Goal: Task Accomplishment & Management: Complete application form

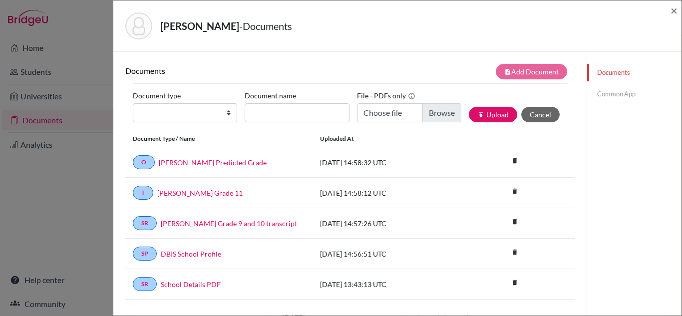
scroll to position [174, 0]
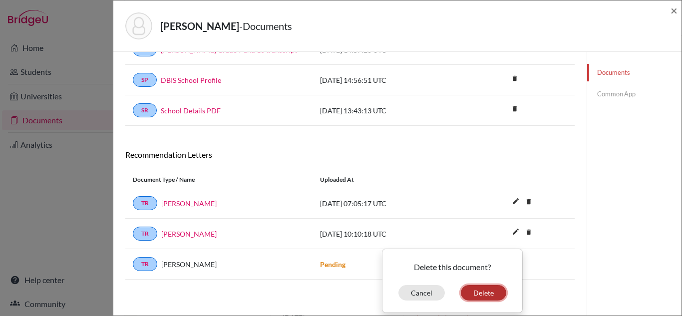
click at [478, 294] on button "Delete" at bounding box center [483, 292] width 45 height 15
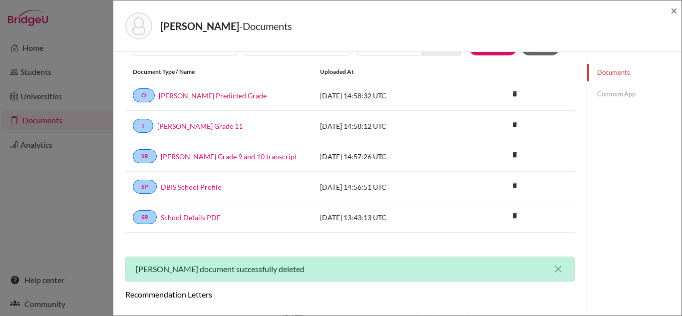
scroll to position [0, 0]
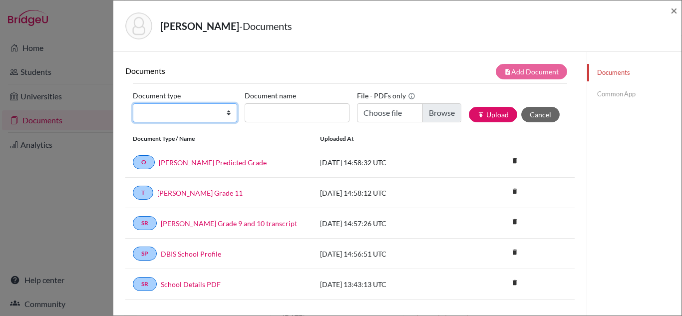
click at [204, 109] on select "Change explanation for Common App reports Counselor recommendation Internationa…" at bounding box center [185, 112] width 104 height 19
select select "4"
click at [133, 103] on select "Change explanation for Common App reports Counselor recommendation Internationa…" at bounding box center [185, 112] width 104 height 19
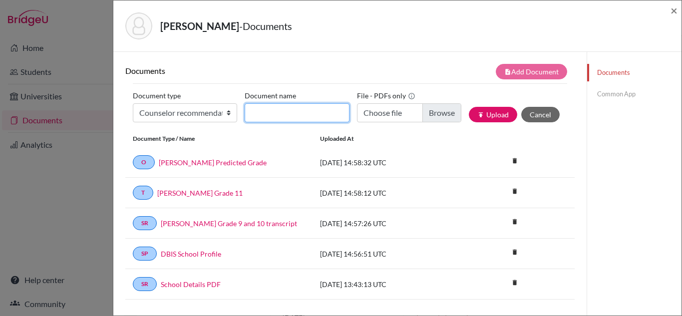
click at [288, 117] on input "Document name" at bounding box center [297, 112] width 104 height 19
click at [325, 116] on input "LOR from Counsellor for Vivan R SHetty" at bounding box center [297, 112] width 104 height 19
type input "LOR from Counsellor for Vivan R Shetty"
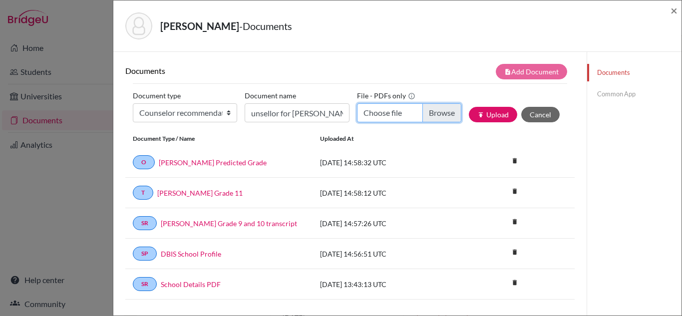
scroll to position [0, 0]
click at [423, 109] on input "Choose file" at bounding box center [409, 112] width 104 height 19
type input "C:\fakepath\Vivan Shetty - Counsellor LOR .pdf"
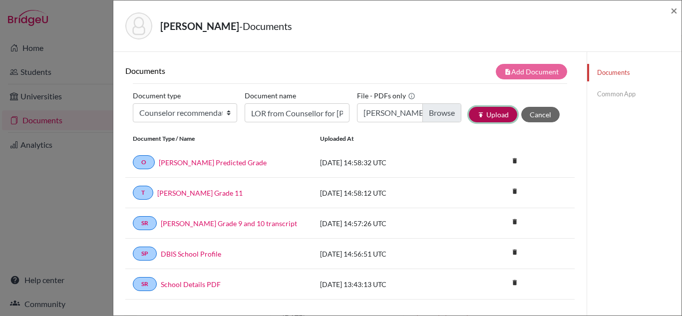
click at [488, 116] on button "publish Upload" at bounding box center [493, 114] width 48 height 15
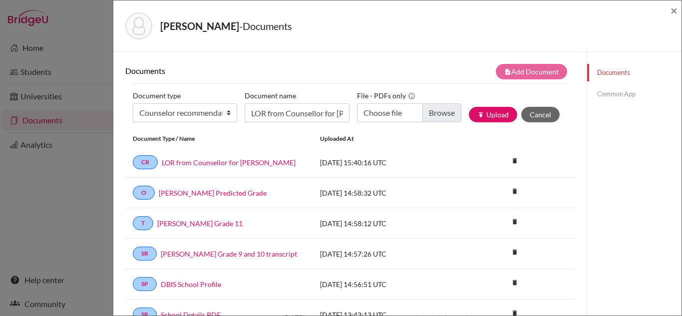
click at [598, 98] on link "Common App" at bounding box center [634, 93] width 94 height 17
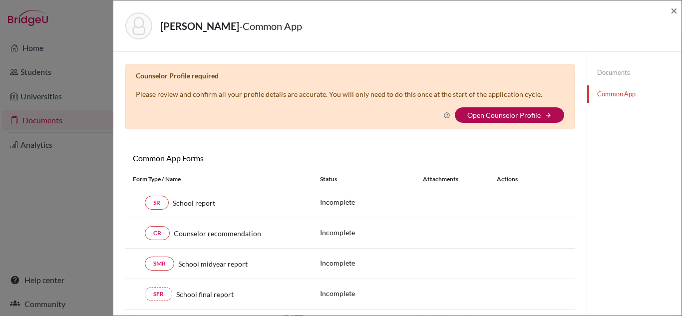
click at [508, 115] on link "Open Counselor Profile" at bounding box center [503, 115] width 73 height 8
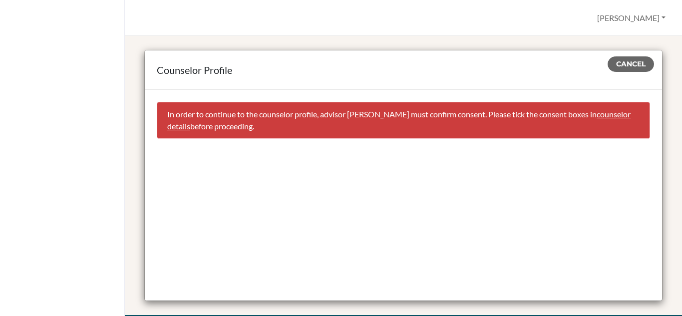
scroll to position [8, 0]
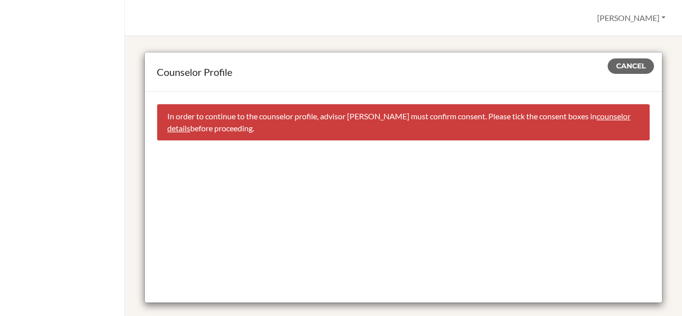
click at [610, 112] on link "counselor details" at bounding box center [398, 121] width 463 height 21
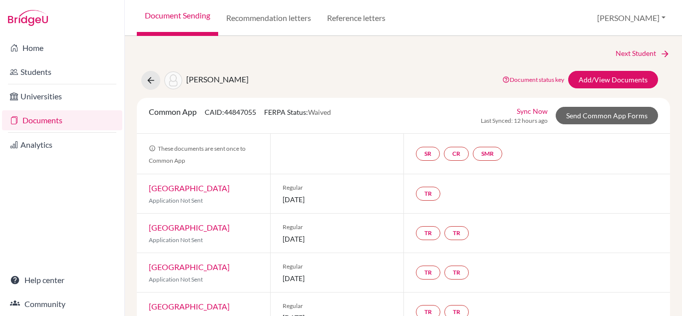
select select "341810"
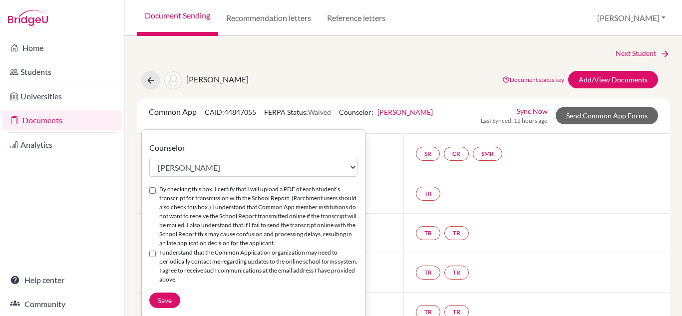
click at [153, 188] on input "By checking this box, I certify that I will upload a PDF of each student’s tran…" at bounding box center [152, 190] width 6 height 6
checkbox input "true"
click at [152, 257] on input "I understand that the Common Application organization may need to periodically …" at bounding box center [152, 254] width 6 height 6
checkbox input "true"
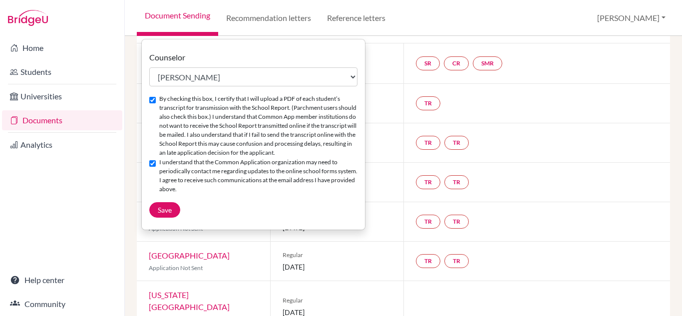
scroll to position [94, 0]
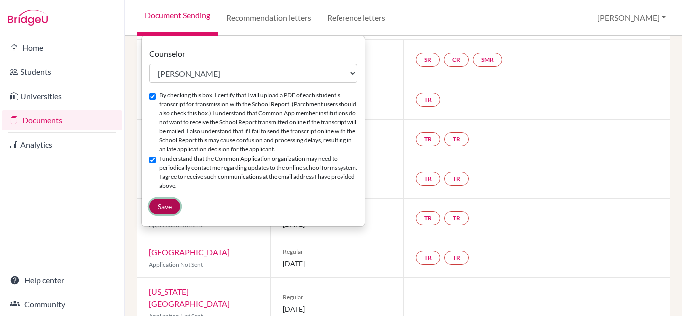
click at [165, 211] on span "Save" at bounding box center [165, 206] width 14 height 8
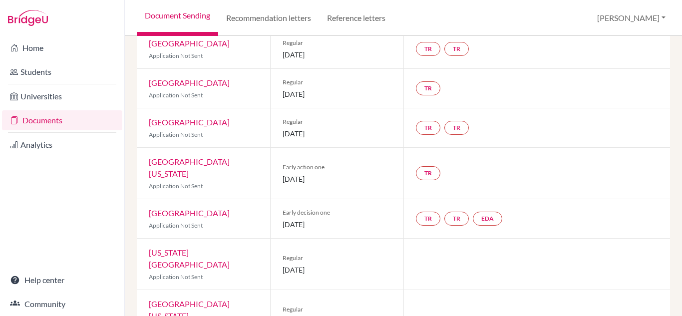
scroll to position [616, 0]
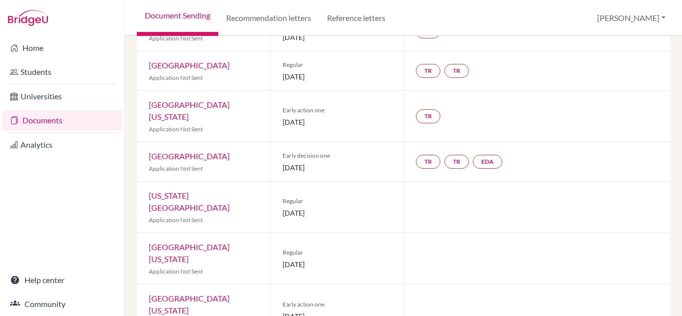
click at [230, 293] on link "[GEOGRAPHIC_DATA][US_STATE]" at bounding box center [189, 303] width 81 height 21
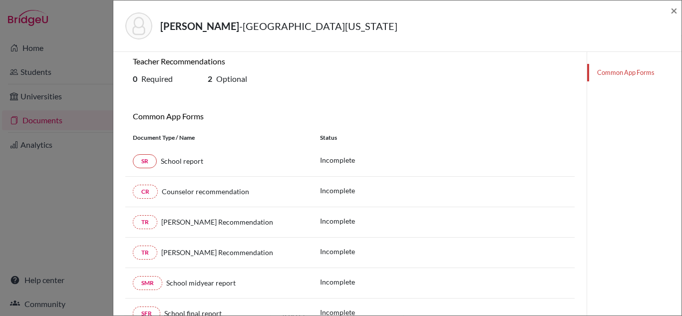
scroll to position [97, 0]
click at [145, 164] on link "SR" at bounding box center [145, 161] width 24 height 14
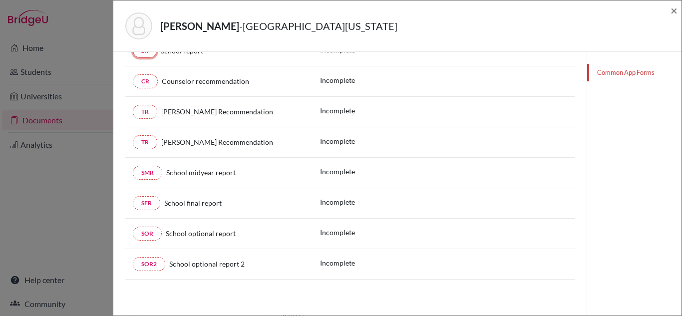
scroll to position [90, 0]
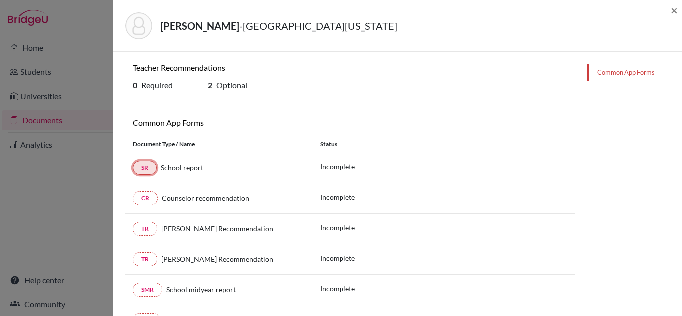
click at [144, 167] on link "SR" at bounding box center [145, 168] width 24 height 14
click at [623, 73] on link "Common App Forms" at bounding box center [634, 72] width 94 height 17
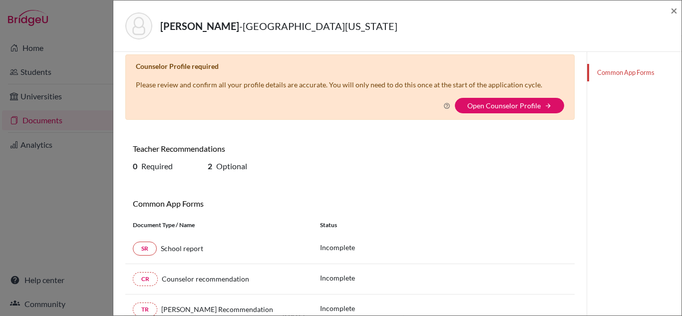
scroll to position [0, 0]
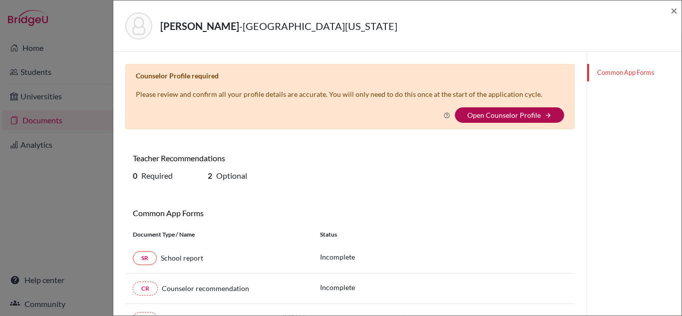
click at [514, 117] on link "Open Counselor Profile" at bounding box center [503, 115] width 73 height 8
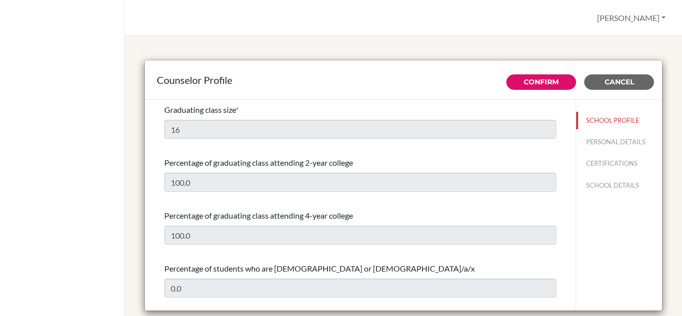
select select "0"
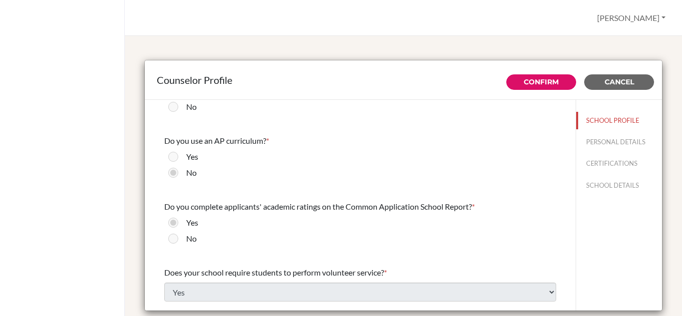
scroll to position [1148, 0]
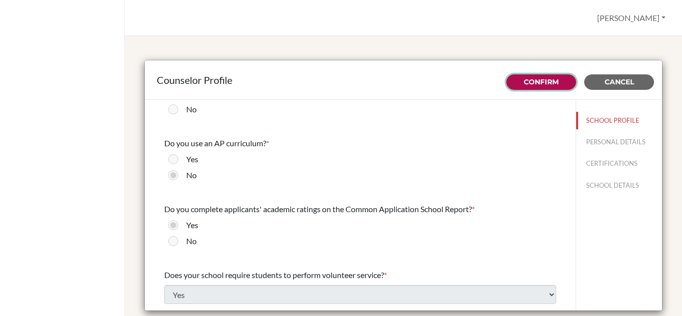
click at [539, 77] on link "Confirm" at bounding box center [541, 81] width 35 height 9
type input "671273"
type input "www.dbis.in"
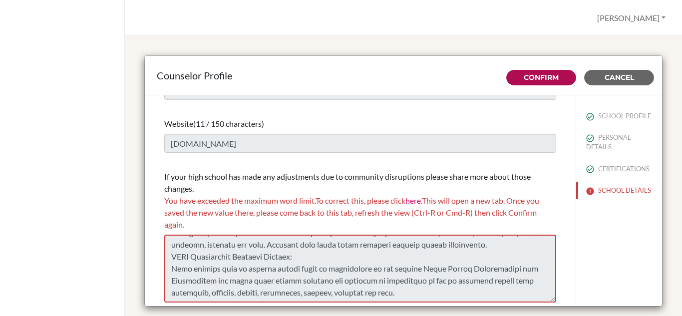
scroll to position [0, 0]
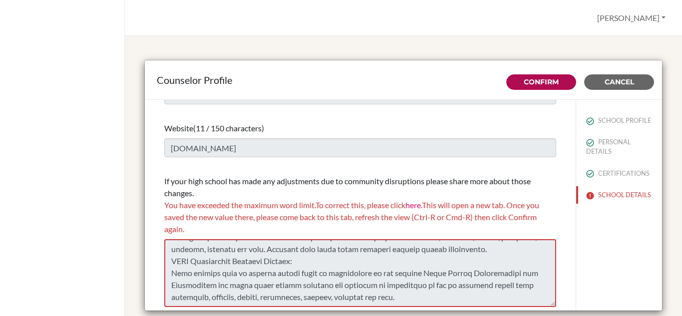
click at [380, 214] on span "You have exceeded the maximum word limit. To correct this, please click here. T…" at bounding box center [351, 216] width 375 height 33
click at [381, 205] on span "You have exceeded the maximum word limit. To correct this, please click here. T…" at bounding box center [351, 216] width 375 height 33
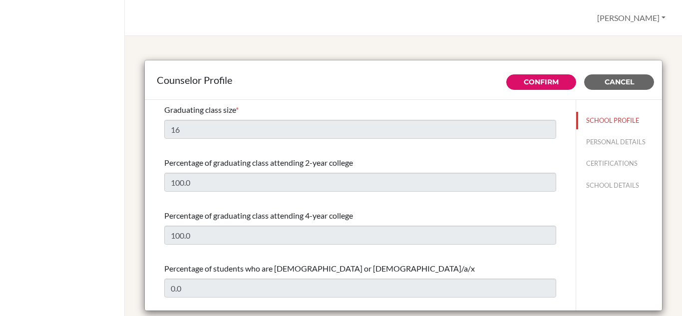
select select "0"
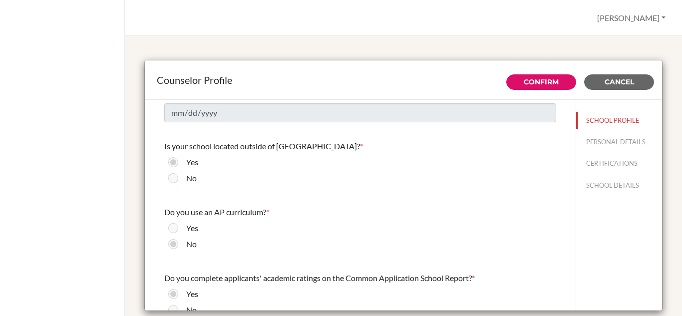
scroll to position [1302, 0]
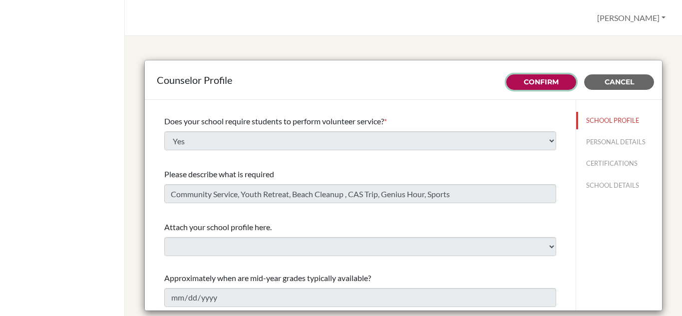
click at [542, 78] on link "Confirm" at bounding box center [541, 81] width 35 height 9
type input "671273"
type input "www.dbis.in"
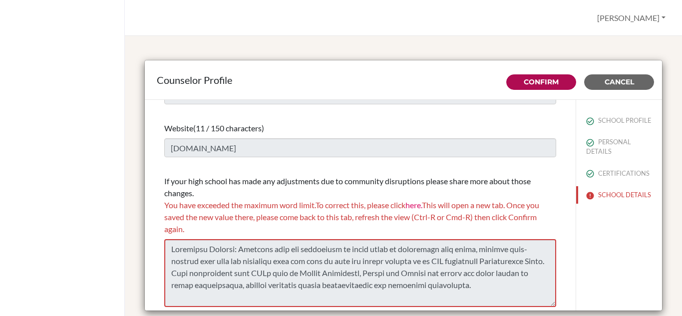
scroll to position [34, 0]
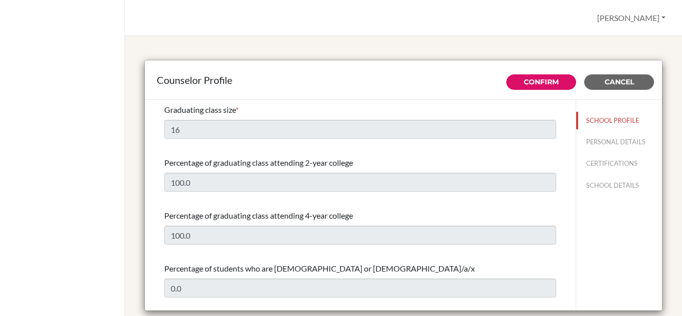
select select "0"
click at [534, 88] on button "Confirm" at bounding box center [541, 81] width 70 height 15
type input "671273"
type input "www.dbis.in"
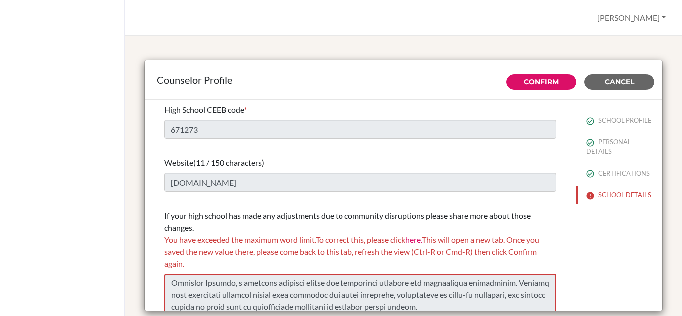
scroll to position [34, 0]
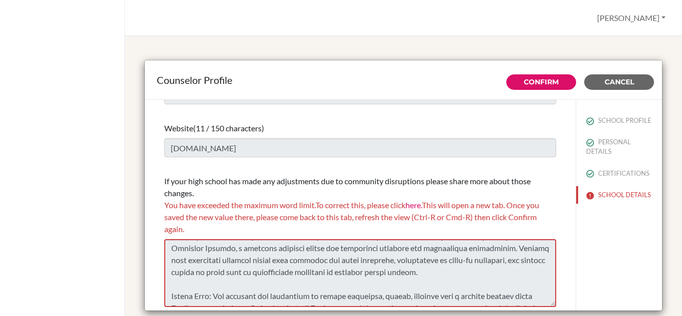
click at [421, 205] on link "here." at bounding box center [413, 204] width 16 height 9
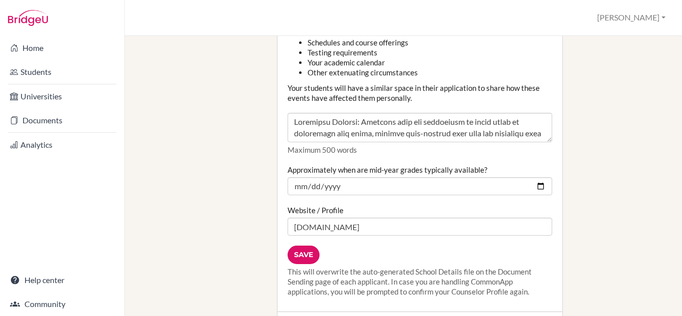
scroll to position [1338, 0]
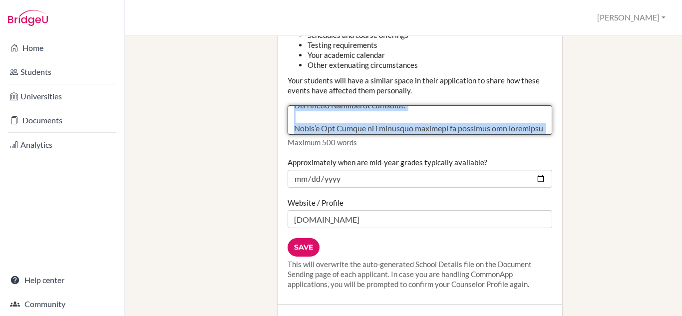
scroll to position [200, 0]
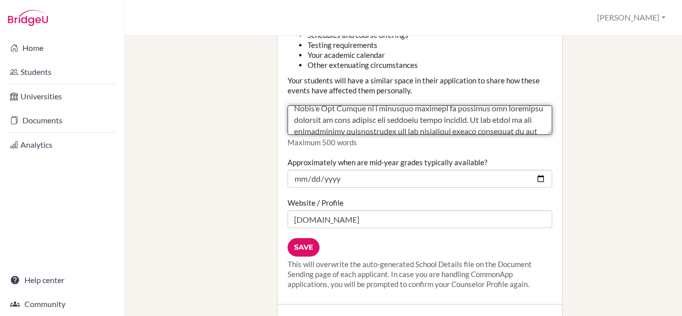
click at [382, 105] on textarea "Counselor Community Disruption" at bounding box center [419, 120] width 265 height 30
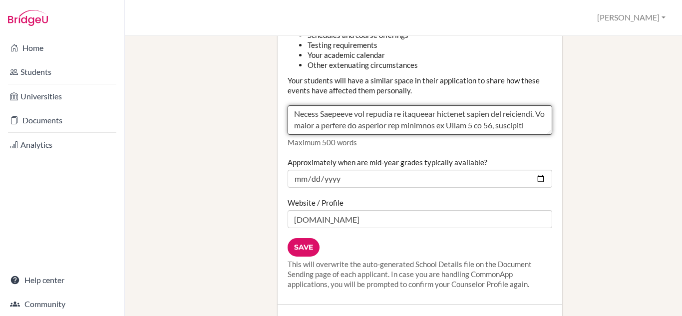
scroll to position [137, 0]
click at [309, 105] on textarea "Counselor Community Disruption" at bounding box center [419, 120] width 265 height 30
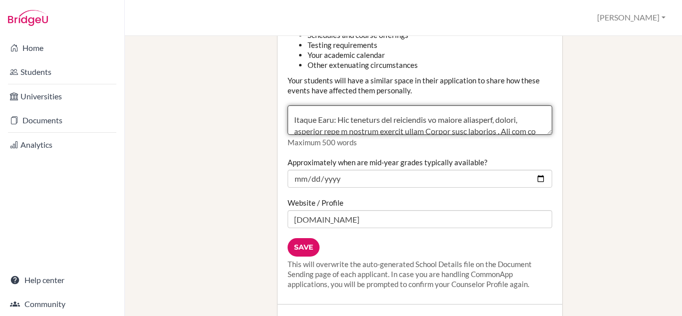
scroll to position [332, 0]
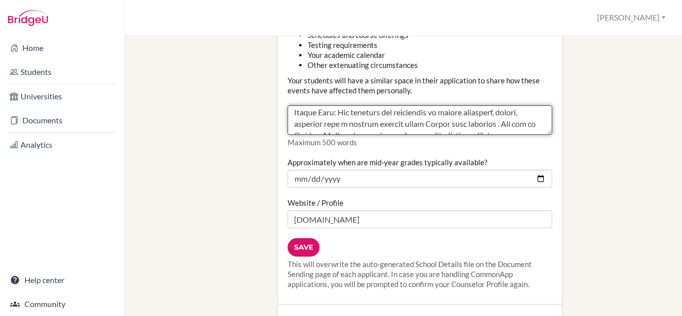
click at [309, 105] on textarea "Counselor Community Disruption" at bounding box center [419, 120] width 265 height 30
click at [302, 105] on textarea "Counselor Community Disruption" at bounding box center [419, 120] width 265 height 30
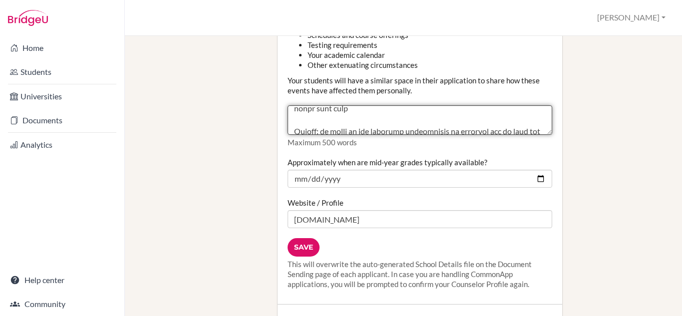
scroll to position [423, 0]
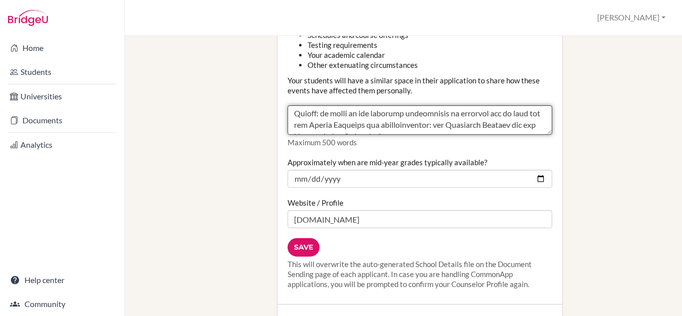
click at [302, 105] on textarea "Counselor Community Disruption" at bounding box center [419, 120] width 265 height 30
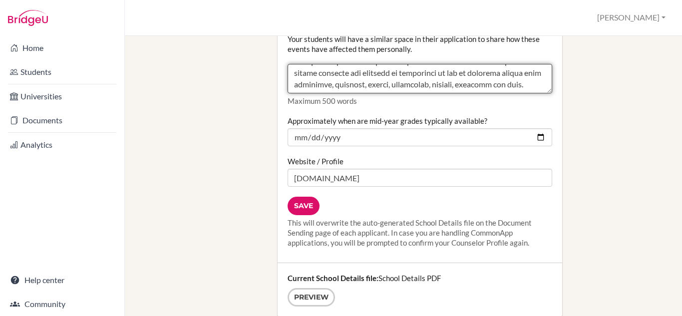
scroll to position [1380, 0]
type textarea "Community Service: Students take the initiative to raise funds by organising ba…"
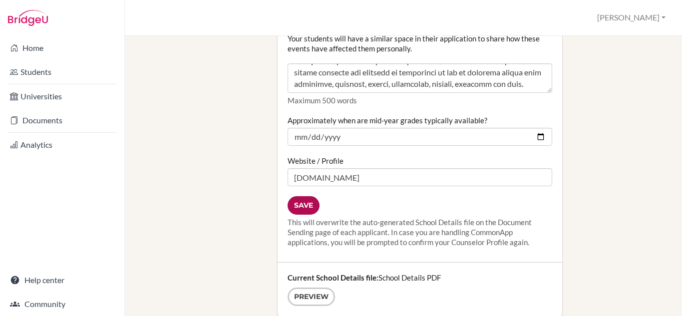
click at [302, 196] on input "Save" at bounding box center [303, 205] width 32 height 18
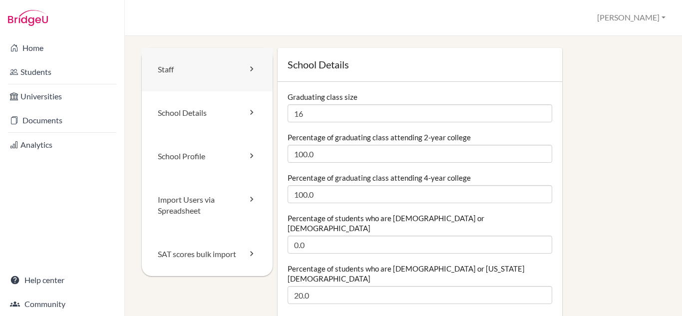
click at [218, 64] on link "Staff" at bounding box center [207, 69] width 131 height 43
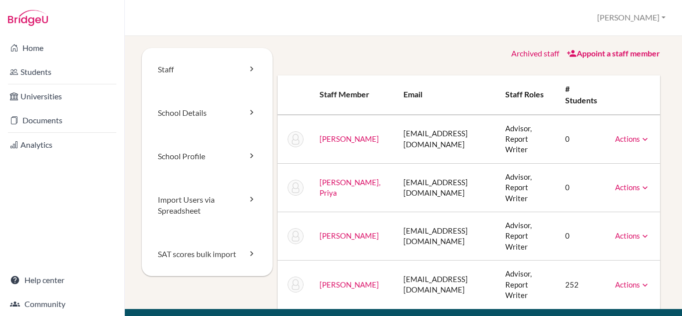
click at [640, 183] on icon at bounding box center [645, 188] width 10 height 10
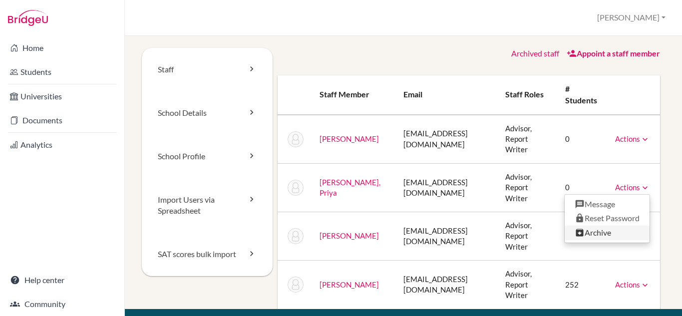
click at [587, 226] on link "Archive" at bounding box center [606, 233] width 85 height 14
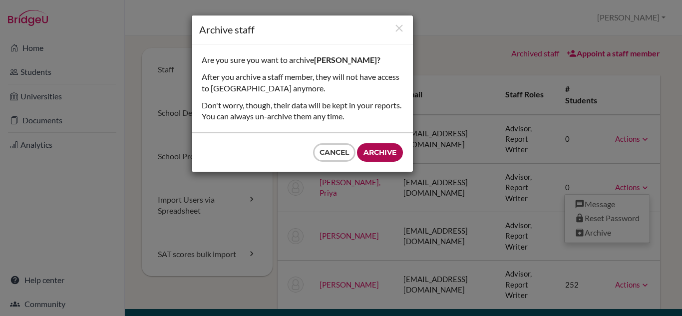
click at [369, 147] on input "Archive" at bounding box center [380, 152] width 46 height 18
type input "Archive"
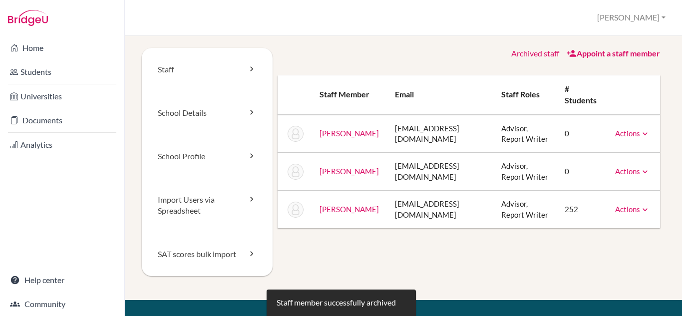
click at [625, 56] on link "Appoint a staff member" at bounding box center [612, 52] width 93 height 9
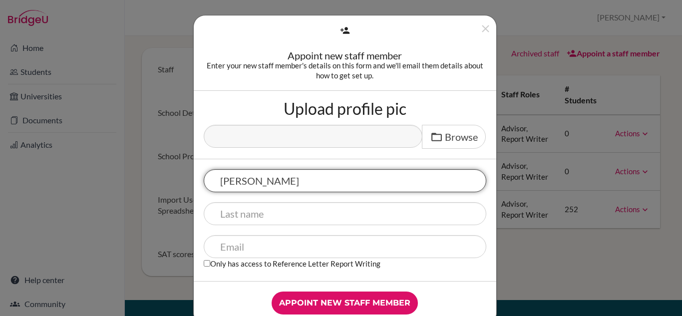
type input "[PERSON_NAME]"
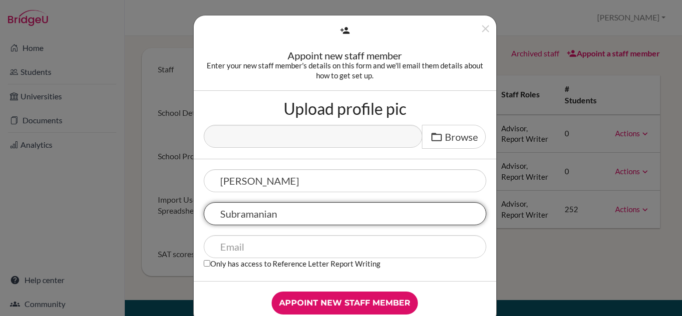
type input "Subramanian"
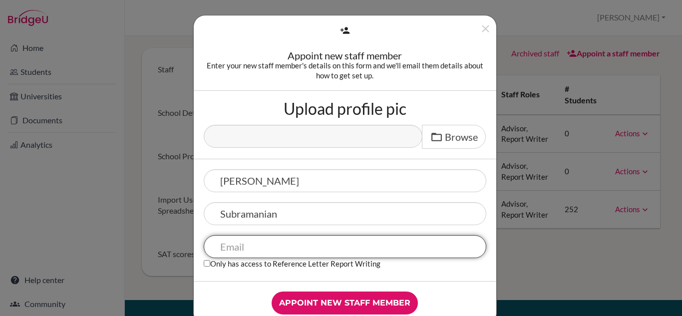
click at [290, 241] on input "text" at bounding box center [345, 246] width 282 height 23
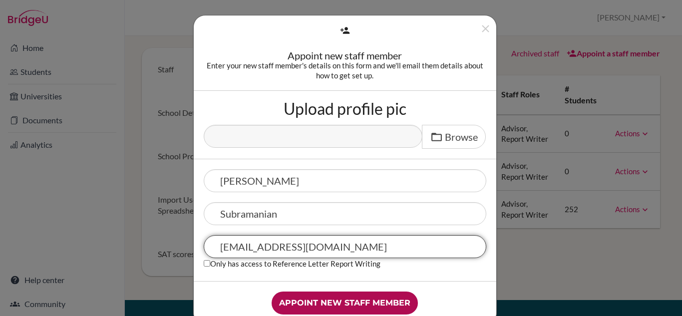
type input "[EMAIL_ADDRESS][DOMAIN_NAME]"
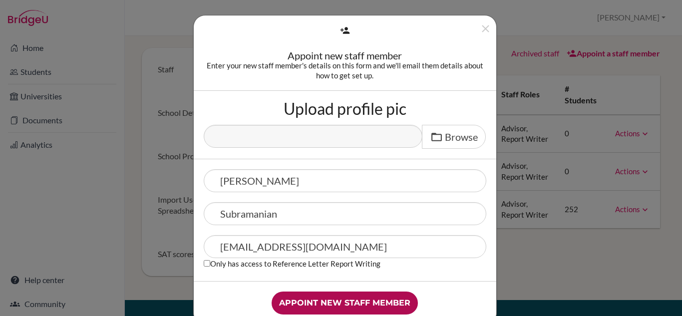
click at [368, 307] on input "Appoint new staff member" at bounding box center [345, 302] width 146 height 23
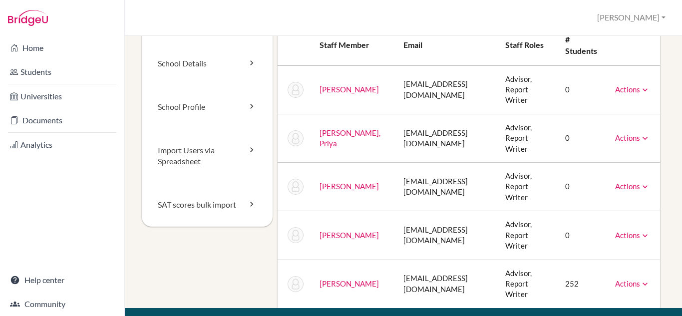
scroll to position [50, 0]
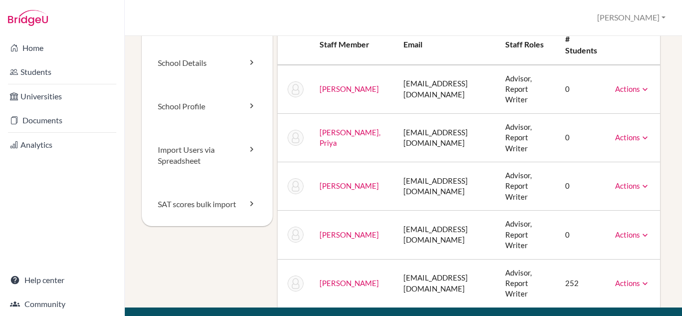
click at [640, 133] on icon at bounding box center [645, 138] width 10 height 10
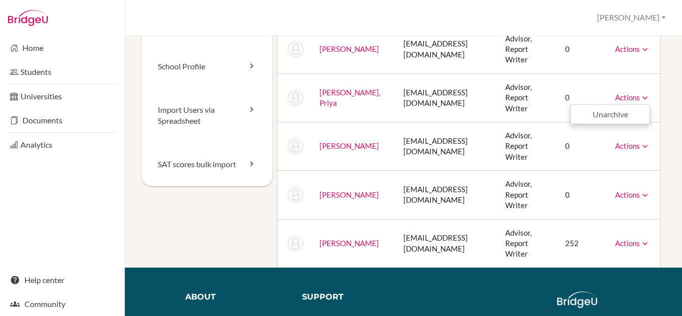
scroll to position [0, 0]
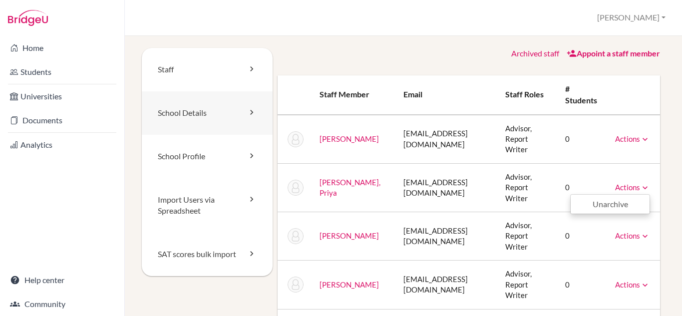
click at [199, 122] on link "School Details" at bounding box center [207, 112] width 131 height 43
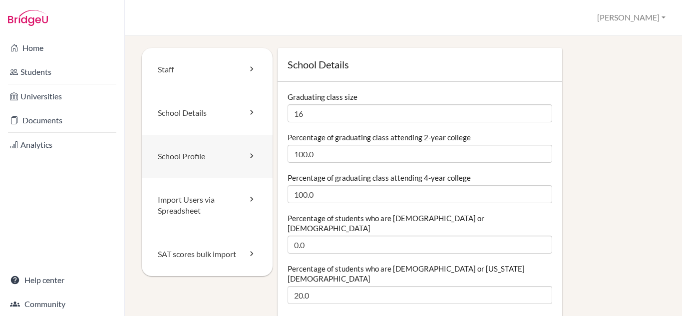
click at [244, 151] on link "School Profile" at bounding box center [207, 156] width 131 height 43
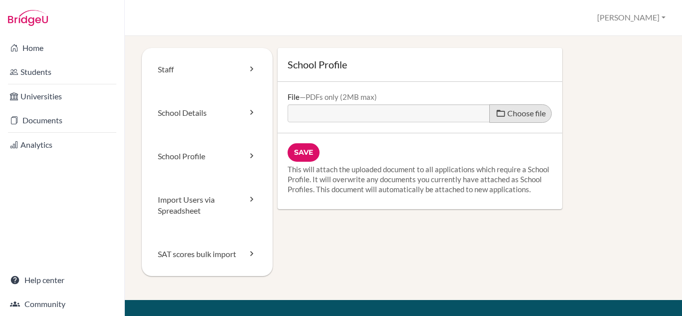
click at [509, 116] on span "Choose file" at bounding box center [526, 112] width 38 height 9
click at [440, 116] on input "Choose file" at bounding box center [363, 109] width 153 height 11
type input "C:\fakepath\DBIS School Profile - 2026 .pdf"
type input "DBIS School Profile - 2026 .pdf"
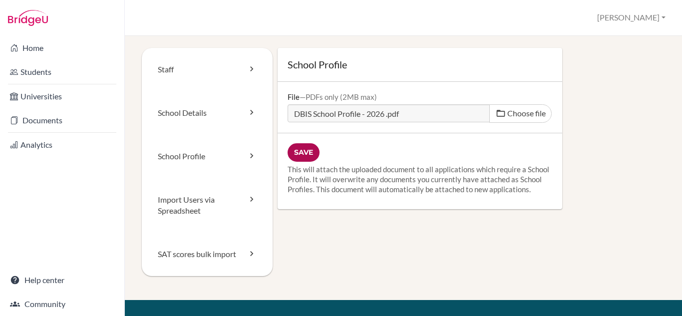
click at [297, 156] on input "Save" at bounding box center [303, 152] width 32 height 18
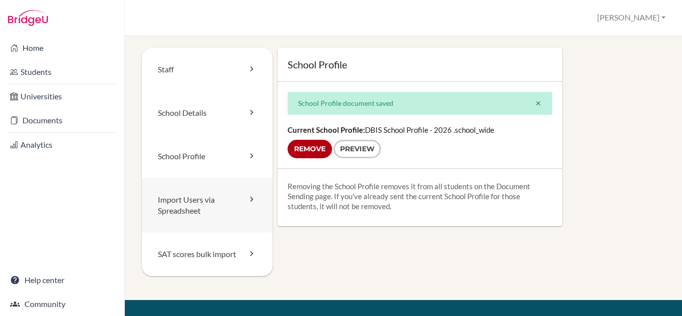
click at [210, 203] on link "Import Users via Spreadsheet" at bounding box center [207, 205] width 131 height 55
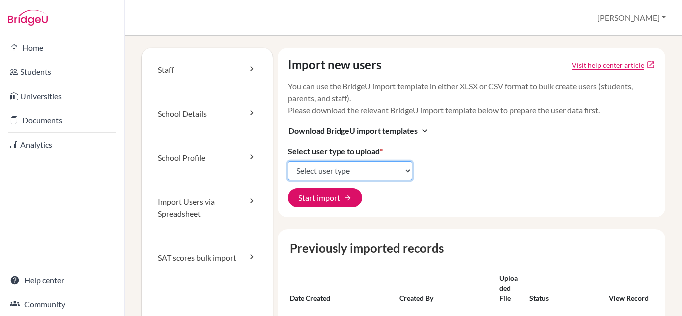
click at [369, 170] on select "Select user type Students Students and parents Parents Advisors Report writers" at bounding box center [349, 170] width 125 height 19
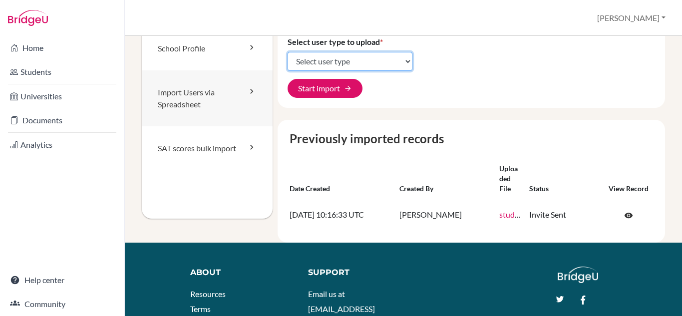
scroll to position [114, 0]
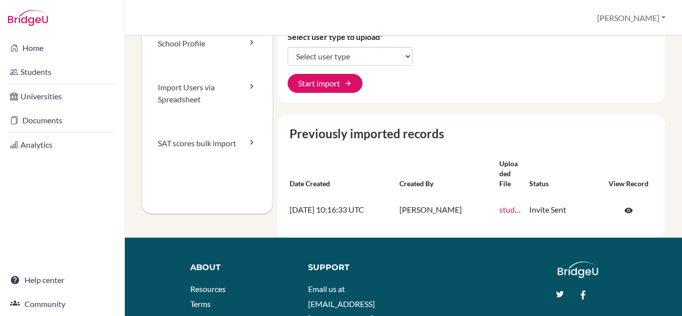
click at [490, 109] on div "Import new users Visit help center article open_in_new You can use the BridgeU …" at bounding box center [468, 86] width 392 height 304
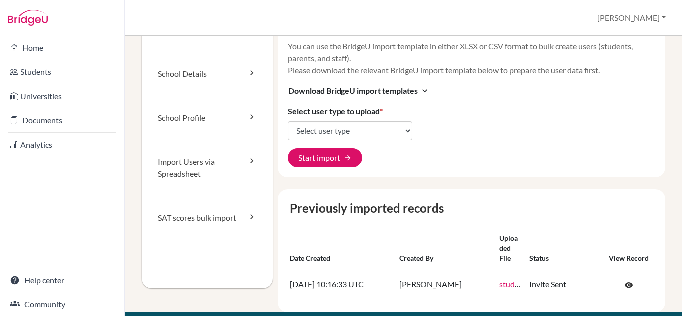
scroll to position [0, 0]
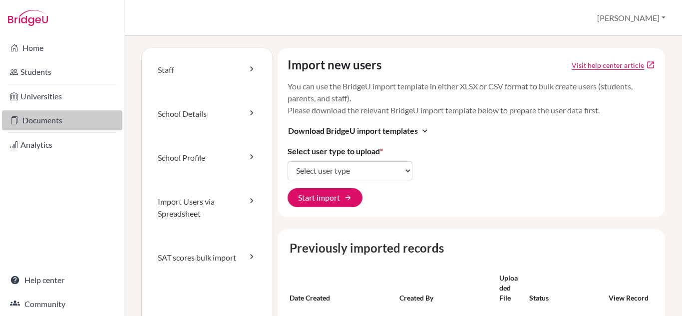
click at [56, 120] on link "Documents" at bounding box center [62, 120] width 120 height 20
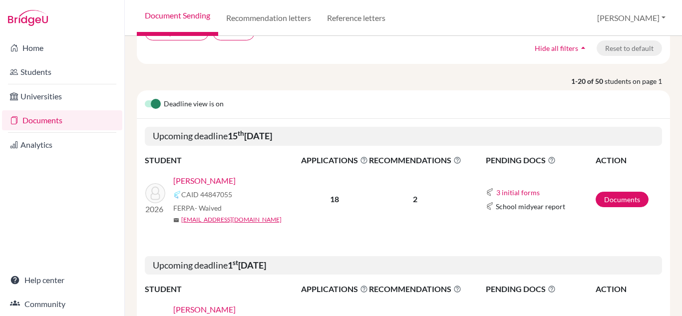
scroll to position [94, 0]
click at [607, 200] on link "Documents" at bounding box center [621, 198] width 53 height 15
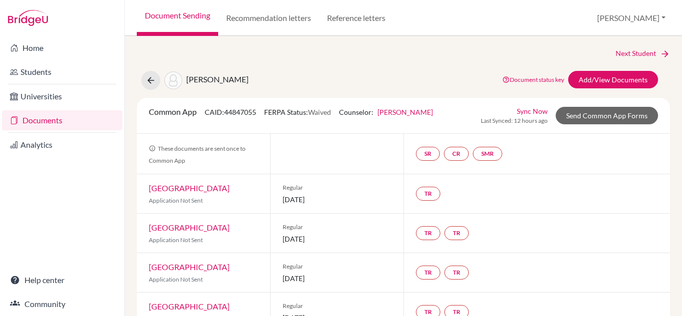
click at [526, 110] on link "Sync Now" at bounding box center [532, 111] width 31 height 10
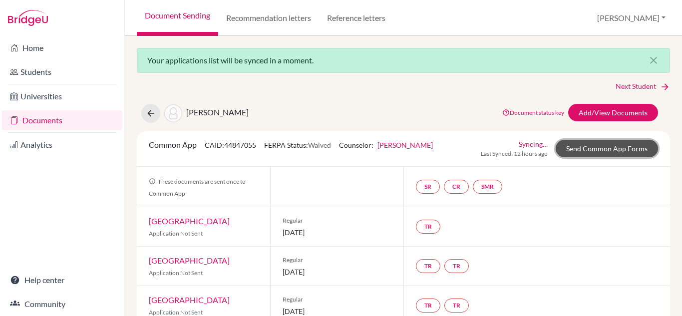
click at [609, 152] on link "Send Common App Forms" at bounding box center [606, 148] width 102 height 17
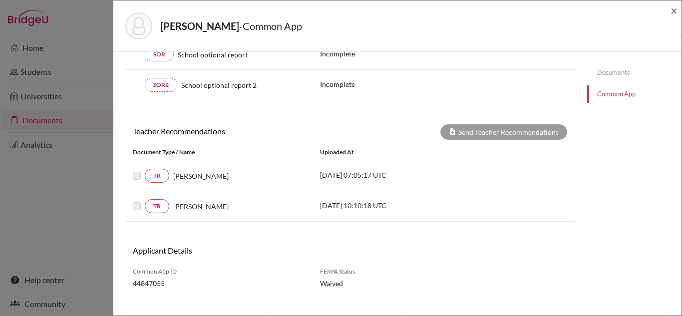
scroll to position [304, 0]
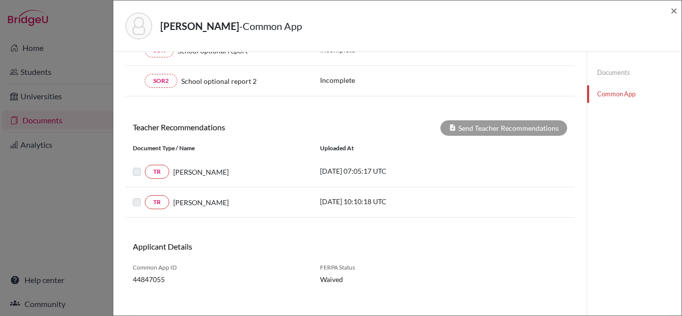
click at [145, 166] on label at bounding box center [145, 166] width 0 height 0
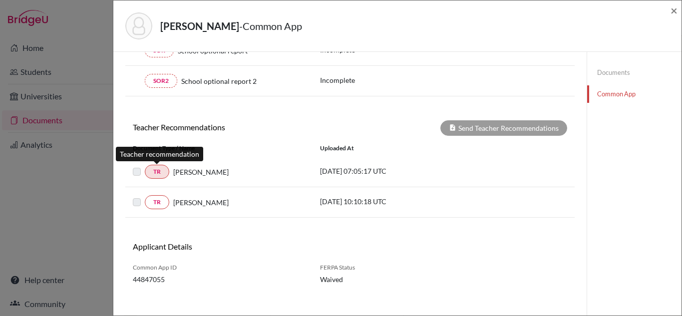
click at [162, 174] on link "TR" at bounding box center [157, 172] width 24 height 14
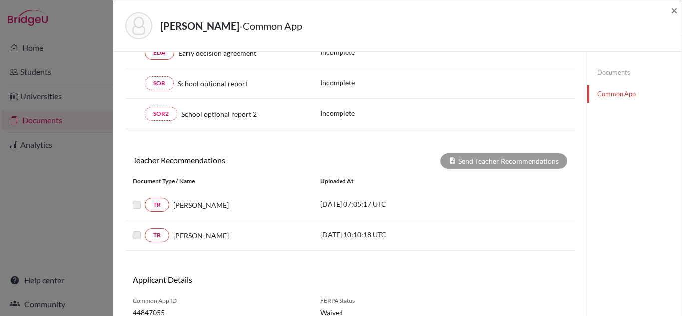
scroll to position [270, 0]
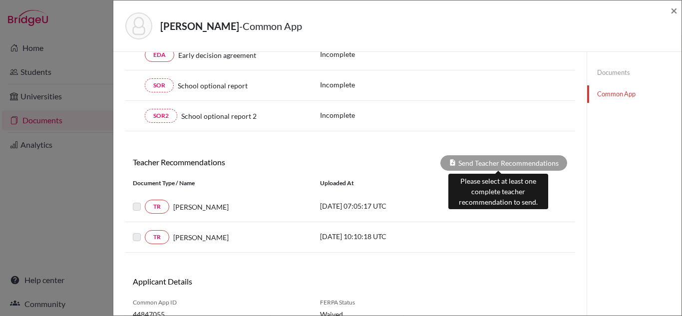
click at [511, 161] on div "Send Teacher Recommendations" at bounding box center [503, 162] width 127 height 15
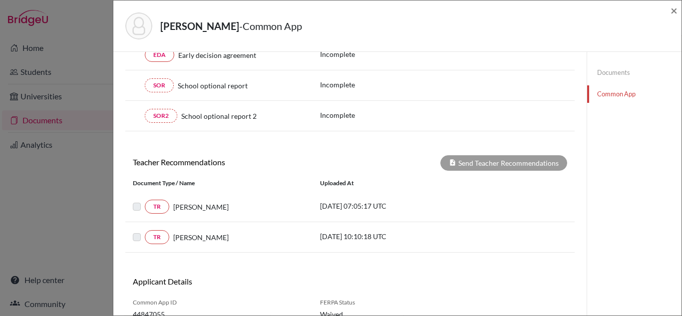
click at [145, 201] on label at bounding box center [145, 201] width 0 height 0
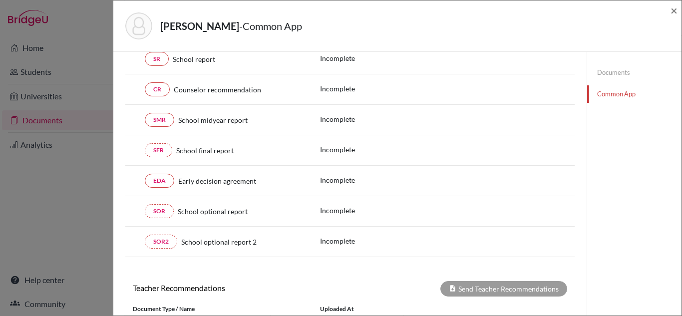
scroll to position [0, 0]
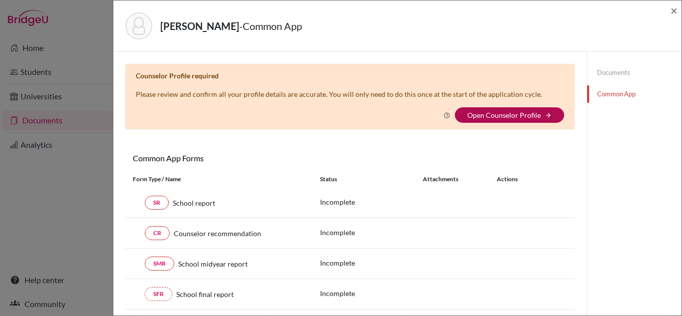
click at [495, 118] on link "Open Counselor Profile" at bounding box center [503, 115] width 73 height 8
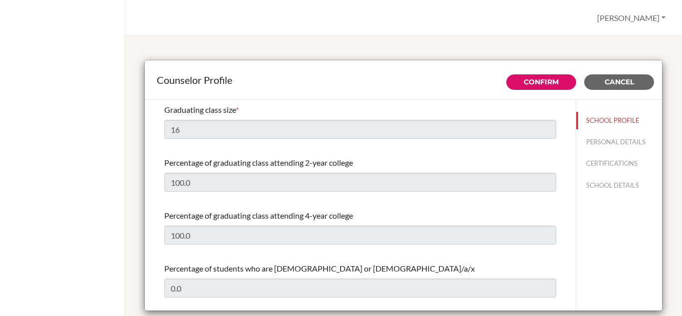
select select "0"
select select "354992"
click at [584, 140] on button "PERSONAL DETAILS" at bounding box center [619, 141] width 86 height 17
type input "[PERSON_NAME]"
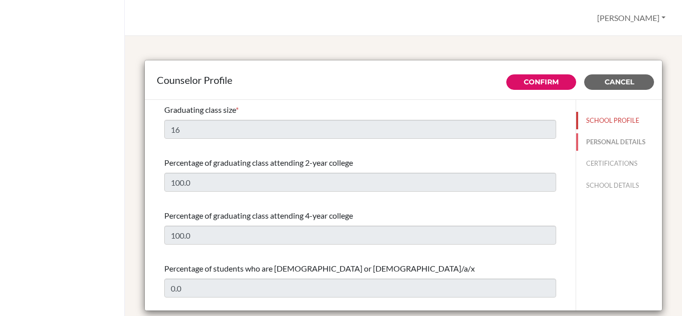
type input "Advisor"
type input "91.2224127474"
type input "[EMAIL_ADDRESS][DOMAIN_NAME]"
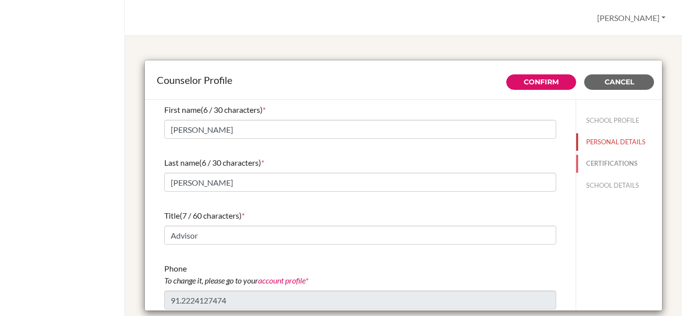
click at [593, 164] on button "CERTIFICATIONS" at bounding box center [619, 163] width 86 height 17
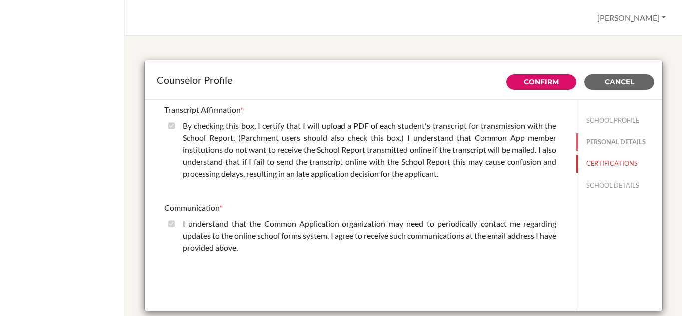
click at [594, 140] on button "PERSONAL DETAILS" at bounding box center [619, 141] width 86 height 17
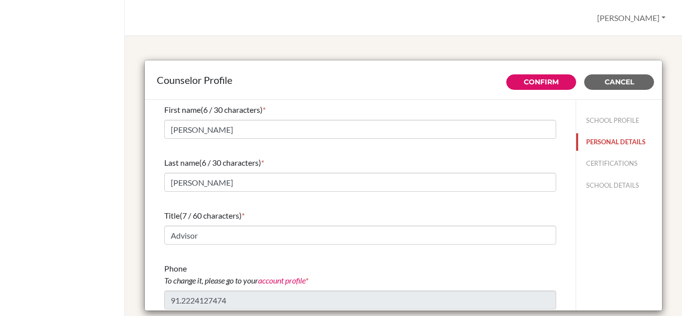
scroll to position [67, 0]
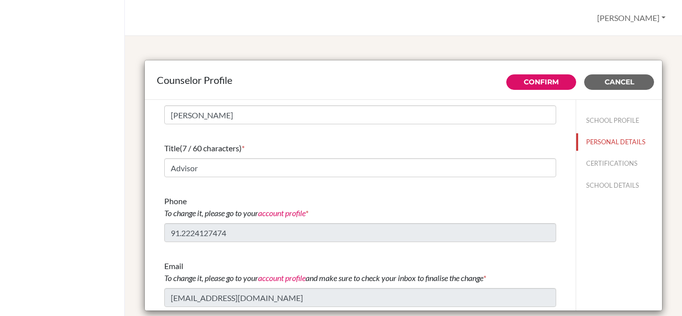
click at [287, 218] on div "Phone To change it, please go to your account profile *" at bounding box center [360, 207] width 392 height 24
click at [287, 211] on link "account profile" at bounding box center [281, 212] width 47 height 9
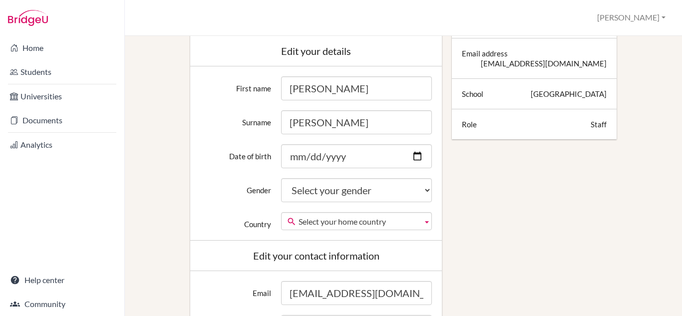
scroll to position [181, 0]
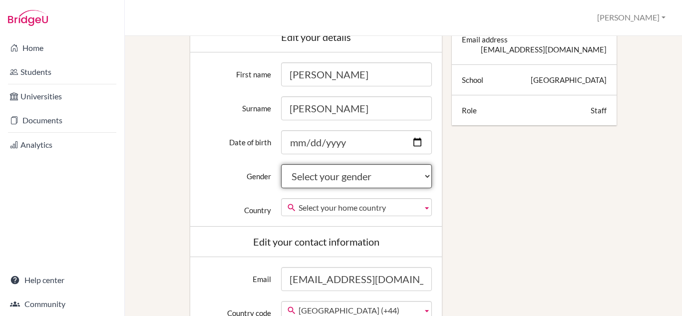
click at [395, 183] on select "Select your gender Female Male Neither" at bounding box center [356, 176] width 151 height 24
select select "female"
click at [281, 164] on select "Select your gender Female Male Neither" at bounding box center [356, 176] width 151 height 24
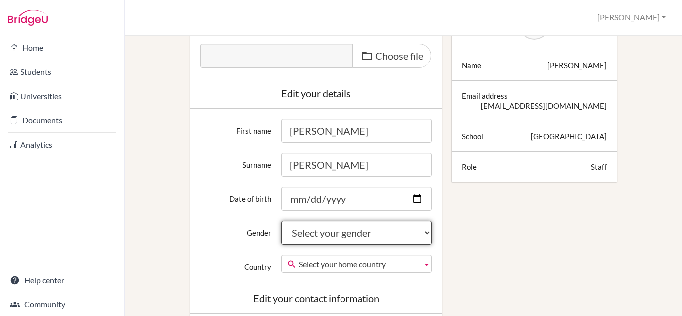
scroll to position [125, 0]
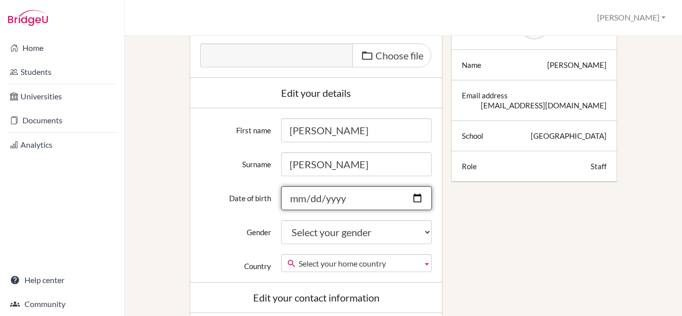
click at [372, 209] on input "Date of birth" at bounding box center [356, 198] width 151 height 24
click at [294, 199] on input "Date of birth" at bounding box center [356, 198] width 151 height 24
type input "[DATE]"
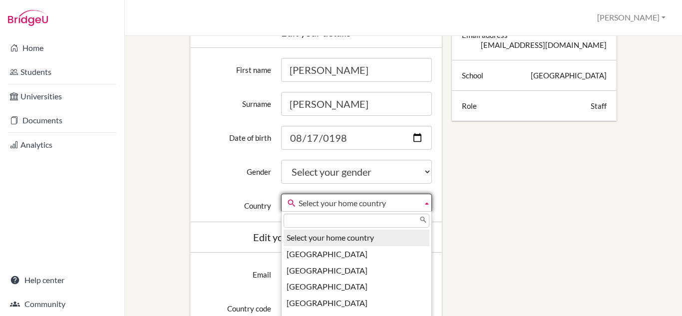
click at [315, 204] on span "Select your home country" at bounding box center [358, 203] width 120 height 18
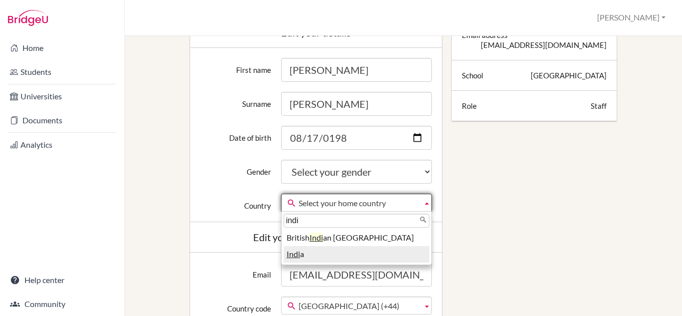
type input "indi"
click at [315, 252] on li "Indi a" at bounding box center [356, 254] width 146 height 16
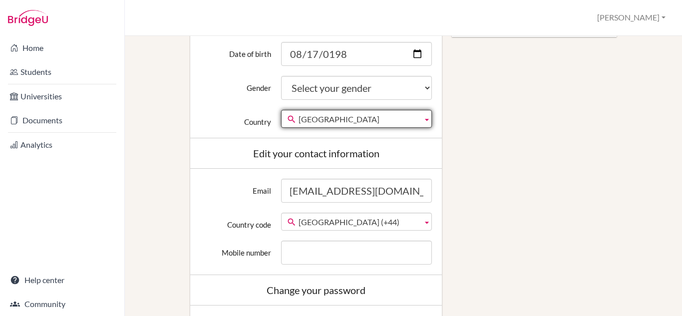
scroll to position [3717, 0]
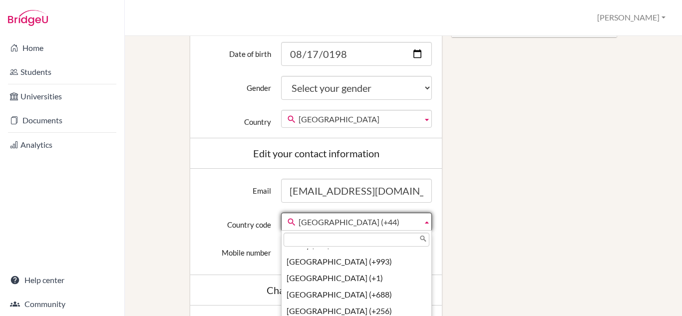
click at [334, 222] on span "United Kingdom (+44)" at bounding box center [358, 222] width 120 height 18
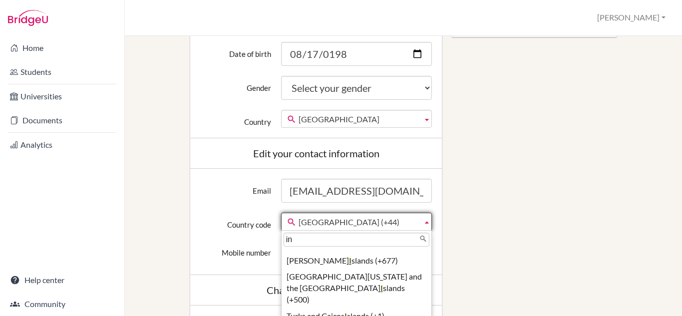
scroll to position [0, 0]
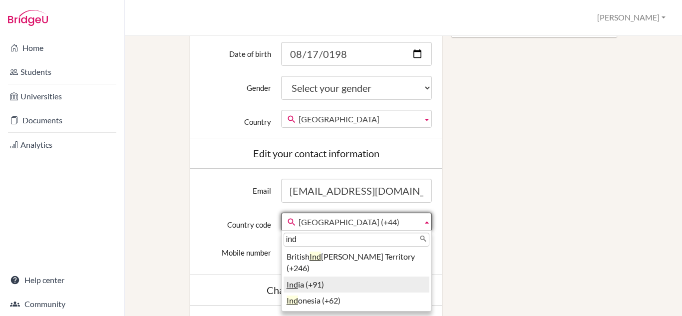
type input "ind"
click at [334, 276] on li "Ind ia (+91)" at bounding box center [356, 284] width 146 height 16
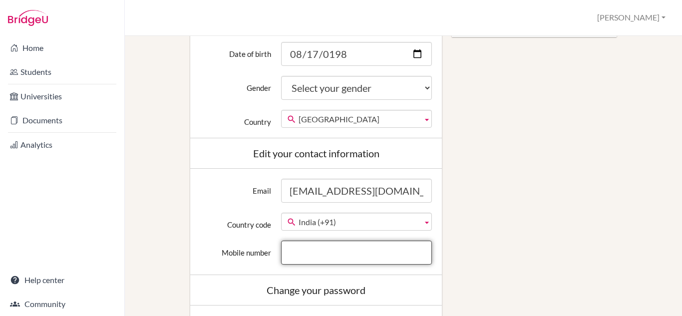
click at [327, 254] on input "Mobile number" at bounding box center [356, 253] width 151 height 24
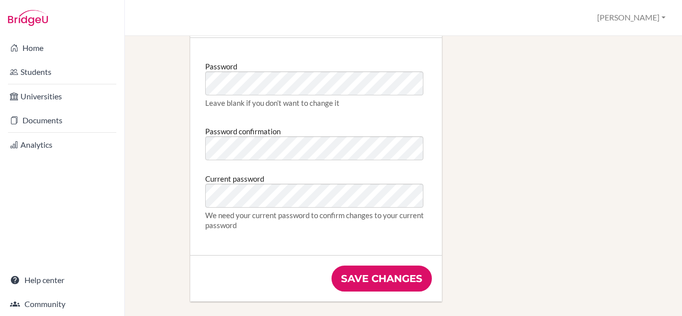
scroll to position [538, 0]
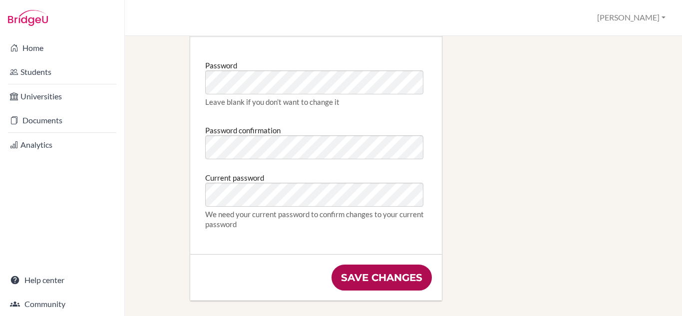
type input "9867305342"
click at [356, 279] on input "Save changes" at bounding box center [381, 278] width 100 height 26
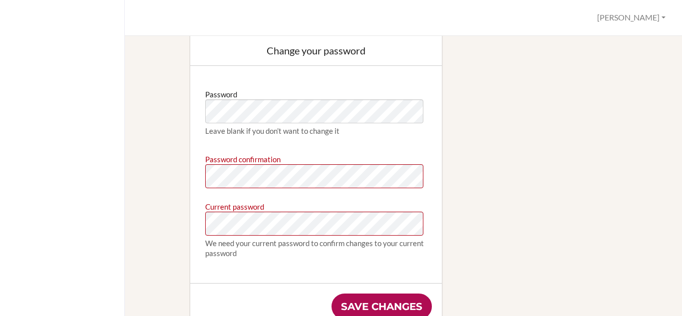
click at [391, 306] on input "Save changes" at bounding box center [381, 306] width 100 height 26
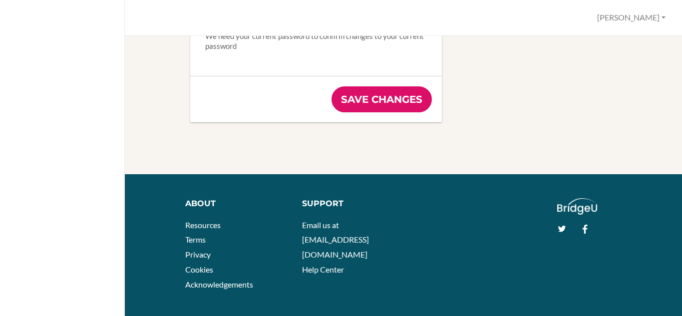
scroll to position [796, 0]
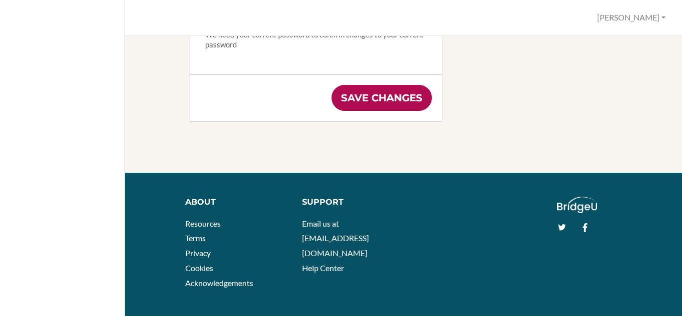
click at [372, 98] on input "Save changes" at bounding box center [381, 98] width 100 height 26
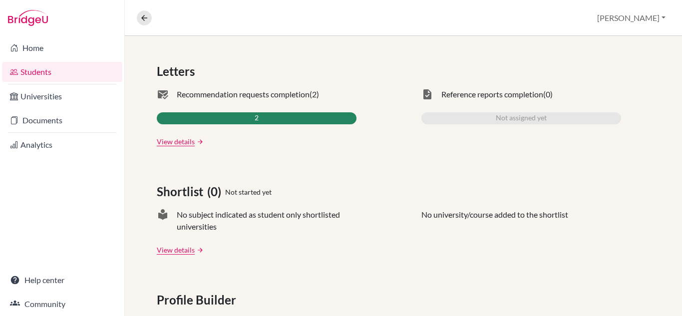
scroll to position [291, 0]
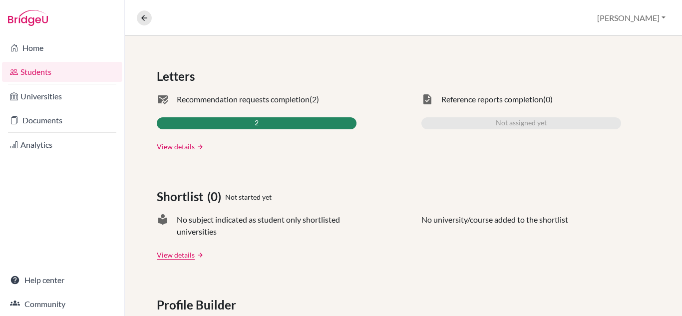
click at [181, 142] on link "View details" at bounding box center [176, 146] width 38 height 10
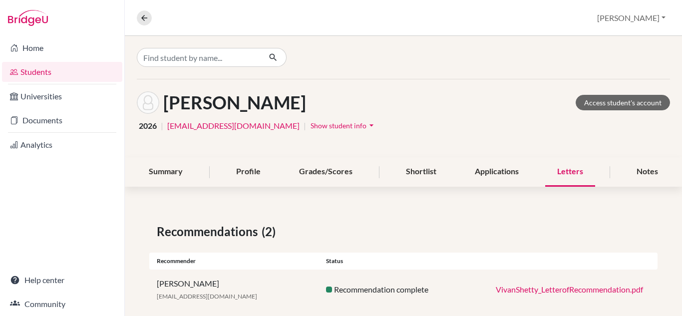
scroll to position [57, 0]
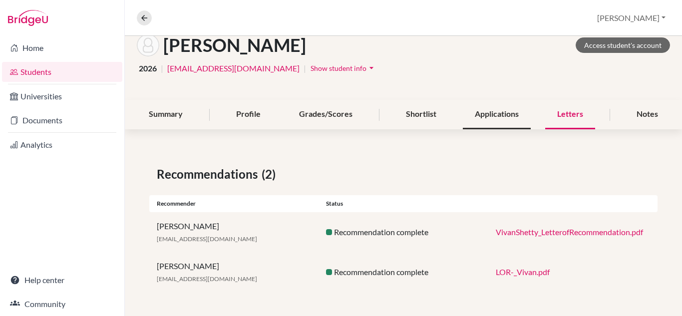
click at [500, 115] on div "Applications" at bounding box center [497, 114] width 68 height 29
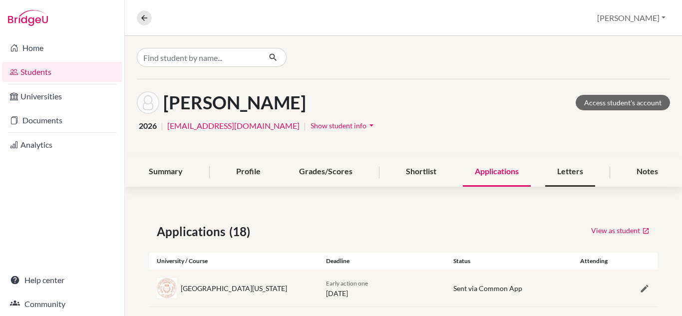
click at [558, 176] on div "Letters" at bounding box center [570, 171] width 50 height 29
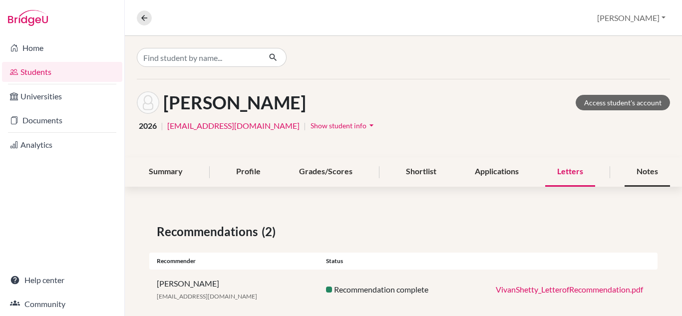
click at [640, 170] on div "Notes" at bounding box center [646, 171] width 45 height 29
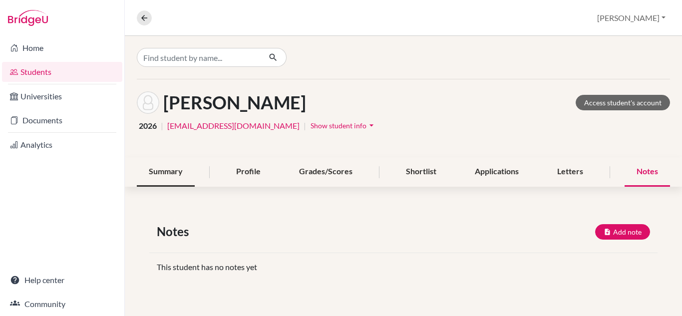
click at [170, 182] on div "Summary" at bounding box center [166, 171] width 58 height 29
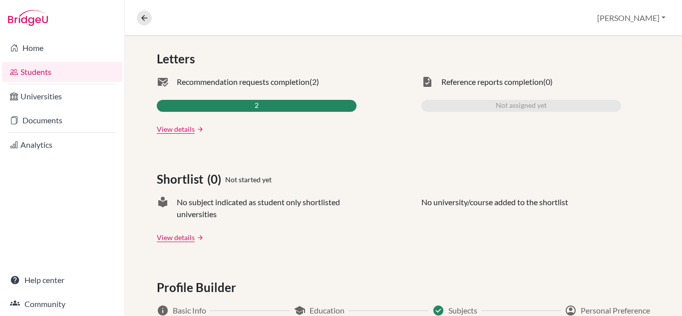
scroll to position [309, 0]
click at [183, 130] on link "View details" at bounding box center [176, 128] width 38 height 10
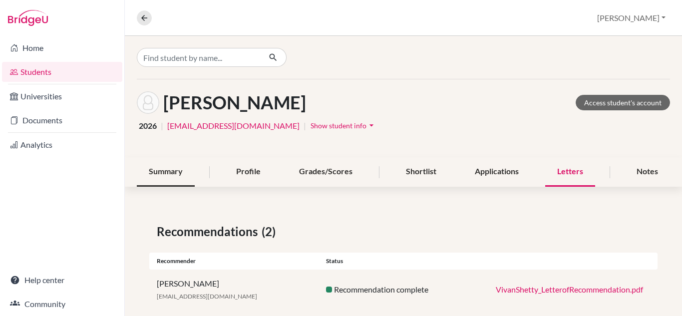
click at [187, 167] on div "Summary" at bounding box center [166, 171] width 58 height 29
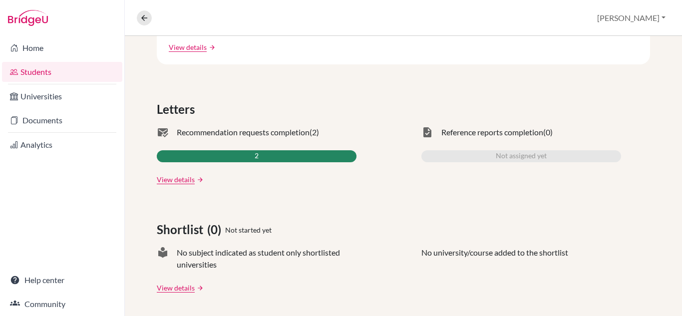
scroll to position [260, 0]
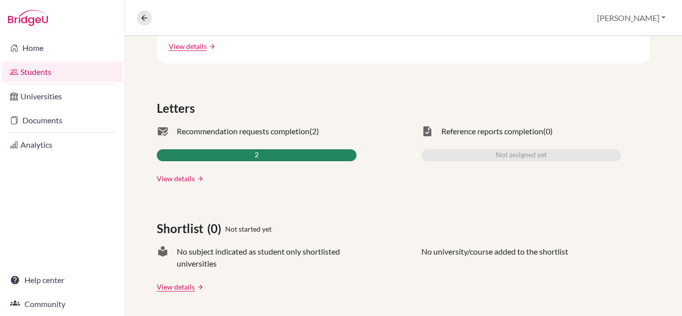
click at [174, 180] on link "View details" at bounding box center [176, 178] width 38 height 10
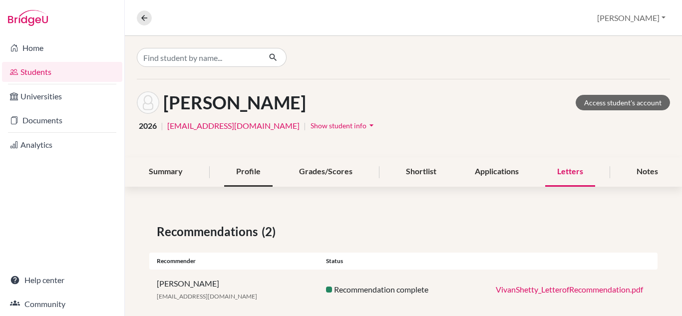
click at [247, 173] on div "Profile" at bounding box center [248, 171] width 48 height 29
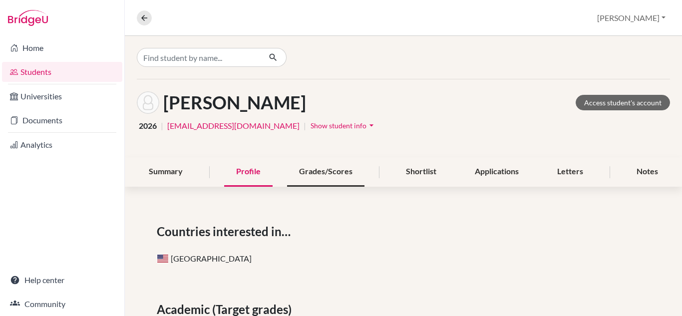
click at [332, 172] on div "Grades/Scores" at bounding box center [325, 171] width 77 height 29
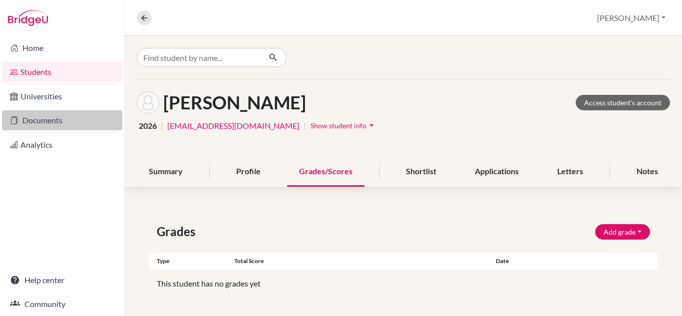
click at [52, 120] on link "Documents" at bounding box center [62, 120] width 120 height 20
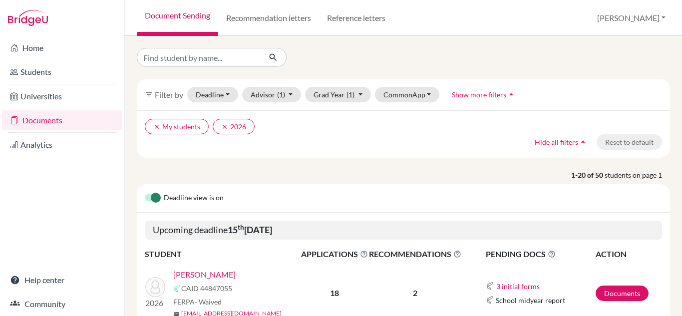
scroll to position [64, 0]
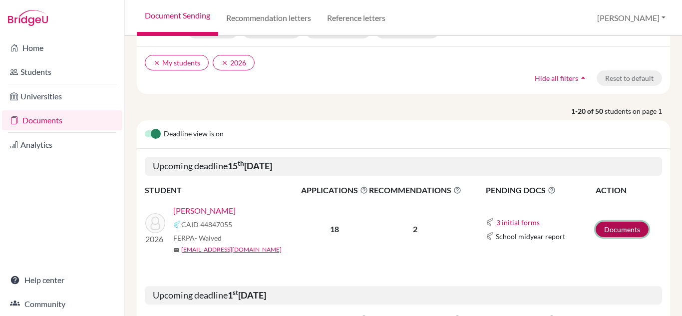
click at [617, 229] on link "Documents" at bounding box center [621, 229] width 53 height 15
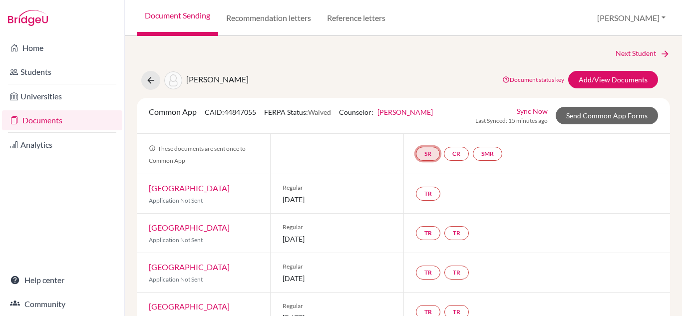
click at [425, 151] on link "SR" at bounding box center [428, 154] width 24 height 14
click at [423, 126] on link "School report" at bounding box center [427, 123] width 42 height 8
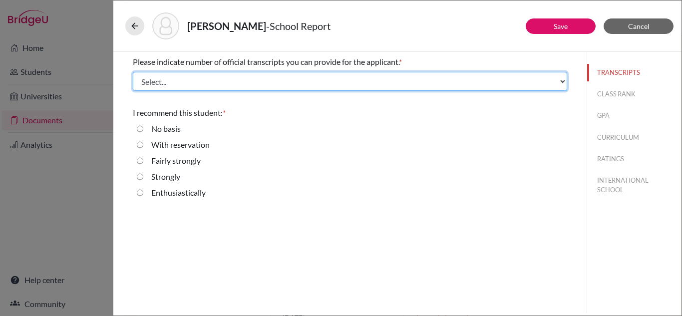
click at [229, 83] on select "Select... 1 2 3 4" at bounding box center [350, 81] width 434 height 19
select select "3"
click at [133, 72] on select "Select... 1 2 3 4" at bounding box center [350, 81] width 434 height 19
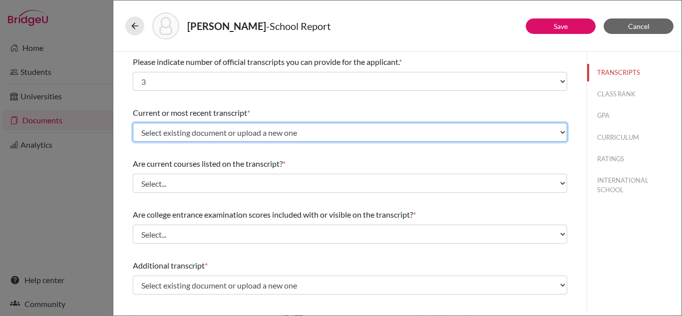
click at [210, 135] on select "Select existing document or upload a new one [PERSON_NAME] Grade 11 Upload New …" at bounding box center [350, 132] width 434 height 19
select select "691207"
click at [133, 123] on select "Select existing document or upload a new one [PERSON_NAME] Grade 11 Upload New …" at bounding box center [350, 132] width 434 height 19
click at [252, 133] on select "Select existing document or upload a new one [PERSON_NAME] Grade 11 Upload New …" at bounding box center [350, 132] width 434 height 19
click at [133, 123] on select "Select existing document or upload a new one [PERSON_NAME] Grade 11 Upload New …" at bounding box center [350, 132] width 434 height 19
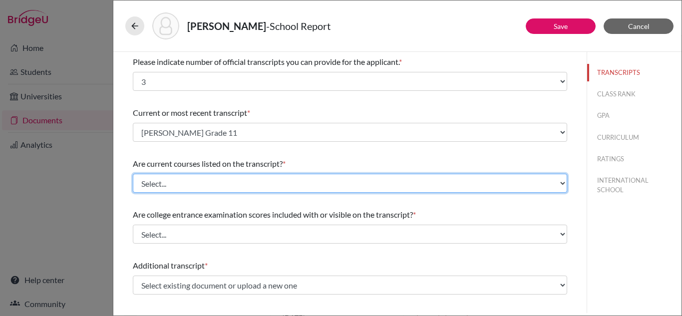
click at [235, 186] on select "Select... Yes No" at bounding box center [350, 183] width 434 height 19
select select "0"
click at [133, 174] on select "Select... Yes No" at bounding box center [350, 183] width 434 height 19
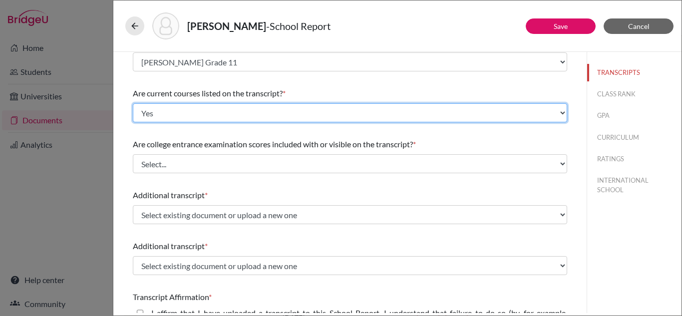
scroll to position [81, 0]
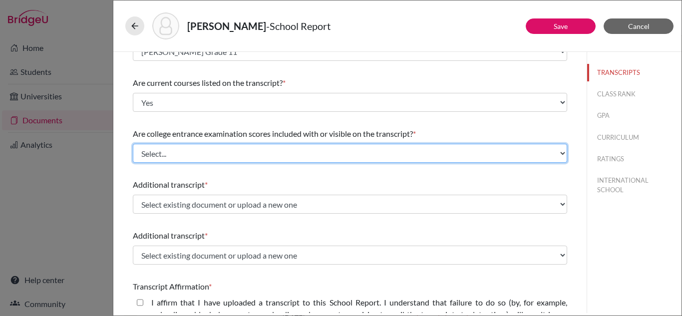
click at [252, 157] on select "Select... Yes No" at bounding box center [350, 153] width 434 height 19
select select "1"
click at [133, 144] on select "Select... Yes No" at bounding box center [350, 153] width 434 height 19
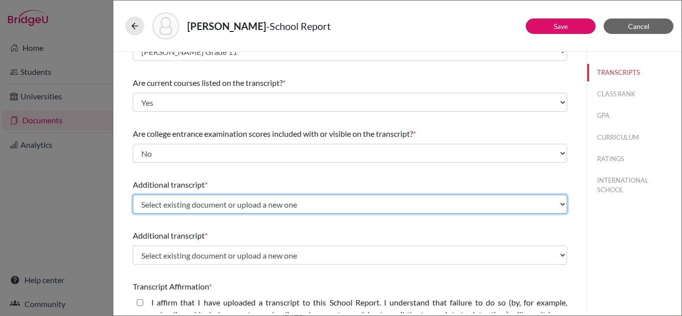
click at [254, 200] on select "Select existing document or upload a new one Vivan R Shetty Grade 11 Upload New…" at bounding box center [350, 204] width 434 height 19
select select "Upload New File"
click at [133, 195] on select "Select existing document or upload a new one Vivan R Shetty Grade 11 Upload New…" at bounding box center [350, 204] width 434 height 19
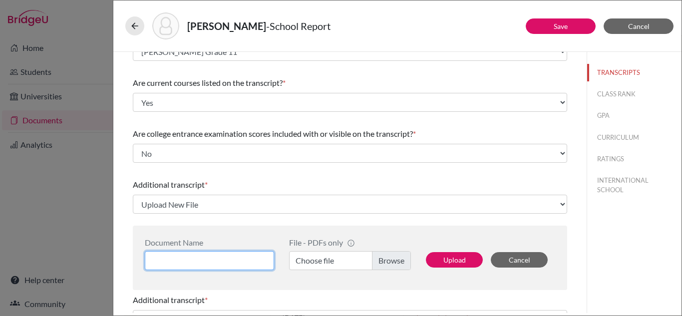
click at [198, 255] on input at bounding box center [209, 260] width 129 height 19
type input "G"
type input "Vivan R Shetty Grade 9 and 10"
click at [385, 261] on label "Choose file" at bounding box center [350, 260] width 122 height 19
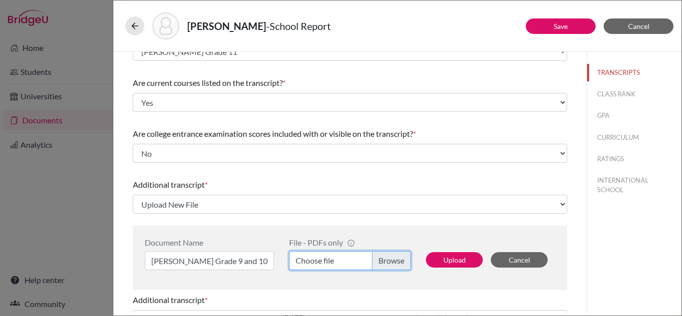
click at [385, 261] on input "Choose file" at bounding box center [350, 260] width 122 height 19
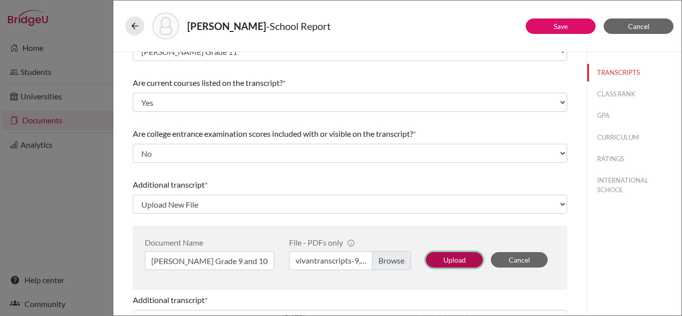
click at [449, 258] on button "Upload" at bounding box center [454, 259] width 57 height 15
select select "691232"
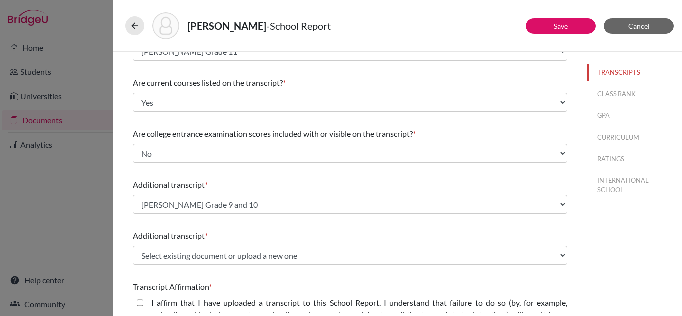
scroll to position [158, 0]
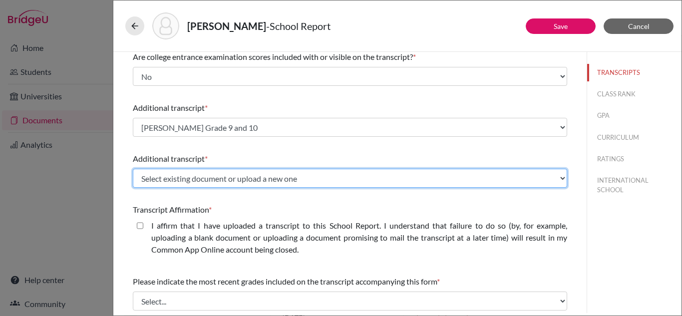
click at [362, 181] on select "Select existing document or upload a new one Vivan R Shetty Grade 11 Upload New…" at bounding box center [350, 178] width 434 height 19
select select "Upload New File"
click at [133, 169] on select "Select existing document or upload a new one Vivan R Shetty Grade 11 Upload New…" at bounding box center [350, 178] width 434 height 19
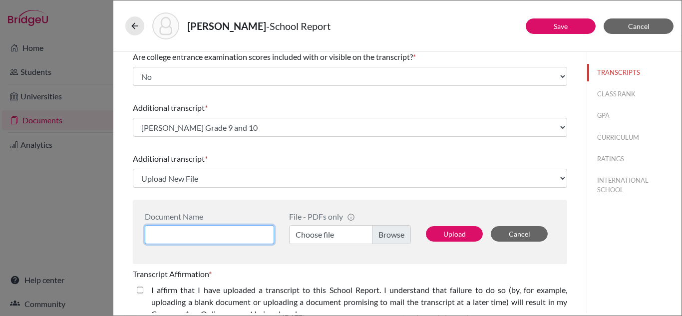
click at [225, 232] on input at bounding box center [209, 234] width 129 height 19
type input "[PERSON_NAME] Predicted Grade"
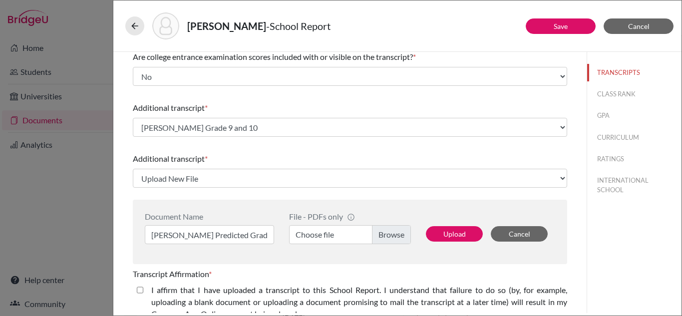
click at [386, 238] on label "Choose file" at bounding box center [350, 234] width 122 height 19
click at [386, 238] on input "Choose file" at bounding box center [350, 234] width 122 height 19
click at [449, 226] on button "Upload" at bounding box center [454, 233] width 57 height 15
select select "691234"
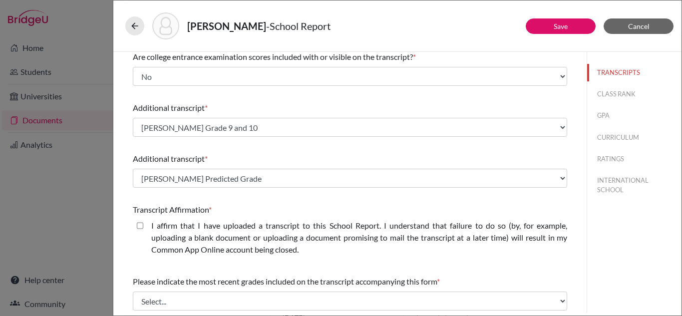
click at [450, 231] on label "I affirm that I have uploaded a transcript to this School Report. I understand …" at bounding box center [359, 238] width 416 height 36
click at [143, 231] on closed\ "I affirm that I have uploaded a transcript to this School Report. I understand …" at bounding box center [140, 226] width 6 height 12
checkbox closed\ "true"
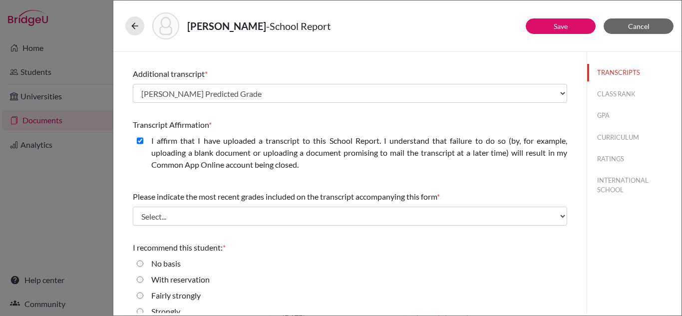
scroll to position [244, 0]
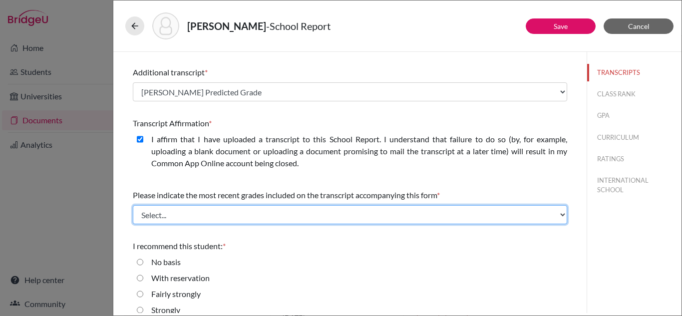
click at [420, 214] on select "Select... Final junior year grades 1st Quarter senior year grades 2nd Quarter/1…" at bounding box center [350, 214] width 434 height 19
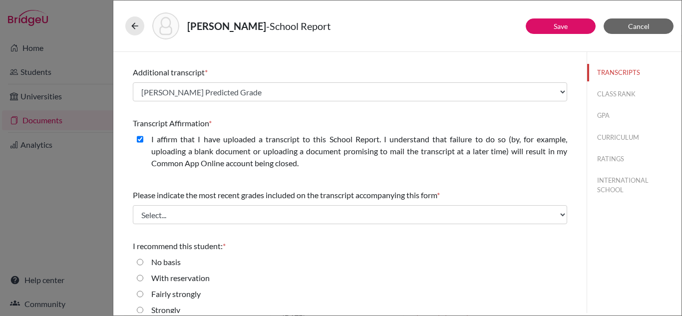
click at [423, 254] on div "I recommend this student: * No basis With reservation Fairly strongly Strongly …" at bounding box center [350, 288] width 434 height 104
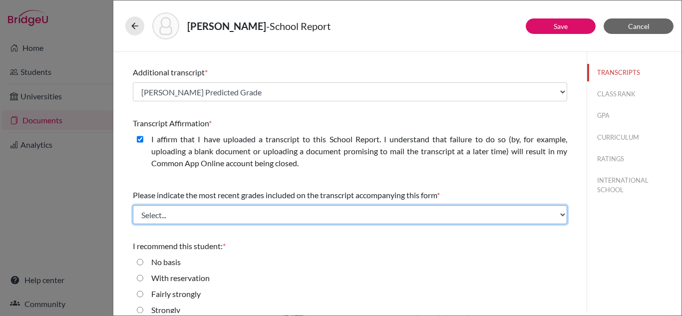
click at [418, 213] on select "Select... Final junior year grades 1st Quarter senior year grades 2nd Quarter/1…" at bounding box center [350, 214] width 434 height 19
select select "0"
click at [133, 205] on select "Select... Final junior year grades 1st Quarter senior year grades 2nd Quarter/1…" at bounding box center [350, 214] width 434 height 19
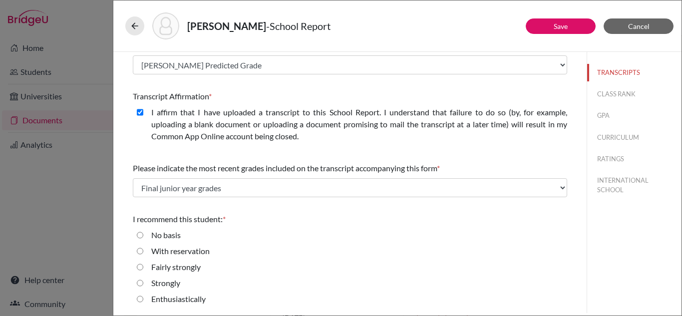
click at [137, 299] on input "Enthusiastically" at bounding box center [140, 299] width 6 height 12
radio input "true"
click at [318, 282] on div "Strongly" at bounding box center [350, 285] width 434 height 16
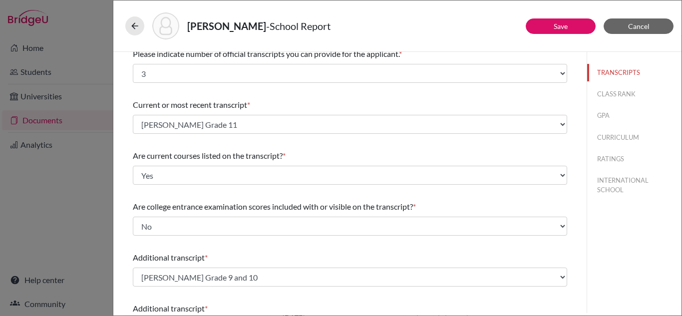
scroll to position [0, 0]
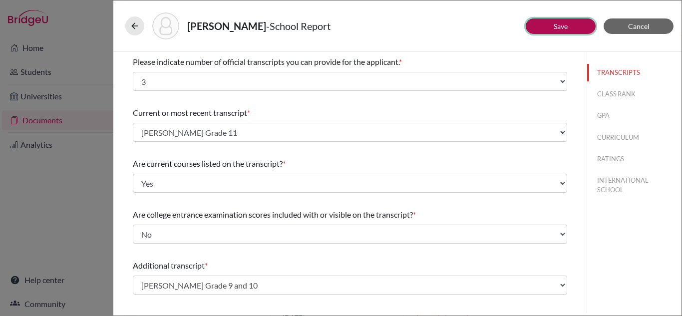
click at [557, 27] on link "Save" at bounding box center [560, 26] width 14 height 8
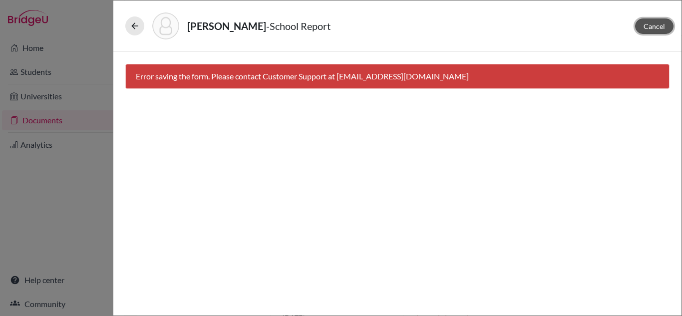
click at [659, 29] on span "Cancel" at bounding box center [653, 26] width 21 height 8
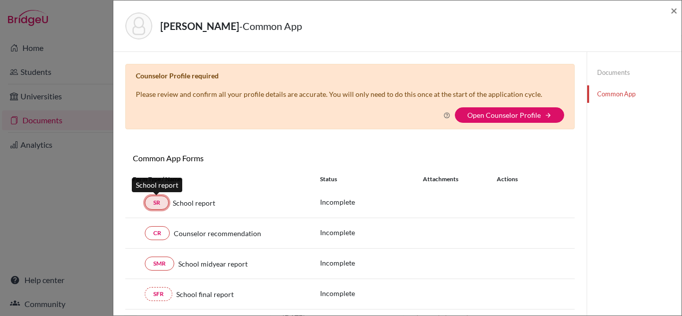
click at [152, 206] on link "SR" at bounding box center [157, 203] width 24 height 14
click at [491, 124] on div "Counselor Profile required Please review and confirm all your profile details a…" at bounding box center [349, 96] width 449 height 65
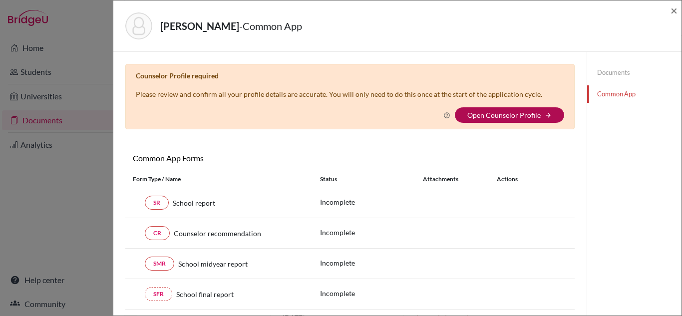
click at [495, 111] on link "Open Counselor Profile" at bounding box center [503, 115] width 73 height 8
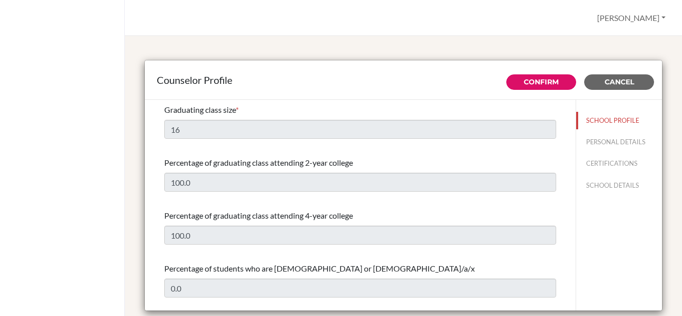
select select "0"
select select "354992"
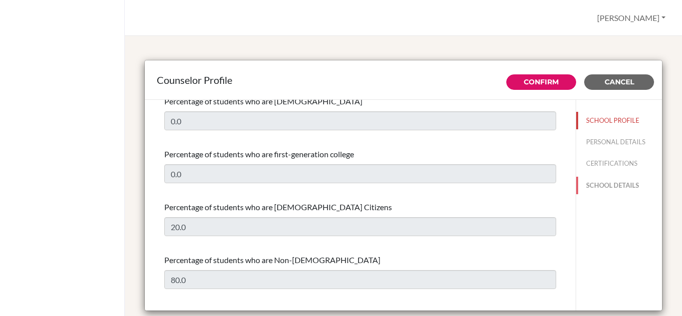
click at [595, 188] on button "SCHOOL DETAILS" at bounding box center [619, 185] width 86 height 17
type input "671273"
type input "[DOMAIN_NAME]"
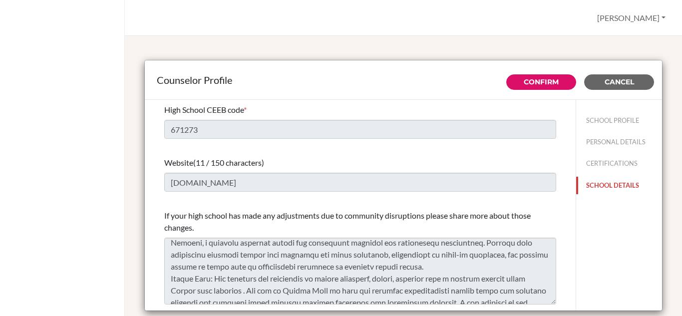
scroll to position [195, 0]
click at [525, 80] on link "Confirm" at bounding box center [541, 81] width 35 height 9
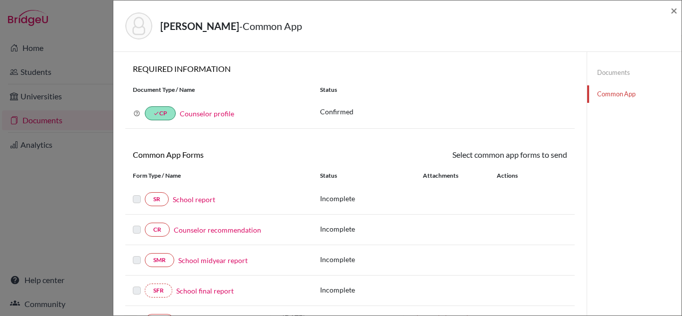
click at [136, 193] on label at bounding box center [137, 193] width 8 height 0
click at [192, 202] on link "School report" at bounding box center [194, 199] width 42 height 10
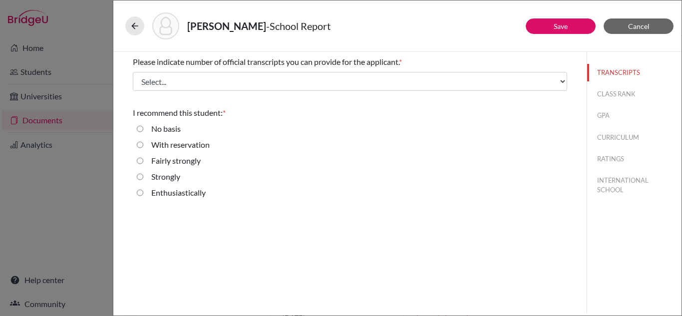
click at [139, 195] on input "Enthusiastically" at bounding box center [140, 193] width 6 height 12
radio input "true"
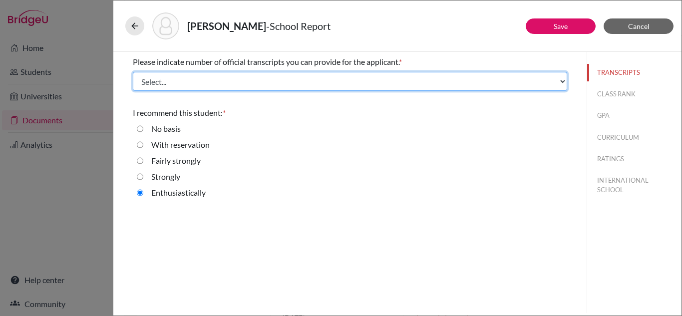
click at [314, 82] on select "Select... 1 2 3 4" at bounding box center [350, 81] width 434 height 19
select select "3"
click at [133, 72] on select "Select... 1 2 3 4" at bounding box center [350, 81] width 434 height 19
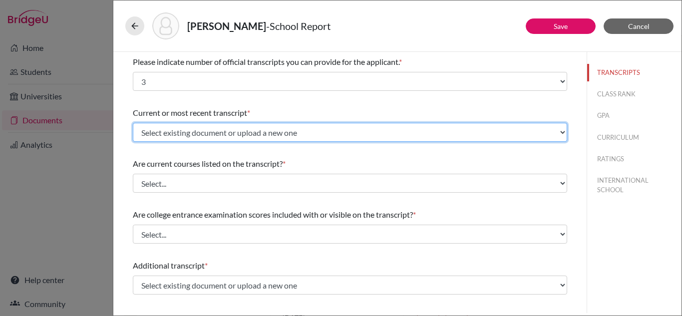
click at [299, 128] on select "Select existing document or upload a new one Vivan R Shetty Grade 9 and 10 Viva…" at bounding box center [350, 132] width 434 height 19
select select "691207"
click at [133, 123] on select "Select existing document or upload a new one Vivan R Shetty Grade 9 and 10 Viva…" at bounding box center [350, 132] width 434 height 19
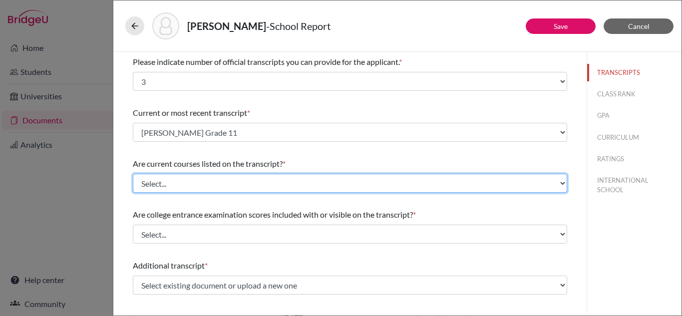
click at [268, 187] on select "Select... Yes No" at bounding box center [350, 183] width 434 height 19
select select "0"
click at [133, 174] on select "Select... Yes No" at bounding box center [350, 183] width 434 height 19
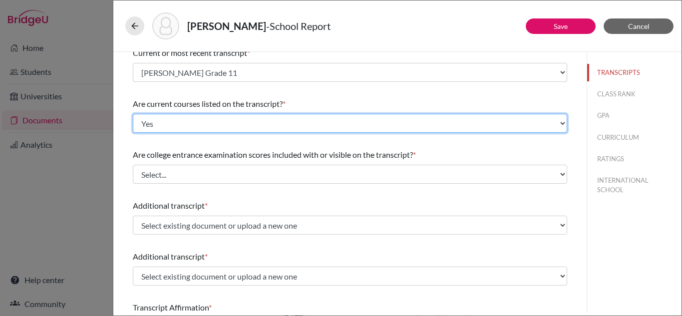
scroll to position [60, 0]
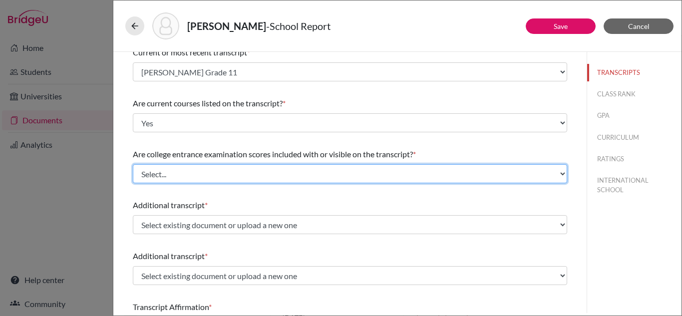
click at [295, 175] on select "Select... Yes No" at bounding box center [350, 173] width 434 height 19
select select "1"
click at [133, 164] on select "Select... Yes No" at bounding box center [350, 173] width 434 height 19
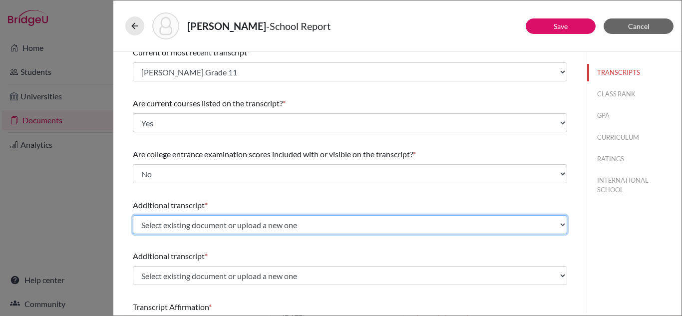
click at [266, 219] on select "Select existing document or upload a new one Vivan R Shetty Grade 9 and 10 Viva…" at bounding box center [350, 224] width 434 height 19
select select "691232"
click at [133, 215] on select "Select existing document or upload a new one Vivan R Shetty Grade 9 and 10 Viva…" at bounding box center [350, 224] width 434 height 19
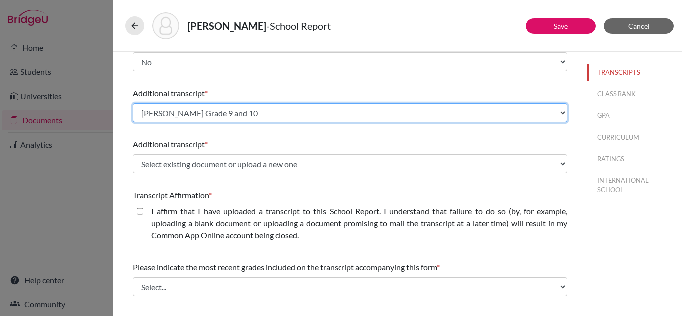
scroll to position [173, 0]
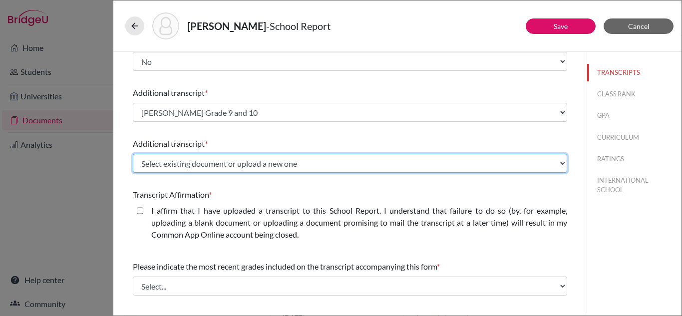
click at [292, 160] on select "Select existing document or upload a new one Vivan R Shetty Grade 9 and 10 Viva…" at bounding box center [350, 163] width 434 height 19
select select "691234"
click at [133, 154] on select "Select existing document or upload a new one Vivan R Shetty Grade 9 and 10 Viva…" at bounding box center [350, 163] width 434 height 19
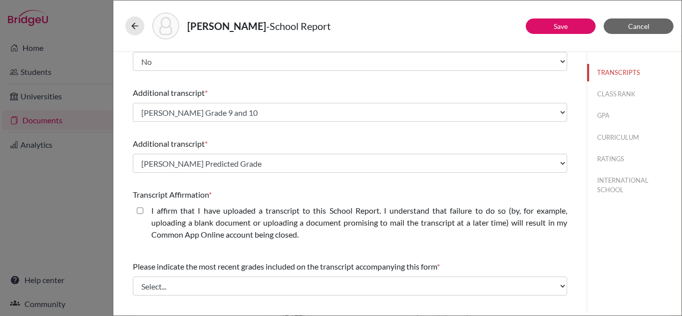
click at [141, 211] on closed\ "I affirm that I have uploaded a transcript to this School Report. I understand …" at bounding box center [140, 211] width 6 height 12
checkbox closed\ "true"
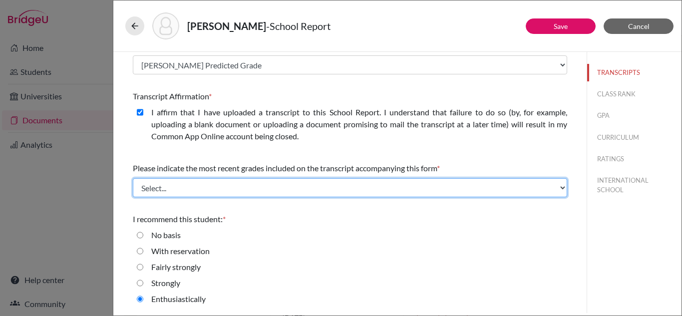
click at [231, 185] on select "Select... Final junior year grades 1st Quarter senior year grades 2nd Quarter/1…" at bounding box center [350, 187] width 434 height 19
select select "0"
click at [133, 178] on select "Select... Final junior year grades 1st Quarter senior year grades 2nd Quarter/1…" at bounding box center [350, 187] width 434 height 19
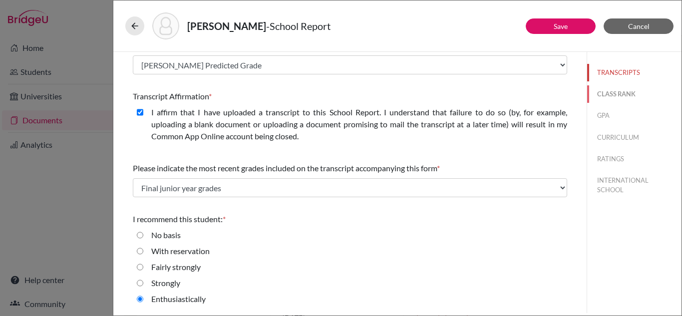
click at [614, 89] on button "CLASS RANK" at bounding box center [634, 93] width 94 height 17
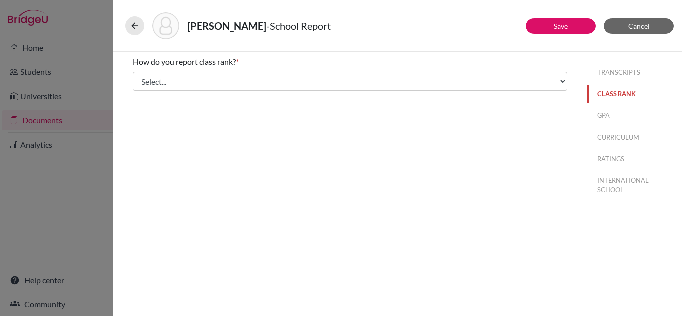
scroll to position [0, 0]
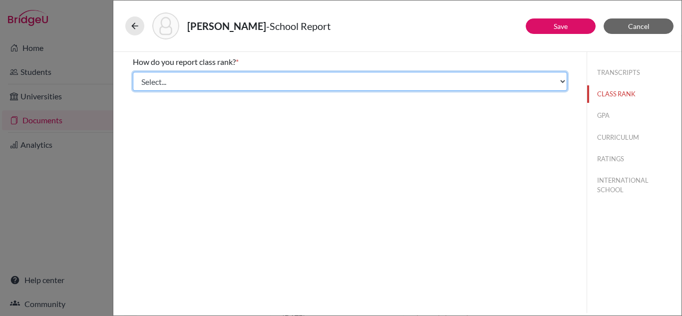
click at [407, 88] on select "Select... Exact Decile Quintile Quartile None" at bounding box center [350, 81] width 434 height 19
select select "5"
click at [133, 72] on select "Select... Exact Decile Quintile Quartile None" at bounding box center [350, 81] width 434 height 19
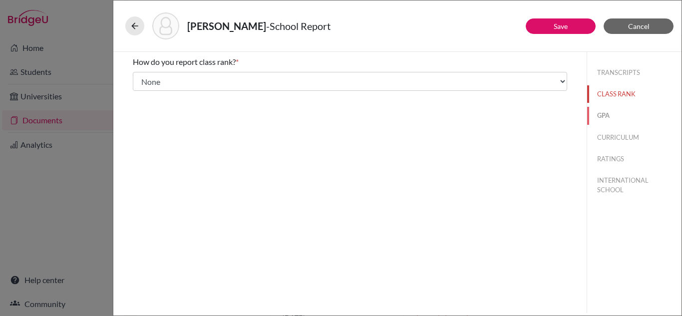
click at [603, 115] on button "GPA" at bounding box center [634, 115] width 94 height 17
click at [140, 94] on input "No" at bounding box center [140, 94] width 6 height 12
radio input "true"
click at [609, 140] on button "CURRICULUM" at bounding box center [634, 137] width 94 height 17
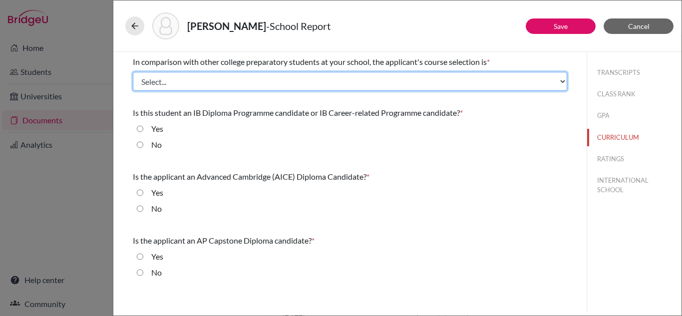
click at [319, 79] on select "Select... Less than demanding Average Demanding Very demanding Most demanding P…" at bounding box center [350, 81] width 434 height 19
select select "4"
click at [133, 72] on select "Select... Less than demanding Average Demanding Very demanding Most demanding P…" at bounding box center [350, 81] width 434 height 19
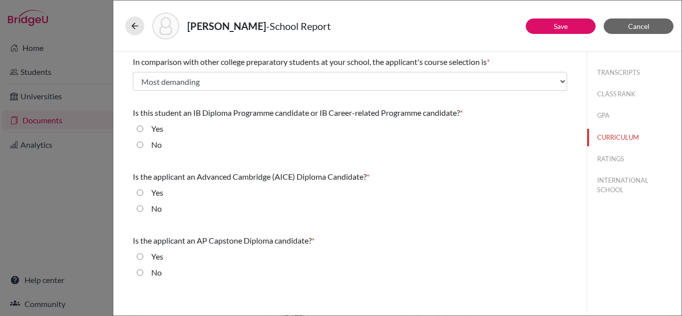
click at [140, 127] on input "Yes" at bounding box center [140, 129] width 6 height 12
radio input "true"
click at [137, 209] on input "No" at bounding box center [140, 209] width 6 height 12
radio input "true"
click at [140, 271] on input "No" at bounding box center [140, 273] width 6 height 12
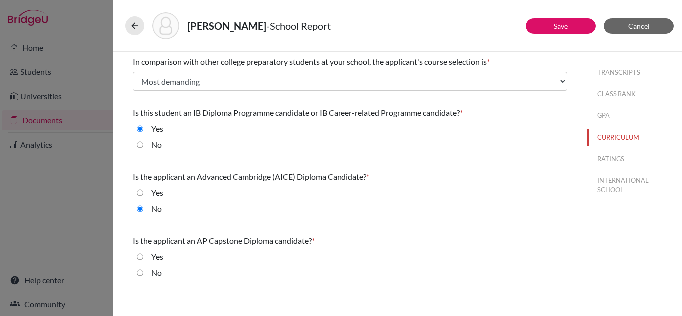
radio input "true"
click at [622, 156] on button "RATINGS" at bounding box center [634, 158] width 94 height 17
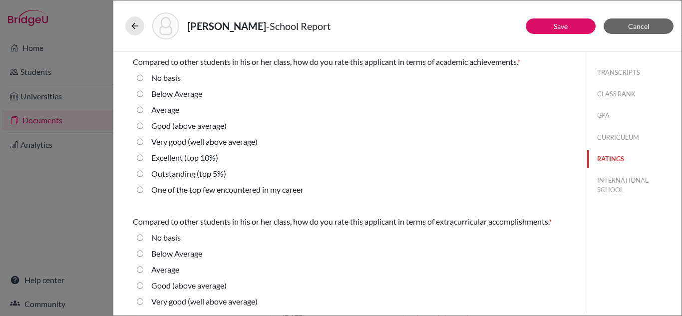
click at [622, 156] on button "RATINGS" at bounding box center [634, 158] width 94 height 17
click at [139, 171] on 5\%\) "Outstanding (top 5%)" at bounding box center [140, 174] width 6 height 12
radio 5\%\) "true"
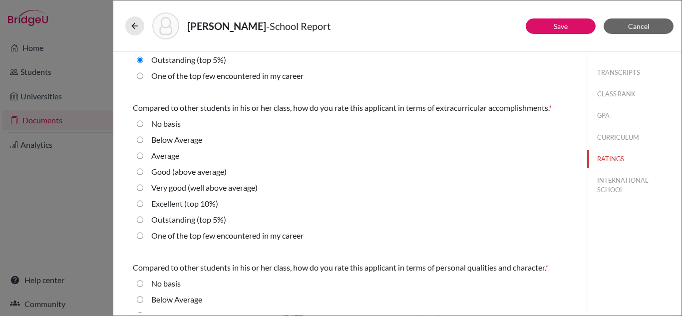
scroll to position [114, 0]
click at [137, 217] on 5\%\) "Outstanding (top 5%)" at bounding box center [140, 219] width 6 height 12
radio 5\%\) "true"
click at [142, 238] on career "One of the top few encountered in my career" at bounding box center [140, 235] width 6 height 12
radio career "true"
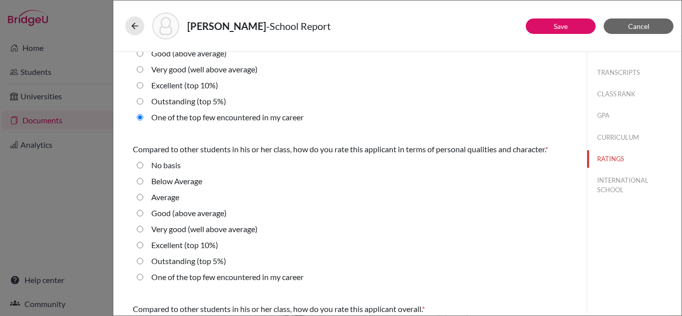
scroll to position [234, 0]
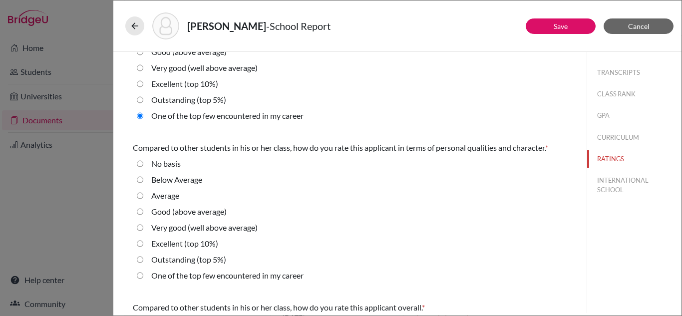
click at [142, 279] on career "One of the top few encountered in my career" at bounding box center [140, 276] width 6 height 12
radio career "true"
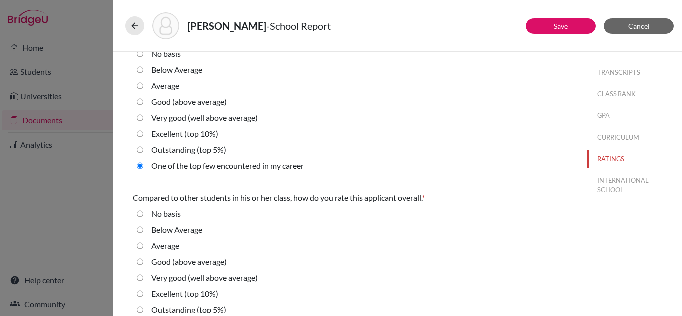
scroll to position [370, 0]
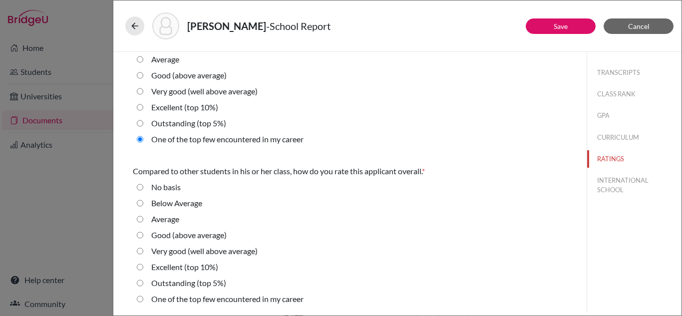
click at [139, 302] on career "One of the top few encountered in my career" at bounding box center [140, 299] width 6 height 12
radio career "true"
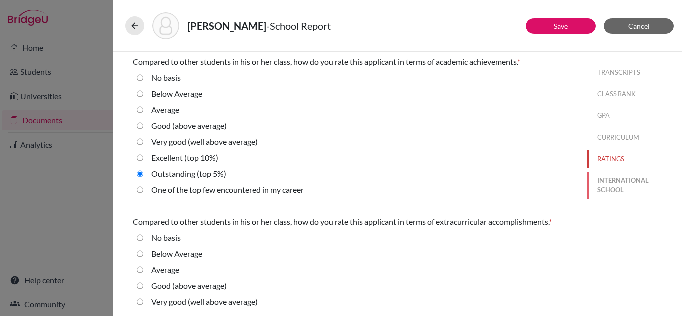
click at [610, 183] on button "INTERNATIONAL SCHOOL" at bounding box center [634, 185] width 94 height 27
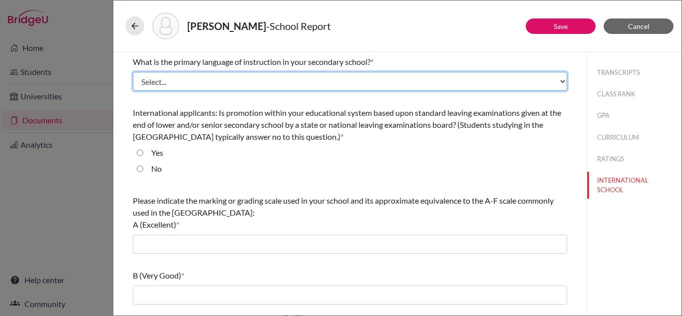
click at [290, 79] on select "Select... Albanian Arabic Armenian Assamese Azerbaijani Belarusian Bengali Bulg…" at bounding box center [350, 81] width 434 height 19
select select "14"
click at [133, 72] on select "Select... Albanian Arabic Armenian Assamese Azerbaijani Belarusian Bengali Bulg…" at bounding box center [350, 81] width 434 height 19
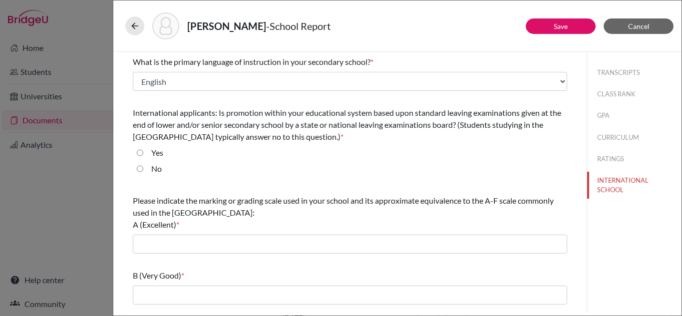
click at [137, 152] on input "Yes" at bounding box center [140, 153] width 6 height 12
radio input "true"
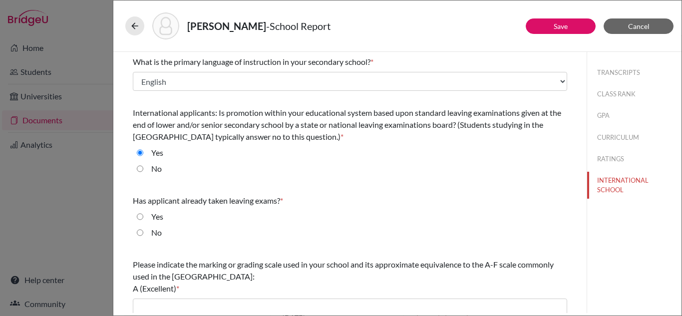
click at [141, 231] on input "No" at bounding box center [140, 233] width 6 height 12
radio input "true"
click at [138, 170] on input "No" at bounding box center [140, 169] width 6 height 12
radio input "true"
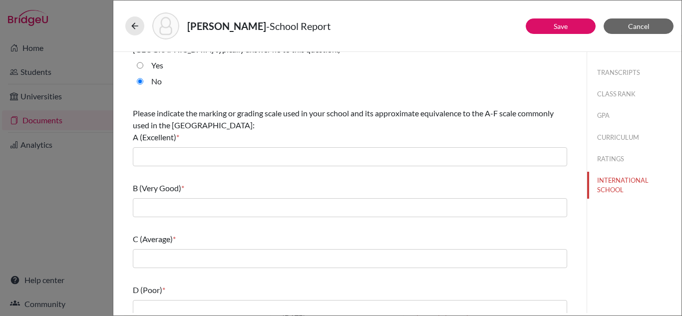
scroll to position [88, 0]
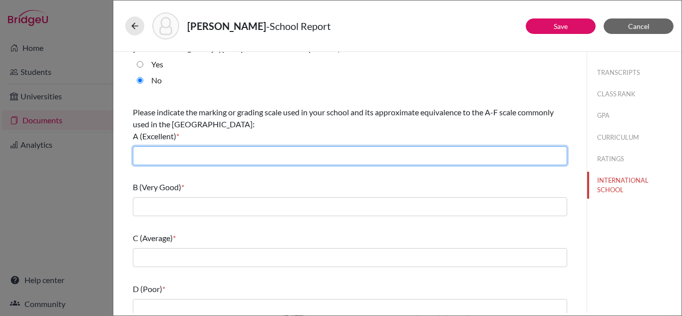
click at [228, 152] on input "text" at bounding box center [350, 155] width 434 height 19
type input "90-100"
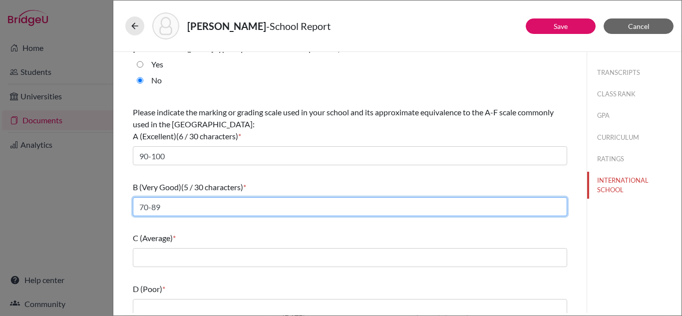
type input "70-89"
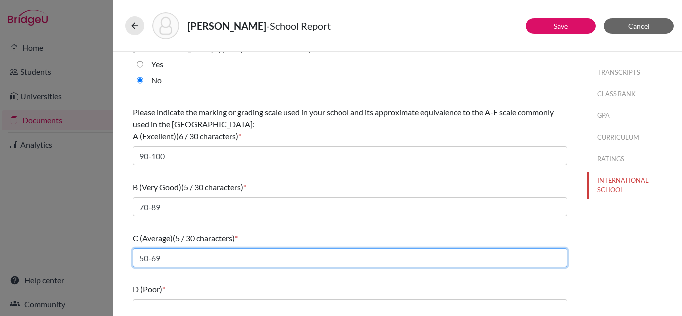
type input "50-69"
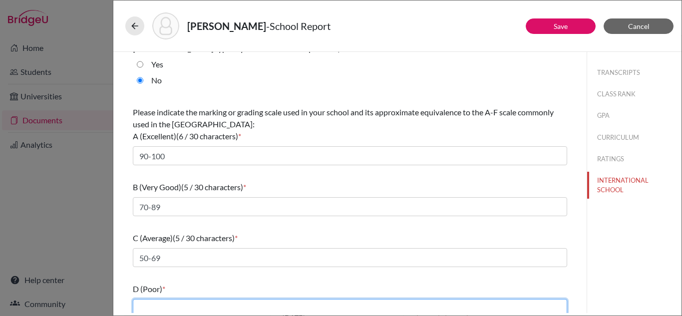
scroll to position [93, 0]
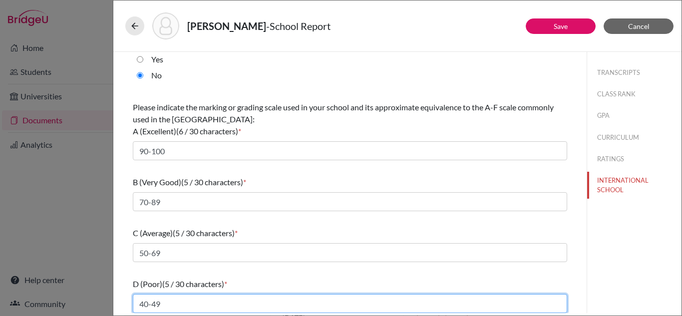
type input "40-49"
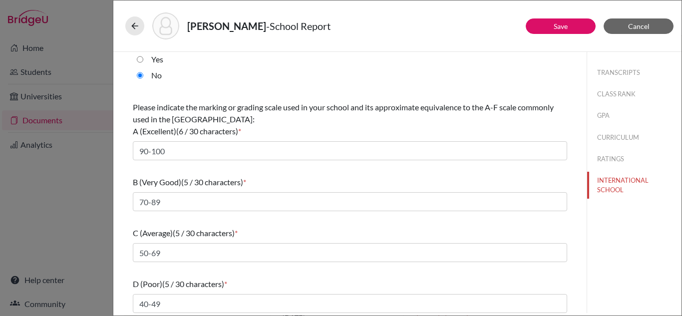
scroll to position [148, 0]
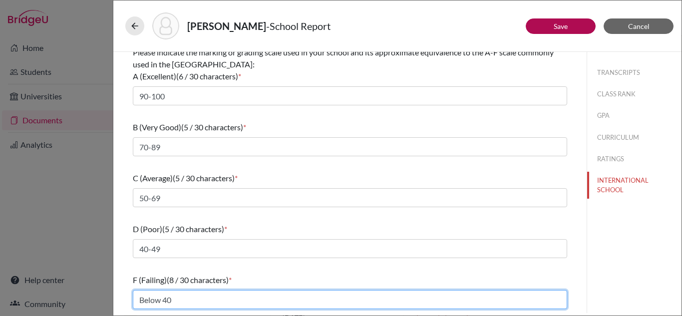
type input "Below 40"
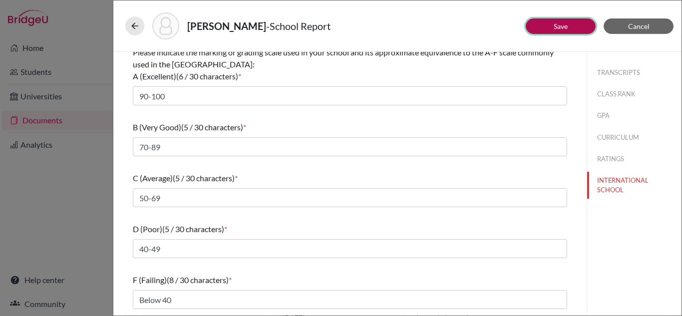
click at [561, 28] on link "Save" at bounding box center [560, 26] width 14 height 8
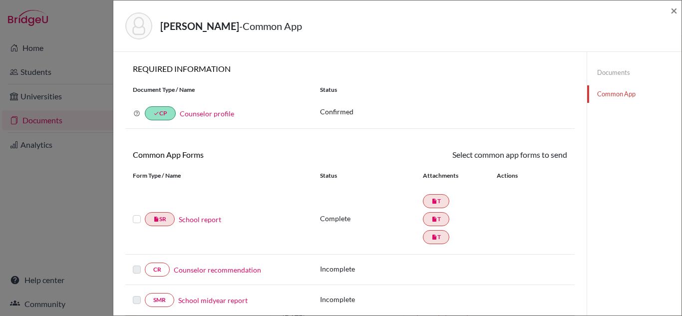
click at [137, 213] on label at bounding box center [137, 213] width 8 height 0
click at [0, 0] on input "checkbox" at bounding box center [0, 0] width 0 height 0
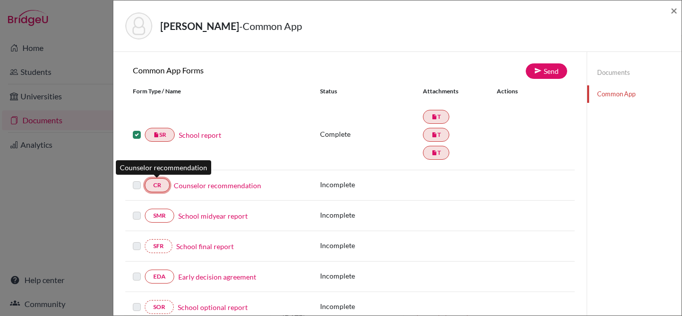
click at [165, 188] on link "CR" at bounding box center [157, 185] width 25 height 14
click at [201, 189] on link "Counselor recommendation" at bounding box center [217, 185] width 87 height 10
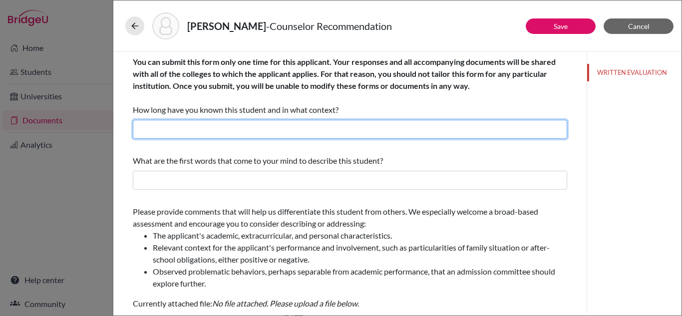
click at [289, 131] on input "text" at bounding box center [350, 129] width 434 height 19
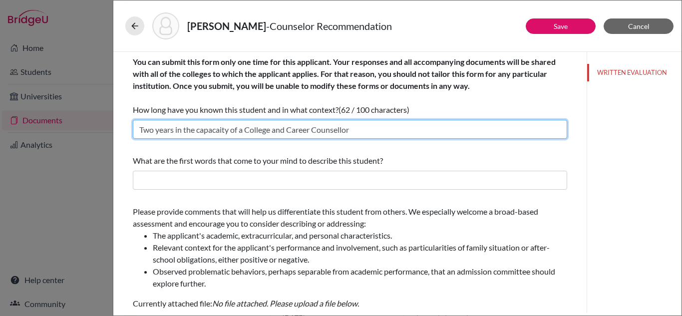
type input "Two years in the capacaity of a College and Career Counsellor"
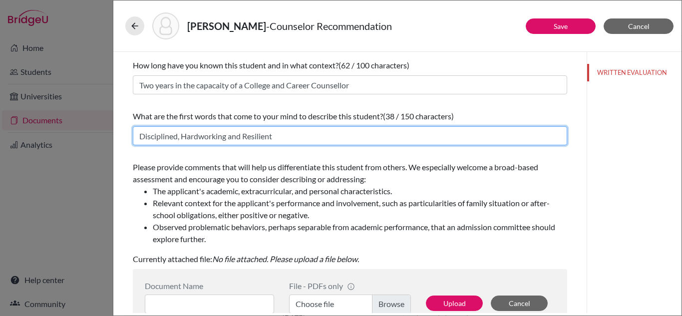
scroll to position [176, 0]
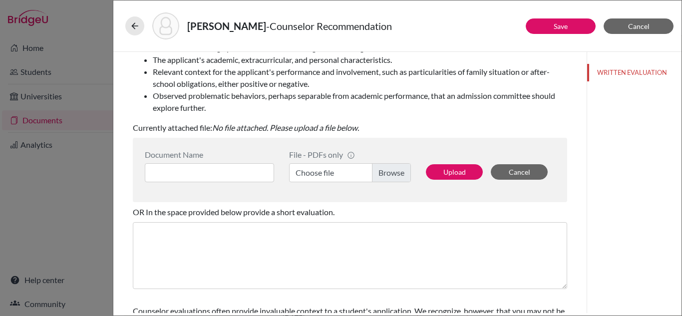
type input "Disciplined, Hardworking and Resilient"
click at [202, 172] on input at bounding box center [209, 172] width 129 height 19
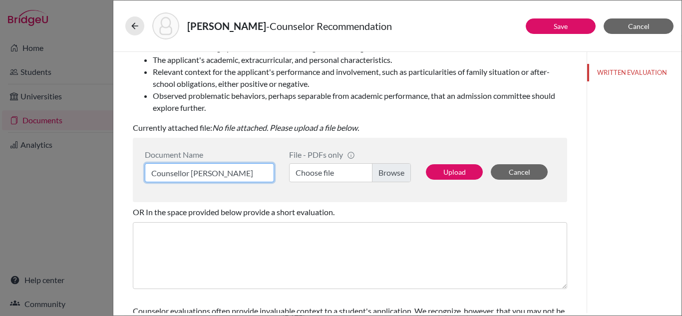
type input "Counsellor LOR Vivan R Shetty"
click at [392, 172] on label "Choose file" at bounding box center [350, 172] width 122 height 19
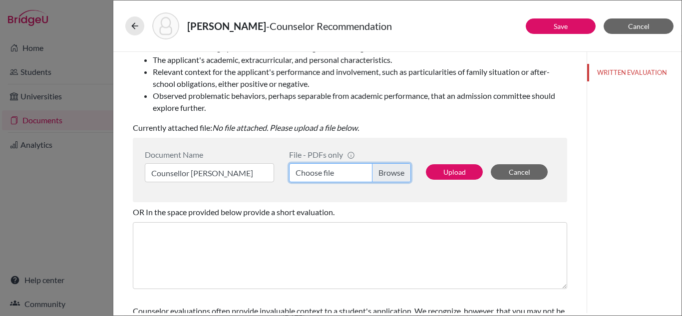
click at [392, 172] on input "Choose file" at bounding box center [350, 172] width 122 height 19
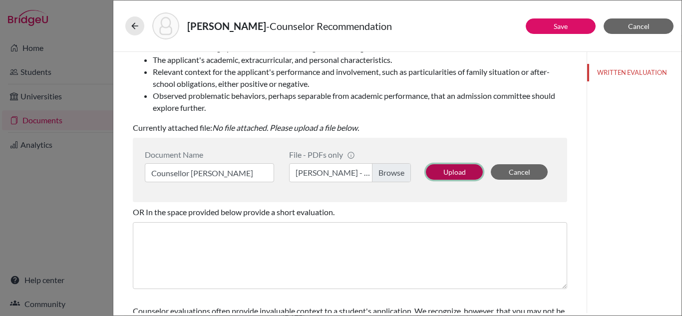
click at [465, 179] on button "Upload" at bounding box center [454, 171] width 57 height 15
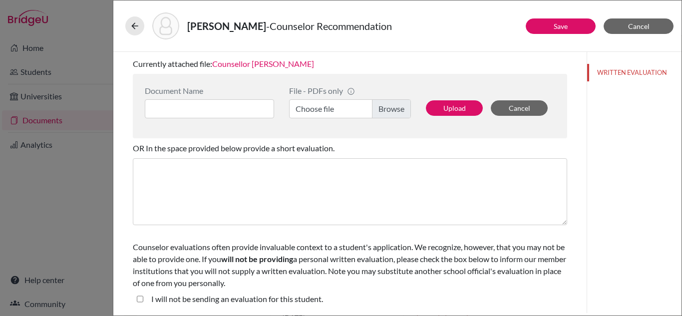
click at [134, 296] on div "I will not be sending an evaluation for this student." at bounding box center [350, 301] width 434 height 16
click at [140, 299] on student\ "I will not be sending an evaluation for this student." at bounding box center [140, 299] width 6 height 12
checkbox student\ "true"
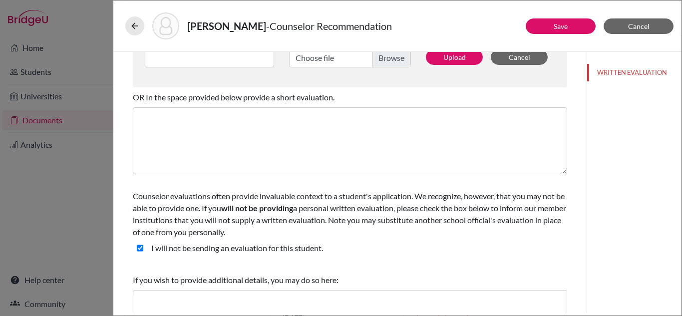
scroll to position [338, 0]
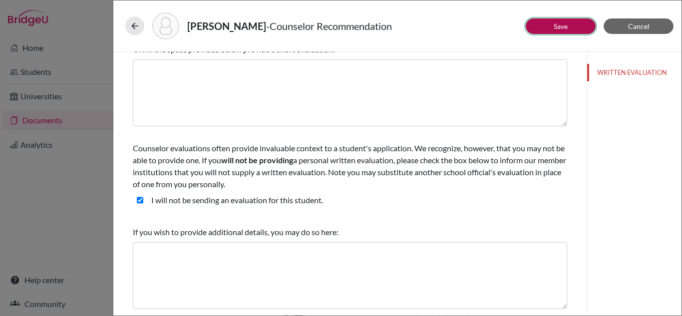
click at [548, 25] on button "Save" at bounding box center [561, 25] width 70 height 15
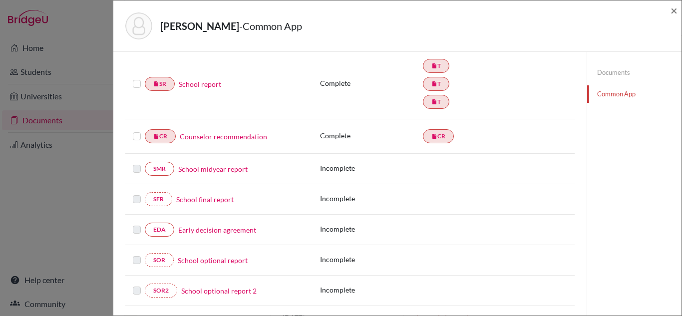
scroll to position [136, 0]
click at [200, 170] on link "School midyear report" at bounding box center [212, 168] width 69 height 10
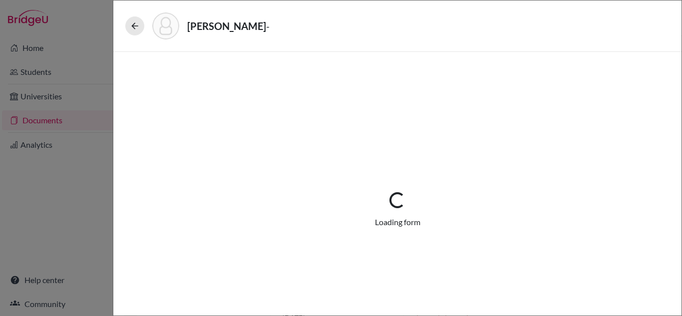
select select "5"
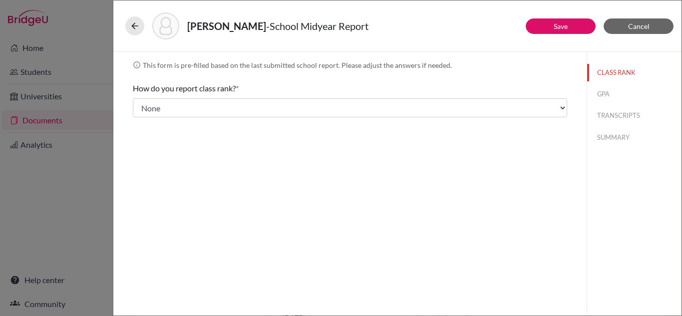
click at [227, 97] on div "How do you report class rank? * Select... Exact Decile Quintile Quartile None" at bounding box center [350, 99] width 434 height 43
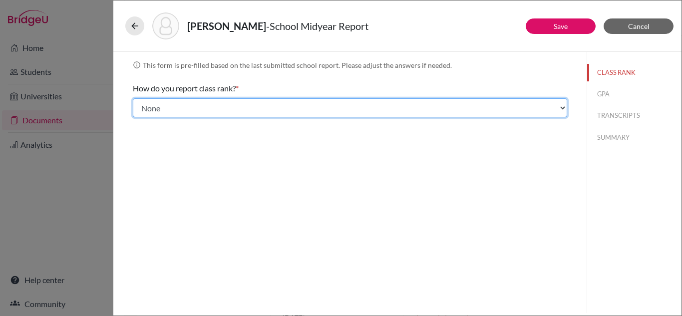
click at [227, 111] on select "Select... Exact Decile Quintile Quartile None" at bounding box center [350, 107] width 434 height 19
click at [133, 98] on select "Select... Exact Decile Quintile Quartile None" at bounding box center [350, 107] width 434 height 19
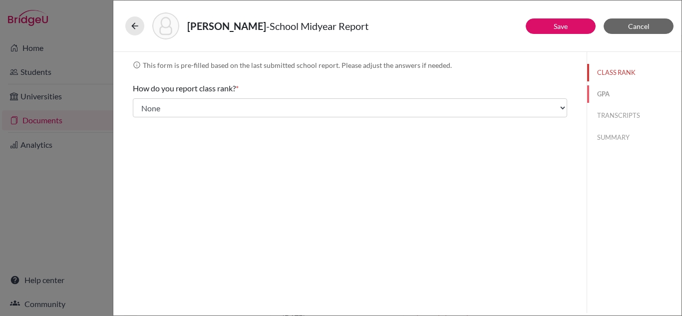
click at [604, 93] on button "GPA" at bounding box center [634, 93] width 94 height 17
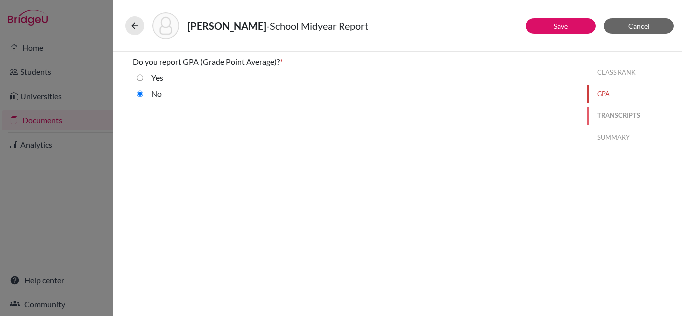
click at [620, 123] on button "TRANSCRIPTS" at bounding box center [634, 115] width 94 height 17
select select "0"
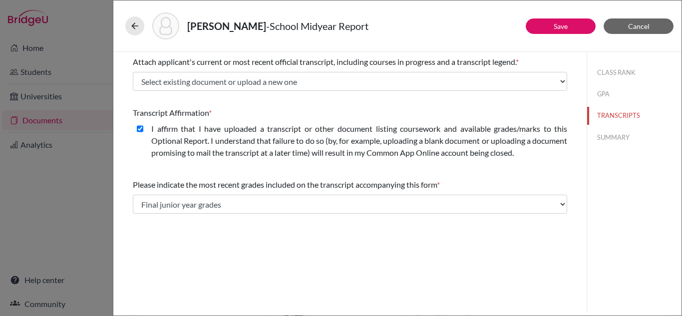
click at [400, 71] on div "Attach applicant's current or most recent official transcript, including course…" at bounding box center [350, 73] width 434 height 43
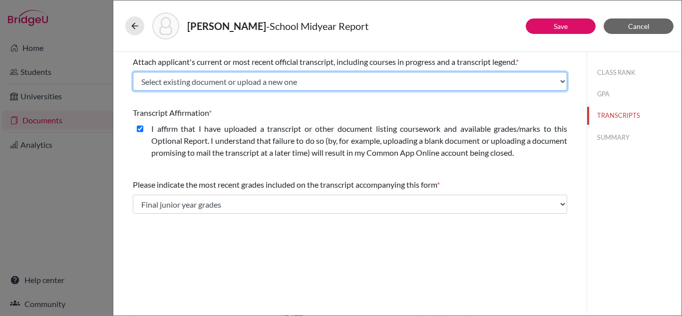
click at [395, 83] on select "Select existing document or upload a new one Vivan R Shetty Grade 9 and 10 Viva…" at bounding box center [350, 81] width 434 height 19
select select "691207"
click at [133, 72] on select "Select existing document or upload a new one Vivan R Shetty Grade 9 and 10 Viva…" at bounding box center [350, 81] width 434 height 19
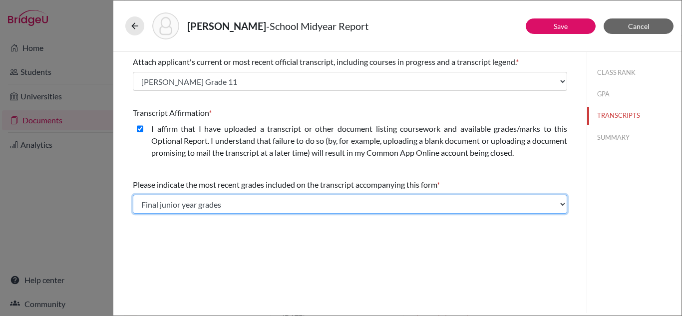
click at [237, 206] on select "Select... Final junior year grades 1st Quarter senior year grades 2nd Quarter/1…" at bounding box center [350, 204] width 434 height 19
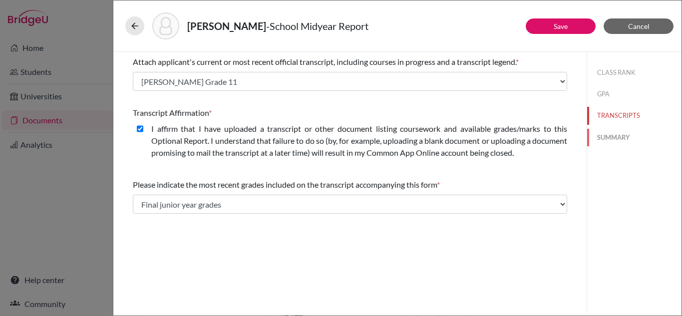
click at [613, 132] on button "SUMMARY" at bounding box center [634, 137] width 94 height 17
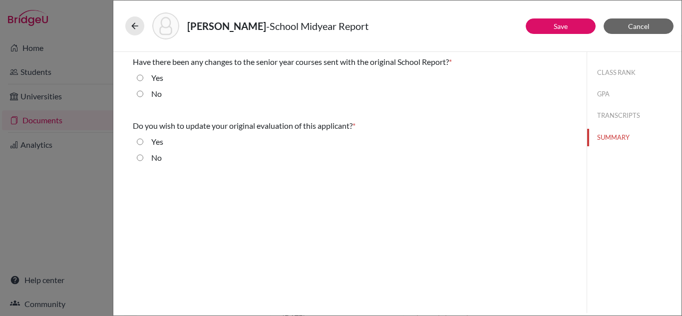
click at [139, 92] on input "No" at bounding box center [140, 94] width 6 height 12
radio input "true"
click at [141, 155] on input "No" at bounding box center [140, 158] width 6 height 12
radio input "true"
click at [563, 23] on link "Save" at bounding box center [560, 26] width 14 height 8
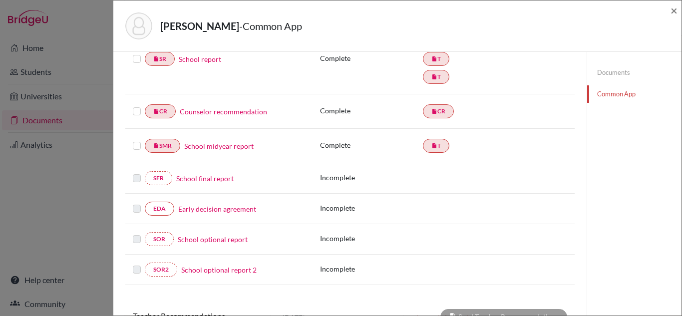
scroll to position [161, 0]
click at [188, 210] on link "Early decision agreement" at bounding box center [217, 208] width 78 height 10
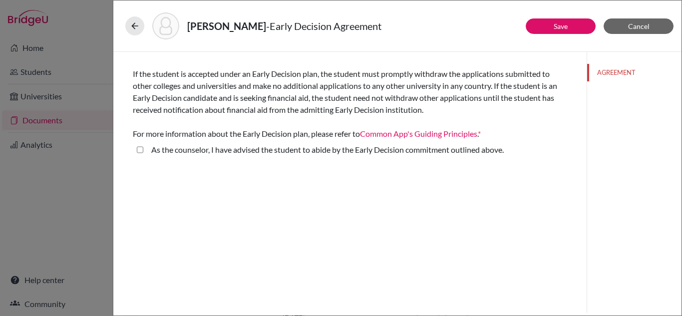
click at [140, 146] on above\ "As the counselor, I have advised the student to abide by the Early Decision com…" at bounding box center [140, 150] width 6 height 12
checkbox above\ "true"
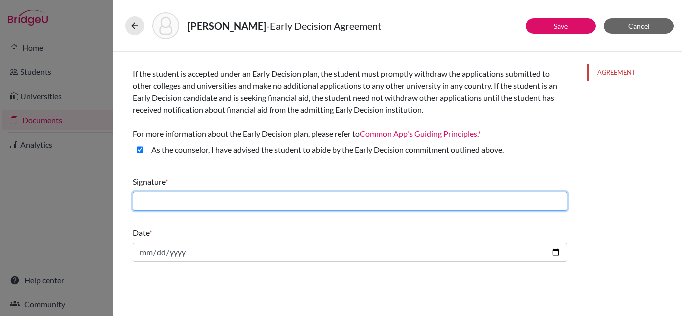
click at [178, 207] on input "text" at bounding box center [350, 201] width 434 height 19
type input "Merlyn Torres"
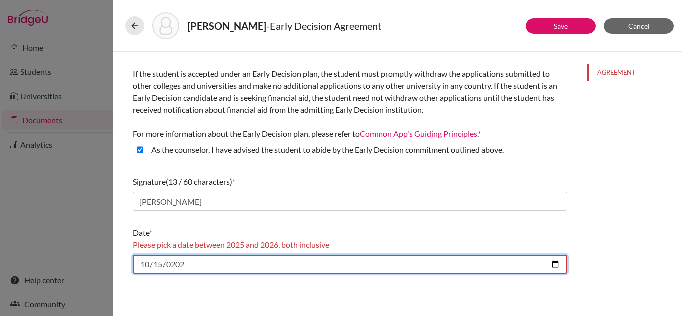
type input "2025-10-15"
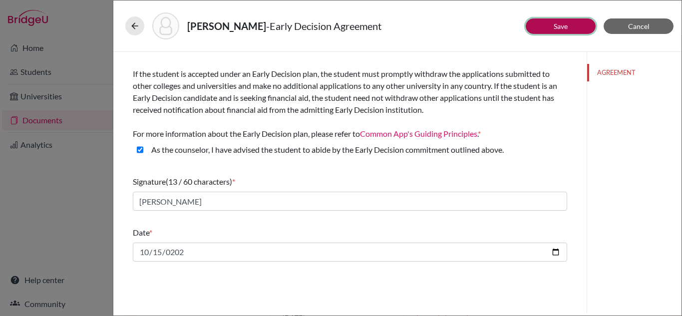
click at [559, 31] on button "Save" at bounding box center [561, 25] width 70 height 15
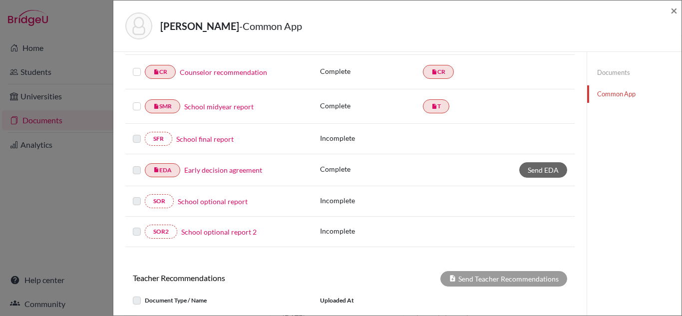
scroll to position [201, 0]
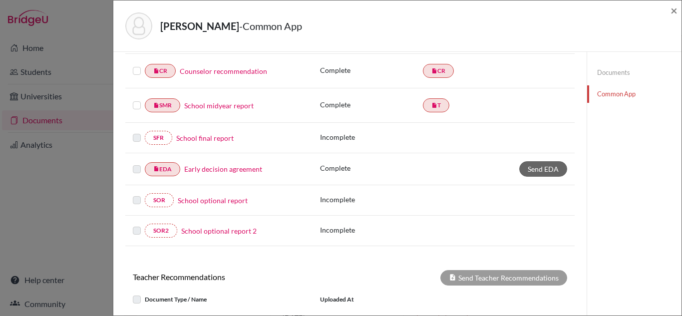
click at [210, 203] on link "School optional report" at bounding box center [213, 200] width 70 height 10
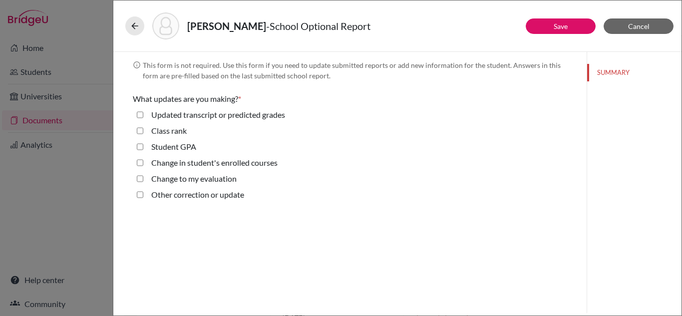
click at [139, 117] on grades "Updated transcript or predicted grades" at bounding box center [140, 115] width 6 height 12
checkbox grades "true"
click at [633, 91] on button "TRANSCRIPTS" at bounding box center [634, 93] width 94 height 17
select select "0"
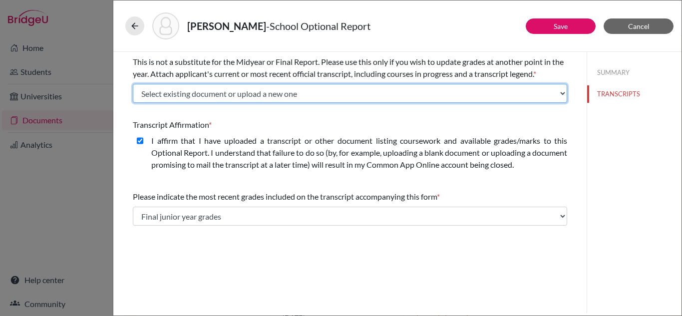
click at [355, 88] on select "Select existing document or upload a new one Vivan R Shetty Grade 9 and 10 Viva…" at bounding box center [350, 93] width 434 height 19
select select "691234"
click at [133, 84] on select "Select existing document or upload a new one Vivan R Shetty Grade 9 and 10 Viva…" at bounding box center [350, 93] width 434 height 19
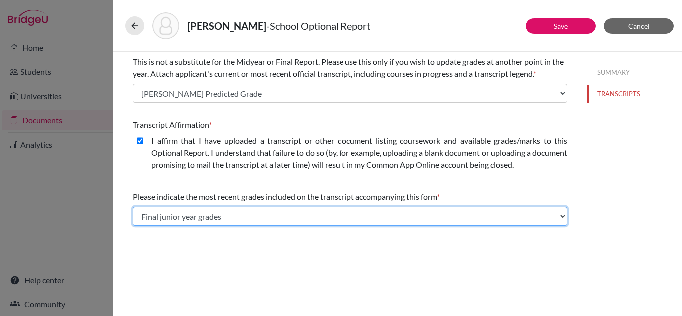
click at [272, 222] on select "Select... Final junior year grades 1st Quarter senior year grades 2nd Quarter/1…" at bounding box center [350, 216] width 434 height 19
select select "2"
click at [133, 207] on select "Select... Final junior year grades 1st Quarter senior year grades 2nd Quarter/1…" at bounding box center [350, 216] width 434 height 19
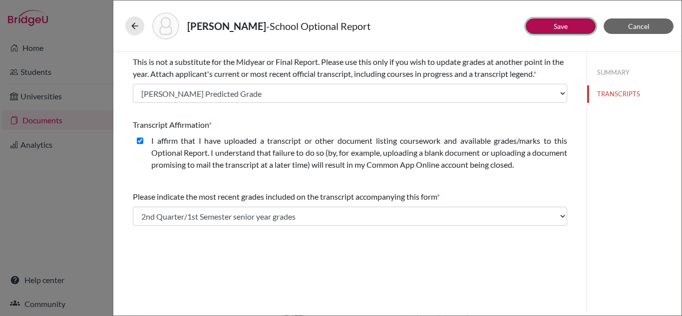
click at [572, 30] on button "Save" at bounding box center [561, 25] width 70 height 15
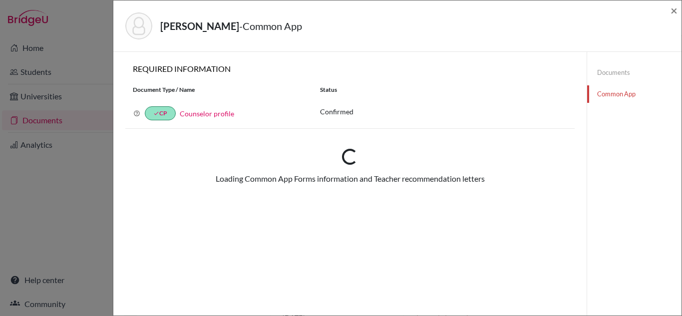
click at [401, 210] on div "× REQUIRED INFORMATION Document Type / Name Status Why am I being asked to do t…" at bounding box center [349, 210] width 449 height 292
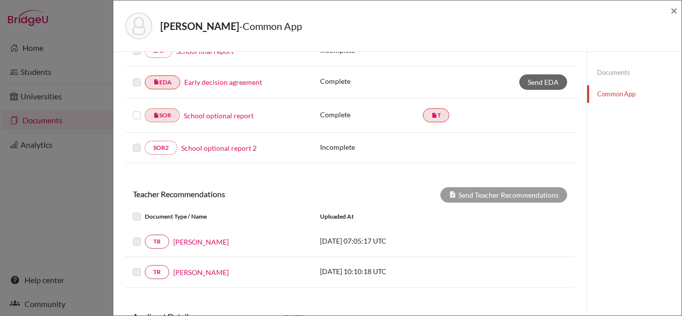
scroll to position [355, 0]
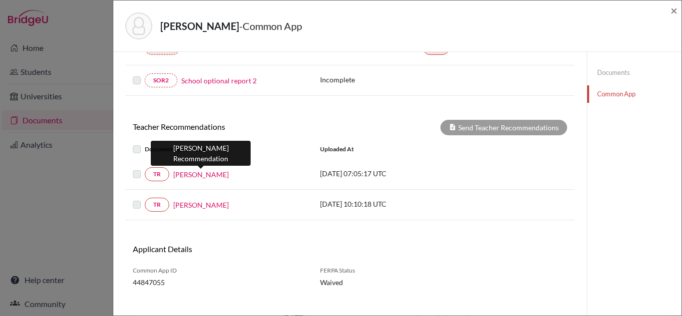
click at [196, 177] on link "Jenecia Rodrigues" at bounding box center [200, 174] width 55 height 10
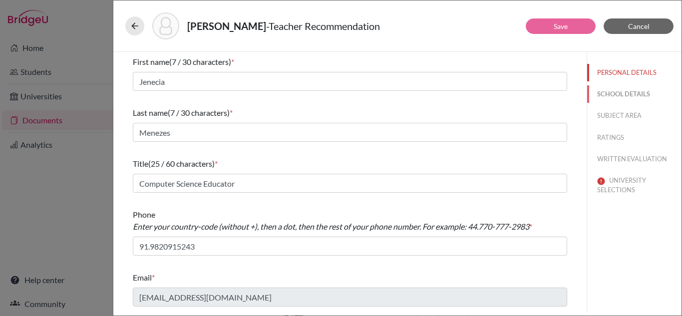
click at [624, 99] on button "SCHOOL DETAILS" at bounding box center [634, 93] width 94 height 17
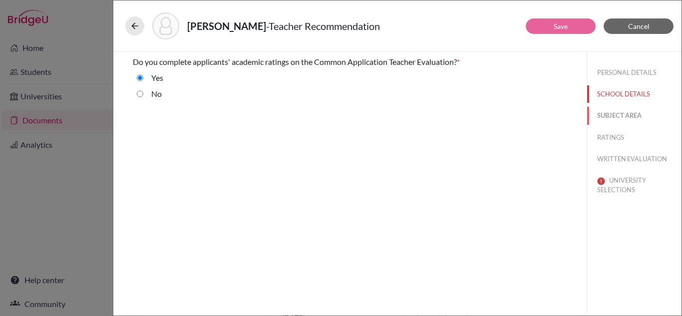
click at [616, 109] on button "SUBJECT AREA" at bounding box center [634, 115] width 94 height 17
select select "6"
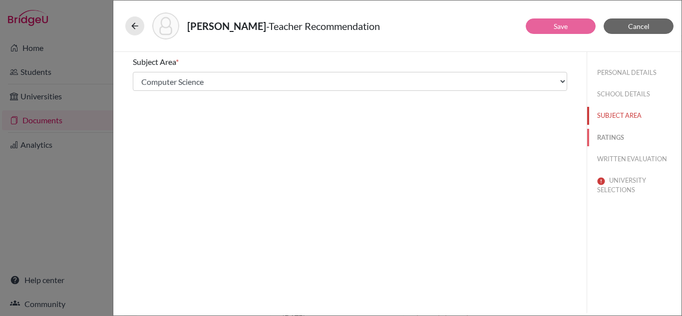
click at [607, 132] on button "RATINGS" at bounding box center [634, 137] width 94 height 17
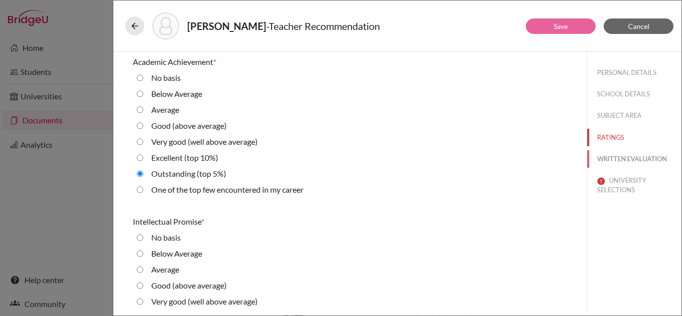
click at [621, 158] on button "WRITTEN EVALUATION" at bounding box center [634, 158] width 94 height 17
radio input "true"
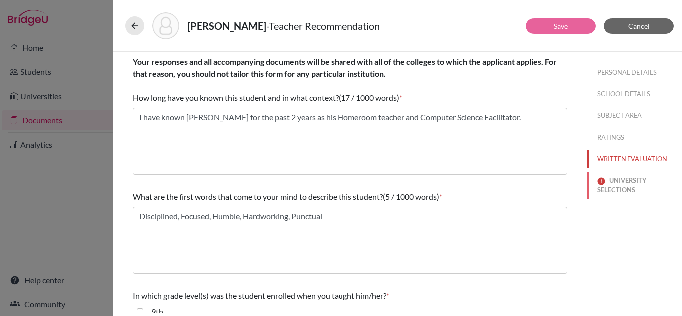
click at [611, 179] on button "UNIVERSITY SELECTIONS" at bounding box center [634, 185] width 94 height 27
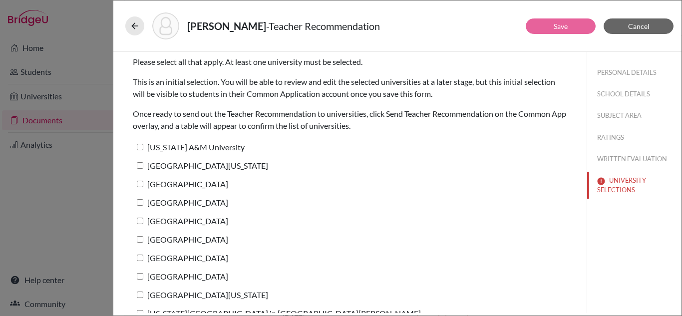
click at [138, 145] on input "Texas A&M University" at bounding box center [140, 147] width 6 height 6
checkbox input "true"
click at [140, 171] on label "University of Texas at Austin" at bounding box center [200, 165] width 135 height 14
click at [140, 169] on input "University of Texas at Austin" at bounding box center [140, 165] width 6 height 6
checkbox input "true"
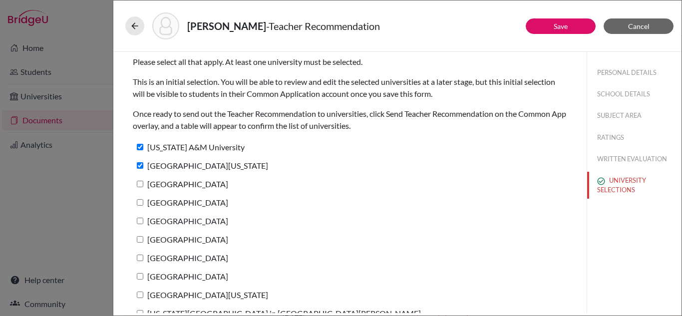
click at [140, 182] on input "Harvard University" at bounding box center [140, 184] width 6 height 6
checkbox input "true"
click at [140, 206] on label "Yale University" at bounding box center [180, 202] width 95 height 14
click at [140, 206] on input "Yale University" at bounding box center [140, 202] width 6 height 6
checkbox input "true"
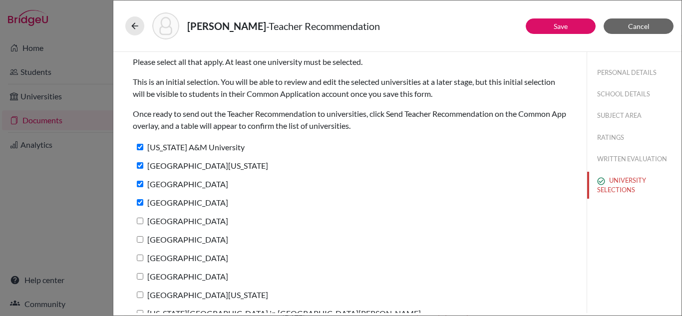
click at [139, 223] on input "Columbia University" at bounding box center [140, 221] width 6 height 6
checkbox input "true"
click at [139, 240] on input "Stanford University" at bounding box center [140, 239] width 6 height 6
checkbox input "true"
click at [139, 255] on input "Brown University" at bounding box center [140, 258] width 6 height 6
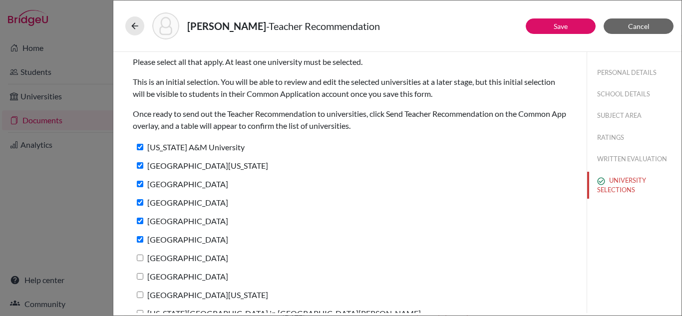
checkbox input "true"
click at [140, 272] on label "Dartmouth College" at bounding box center [180, 276] width 95 height 14
click at [140, 273] on input "Dartmouth College" at bounding box center [140, 276] width 6 height 6
checkbox input "true"
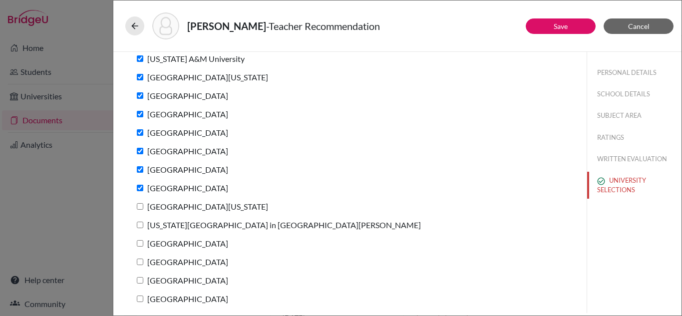
scroll to position [91, 0]
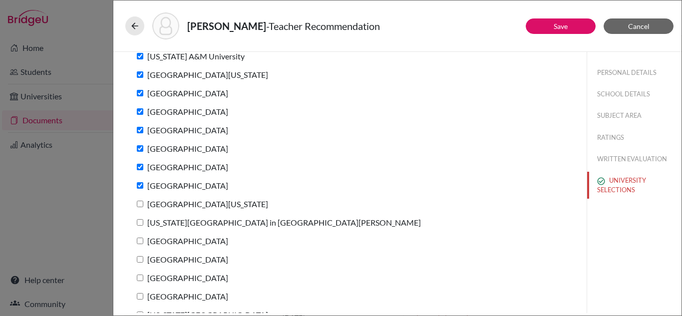
click at [140, 206] on input "University of Pennsylvania" at bounding box center [140, 204] width 6 height 6
checkbox input "true"
click at [139, 228] on label "Washington University in St. Louis" at bounding box center [277, 222] width 288 height 14
click at [139, 226] on input "Washington University in St. Louis" at bounding box center [140, 222] width 6 height 6
checkbox input "true"
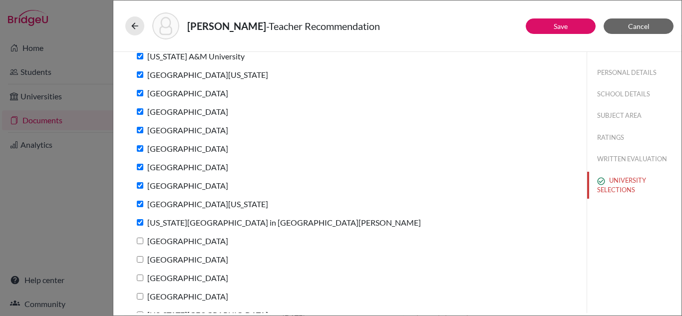
click at [140, 239] on input "Cornell University" at bounding box center [140, 241] width 6 height 6
checkbox input "true"
click at [138, 265] on label "Duke University" at bounding box center [180, 259] width 95 height 14
click at [138, 263] on input "Duke University" at bounding box center [140, 259] width 6 height 6
checkbox input "true"
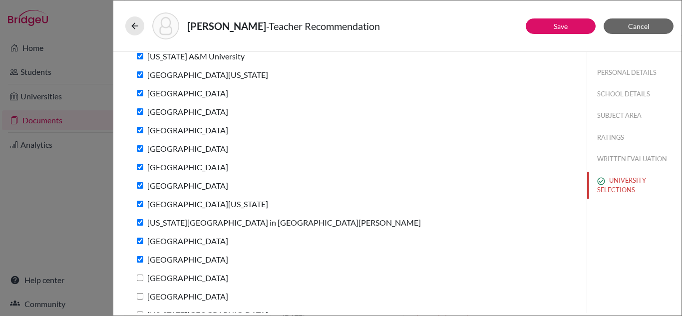
click at [139, 276] on input "University of Notre Dame" at bounding box center [140, 277] width 6 height 6
checkbox input "true"
click at [141, 296] on input "Carnegie Mellon University" at bounding box center [140, 296] width 6 height 6
checkbox input "true"
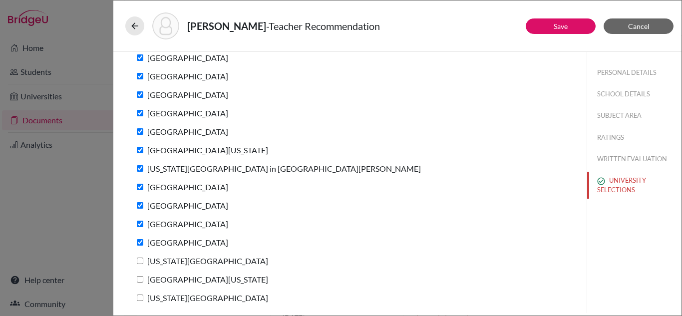
click at [142, 262] on input "New York University" at bounding box center [140, 261] width 6 height 6
checkbox input "true"
click at [142, 282] on label "University of Michigan" at bounding box center [200, 279] width 135 height 14
click at [142, 282] on input "University of Michigan" at bounding box center [140, 279] width 6 height 6
checkbox input "true"
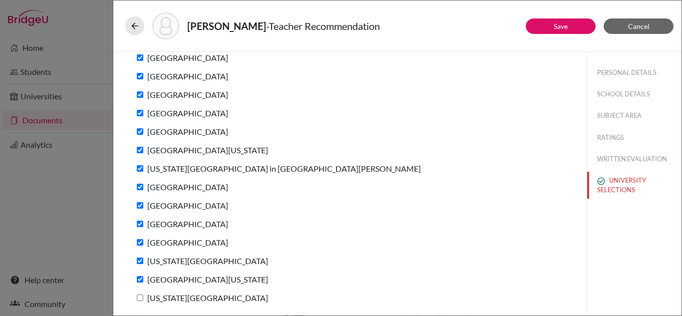
click at [141, 296] on input "Georgia Institute of Technology" at bounding box center [140, 297] width 6 height 6
checkbox input "true"
click at [558, 18] on button "Save" at bounding box center [561, 25] width 70 height 15
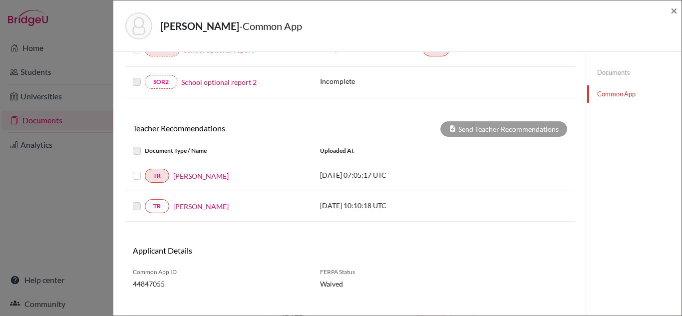
scroll to position [354, 0]
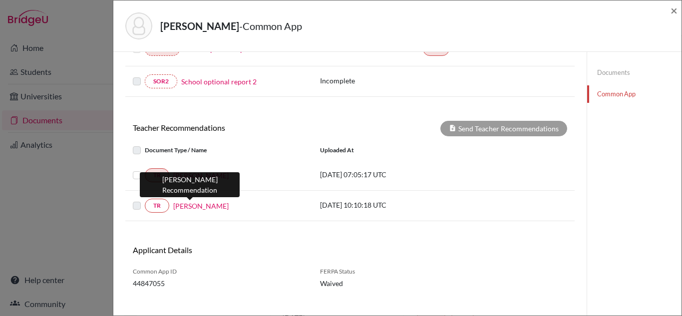
click at [199, 206] on link "Teena Ohri" at bounding box center [200, 206] width 55 height 10
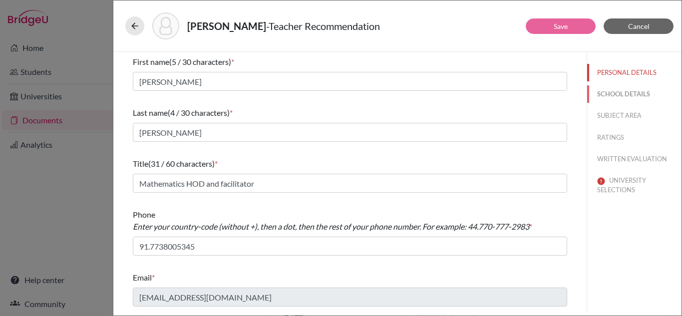
click at [627, 93] on button "SCHOOL DETAILS" at bounding box center [634, 93] width 94 height 17
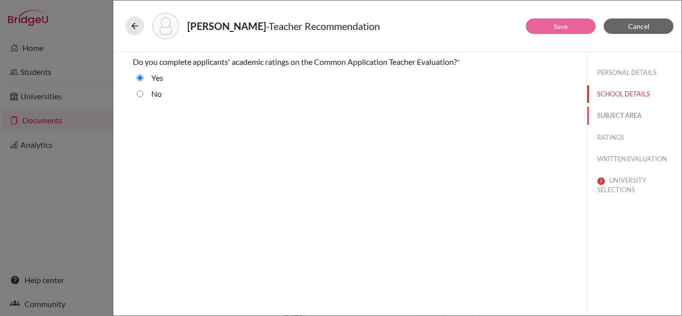
click at [619, 117] on button "SUBJECT AREA" at bounding box center [634, 115] width 94 height 17
select select "0"
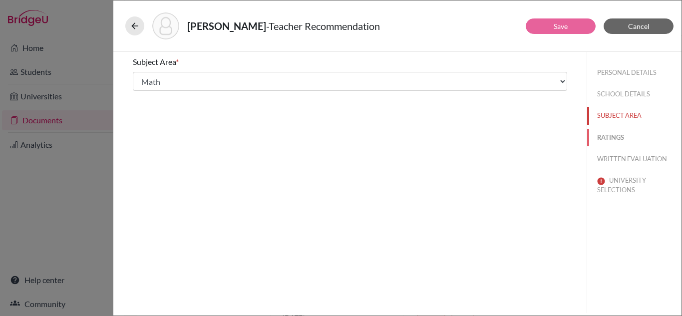
click at [613, 136] on button "RATINGS" at bounding box center [634, 137] width 94 height 17
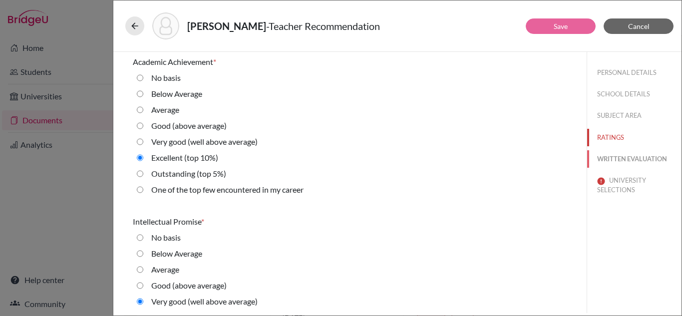
click at [618, 159] on button "WRITTEN EVALUATION" at bounding box center [634, 158] width 94 height 17
radio input "true"
radio average\) "false"
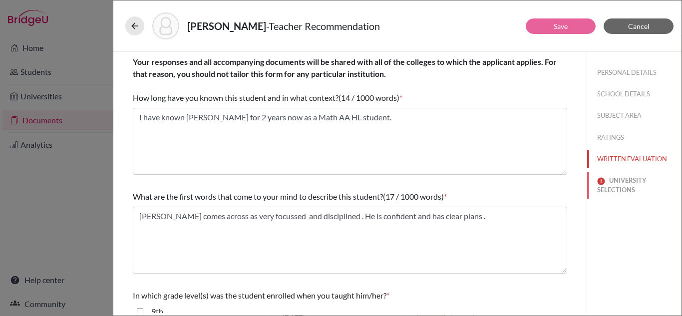
click at [619, 182] on button "UNIVERSITY SELECTIONS" at bounding box center [634, 185] width 94 height 27
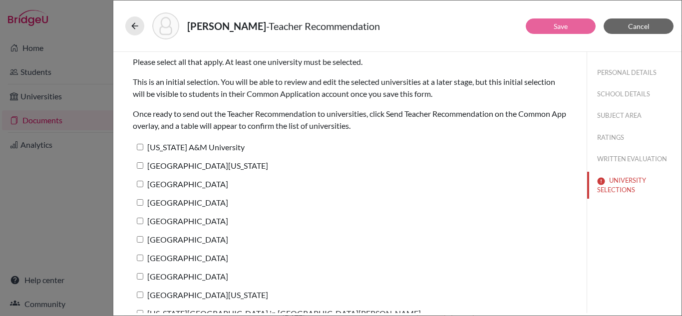
click at [140, 148] on input "Texas A&M University" at bounding box center [140, 147] width 6 height 6
checkbox input "true"
click at [140, 164] on input "University of Texas at Austin" at bounding box center [140, 165] width 6 height 6
checkbox input "true"
click at [141, 183] on input "Harvard University" at bounding box center [140, 184] width 6 height 6
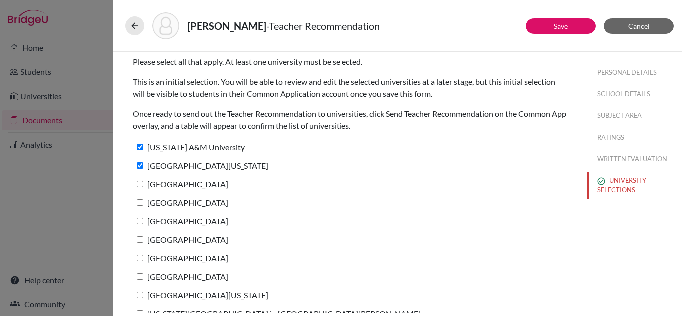
checkbox input "true"
click at [141, 200] on input "Yale University" at bounding box center [140, 202] width 6 height 6
checkbox input "true"
click at [141, 220] on input "Columbia University" at bounding box center [140, 221] width 6 height 6
checkbox input "true"
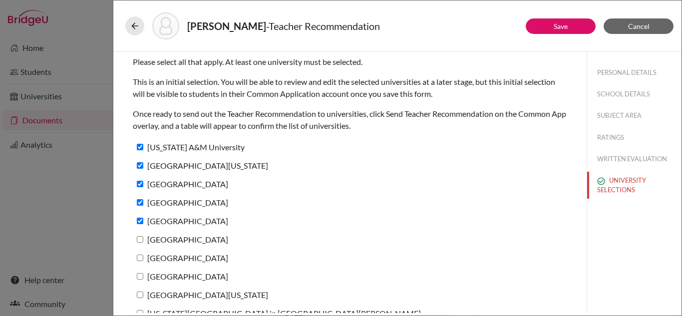
click at [141, 239] on input "Stanford University" at bounding box center [140, 239] width 6 height 6
checkbox input "true"
click at [139, 257] on input "Brown University" at bounding box center [140, 258] width 6 height 6
checkbox input "true"
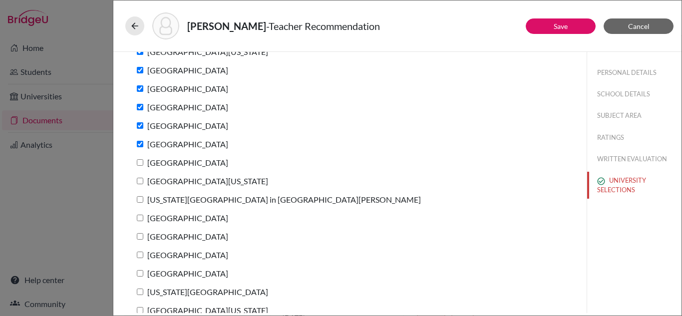
scroll to position [114, 0]
click at [140, 164] on input "Dartmouth College" at bounding box center [140, 162] width 6 height 6
checkbox input "true"
click at [141, 180] on input "University of Pennsylvania" at bounding box center [140, 181] width 6 height 6
checkbox input "true"
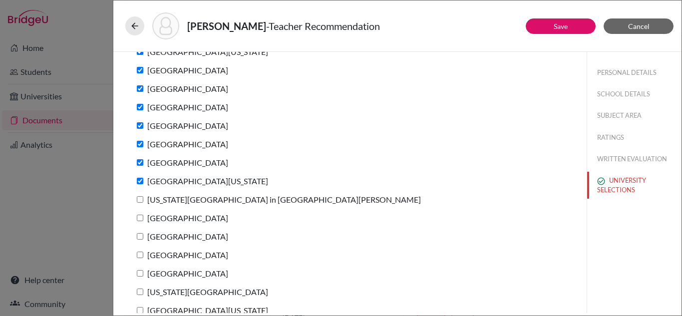
click at [139, 196] on input "Washington University in St. Louis" at bounding box center [140, 199] width 6 height 6
checkbox input "true"
click at [140, 218] on input "Cornell University" at bounding box center [140, 218] width 6 height 6
checkbox input "true"
click at [140, 241] on label "Duke University" at bounding box center [180, 236] width 95 height 14
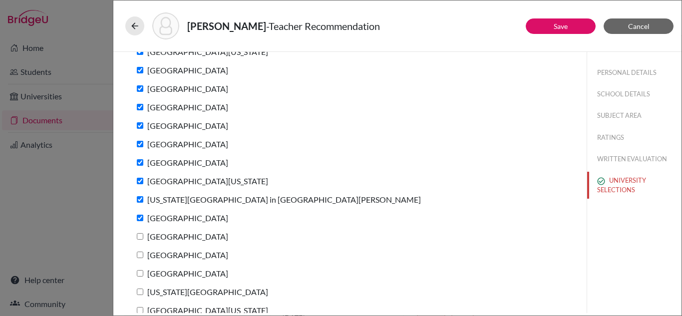
click at [140, 240] on input "Duke University" at bounding box center [140, 236] width 6 height 6
checkbox input "true"
click at [142, 254] on input "University of Notre Dame" at bounding box center [140, 255] width 6 height 6
checkbox input "true"
click at [141, 272] on input "Carnegie Mellon University" at bounding box center [140, 273] width 6 height 6
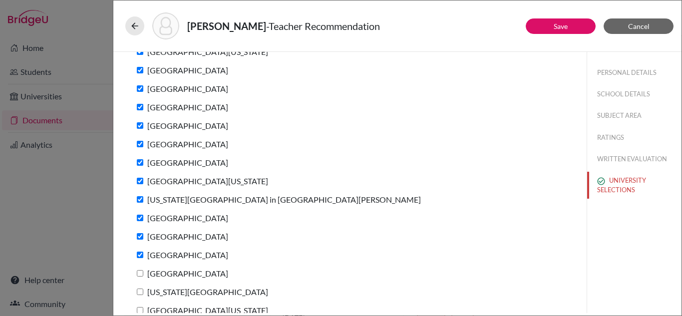
checkbox input "true"
click at [140, 292] on input "New York University" at bounding box center [140, 291] width 6 height 6
checkbox input "true"
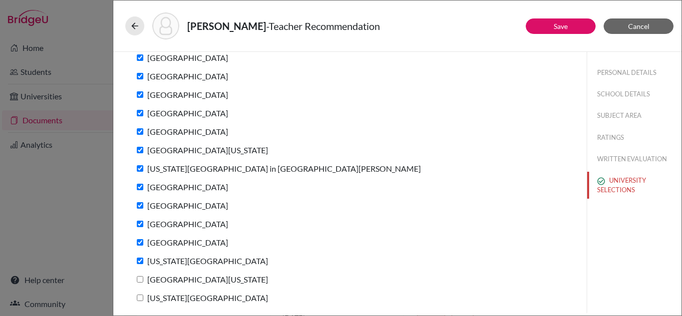
click at [139, 277] on input "University of Michigan" at bounding box center [140, 279] width 6 height 6
checkbox input "true"
click at [139, 295] on input "Georgia Institute of Technology" at bounding box center [140, 297] width 6 height 6
checkbox input "true"
click at [546, 25] on button "Save" at bounding box center [561, 25] width 70 height 15
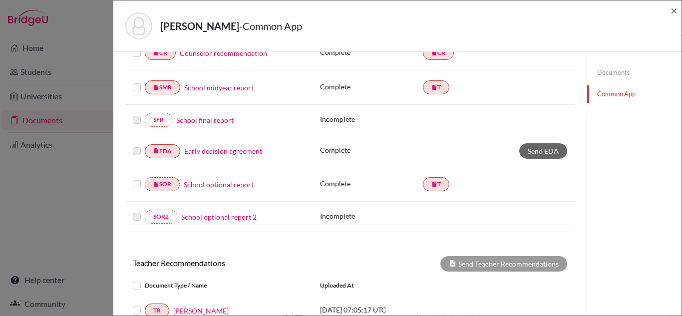
scroll to position [367, 0]
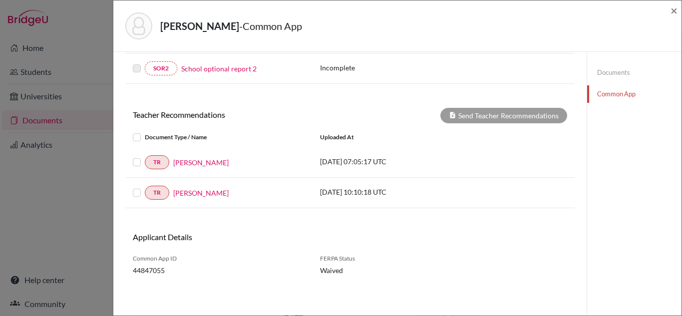
click at [145, 156] on label at bounding box center [145, 156] width 0 height 0
click at [0, 0] on input "checkbox" at bounding box center [0, 0] width 0 height 0
click at [145, 187] on label at bounding box center [145, 187] width 0 height 0
click at [0, 0] on input "checkbox" at bounding box center [0, 0] width 0 height 0
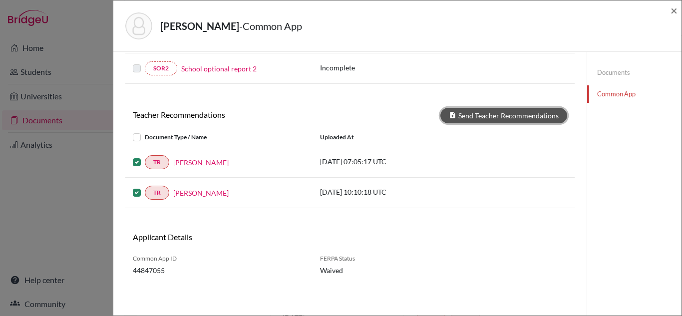
click at [508, 114] on button "Send Teacher Recommendations" at bounding box center [503, 115] width 127 height 15
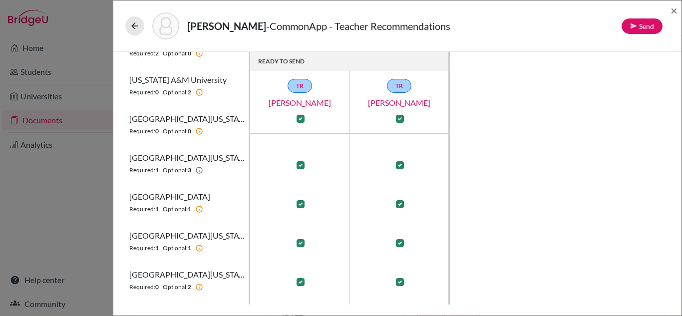
scroll to position [531, 0]
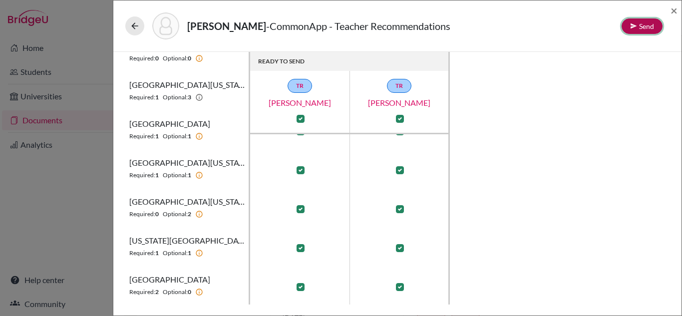
click at [640, 27] on button "Send" at bounding box center [641, 25] width 41 height 15
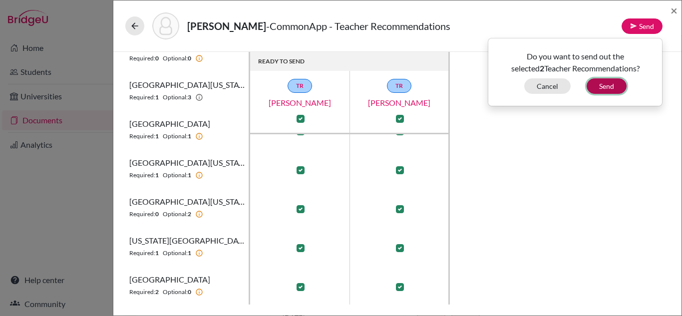
click at [597, 85] on button "Send" at bounding box center [606, 85] width 40 height 15
checkbox input "false"
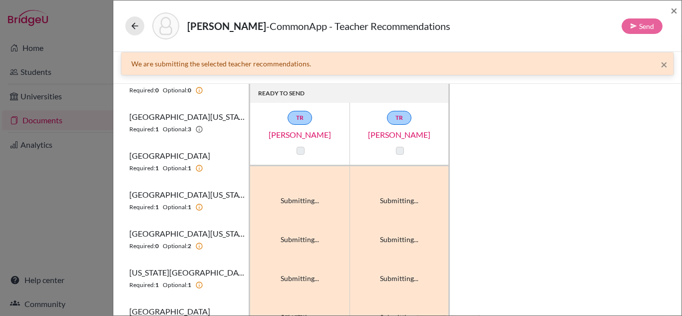
click at [298, 156] on div at bounding box center [300, 151] width 12 height 12
click at [300, 152] on label at bounding box center [300, 151] width 8 height 8
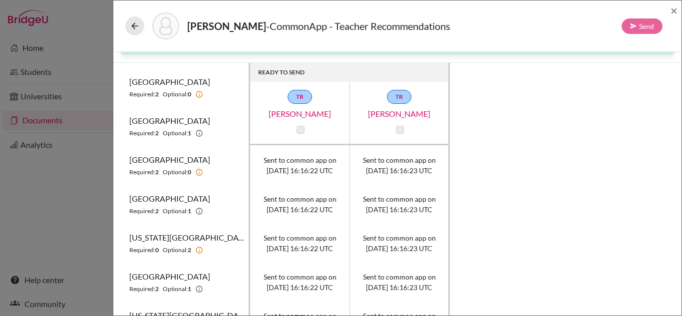
scroll to position [0, 0]
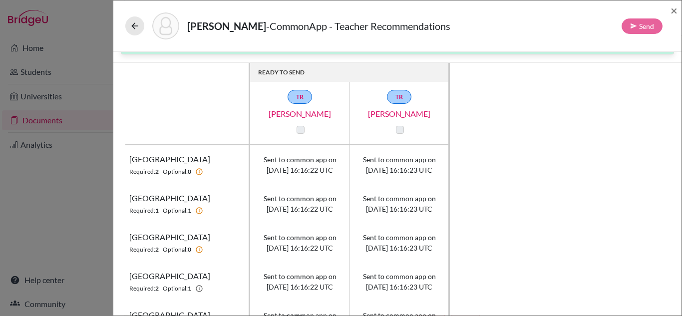
click at [300, 133] on label at bounding box center [300, 130] width 8 height 8
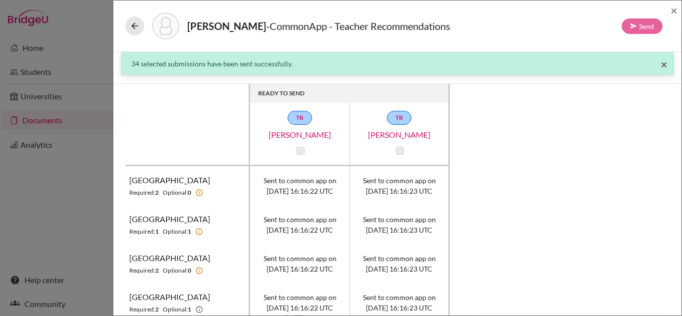
click at [660, 65] on span "×" at bounding box center [663, 64] width 7 height 14
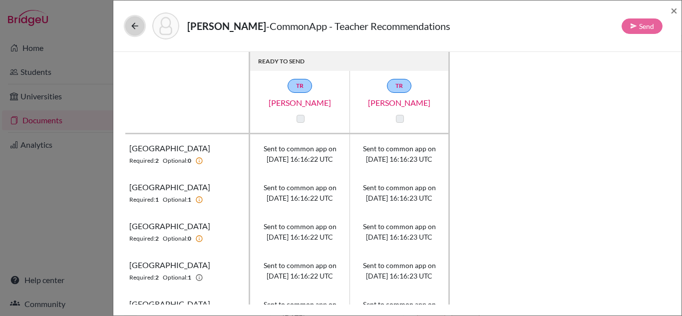
click at [133, 23] on icon at bounding box center [135, 26] width 10 height 10
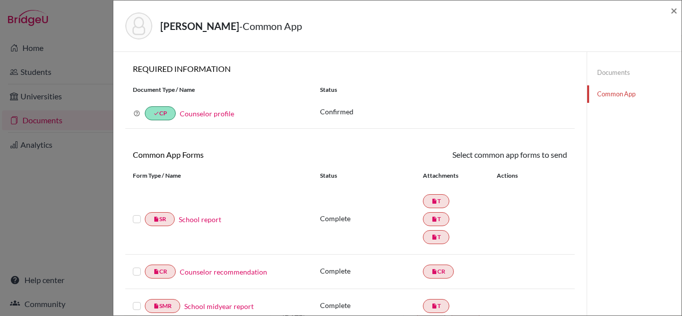
click at [135, 213] on label at bounding box center [137, 213] width 8 height 0
click at [0, 0] on input "checkbox" at bounding box center [0, 0] width 0 height 0
click at [139, 267] on label at bounding box center [137, 267] width 8 height 0
click at [0, 0] on input "checkbox" at bounding box center [0, 0] width 0 height 0
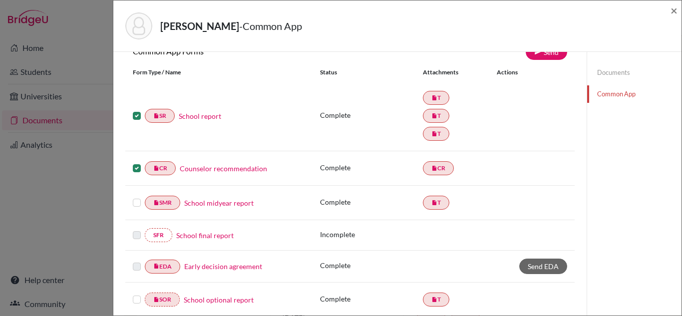
scroll to position [107, 0]
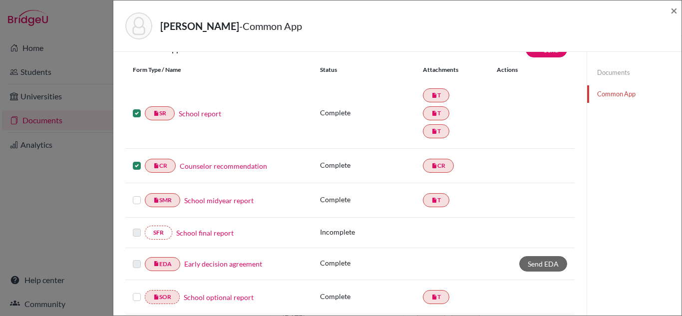
click at [137, 194] on label at bounding box center [137, 194] width 8 height 0
click at [0, 0] on input "checkbox" at bounding box center [0, 0] width 0 height 0
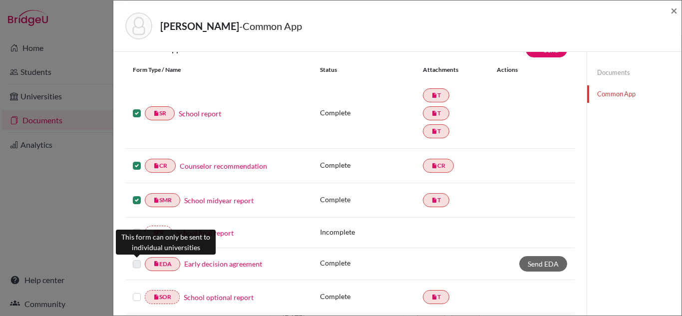
click at [136, 258] on label at bounding box center [137, 258] width 8 height 0
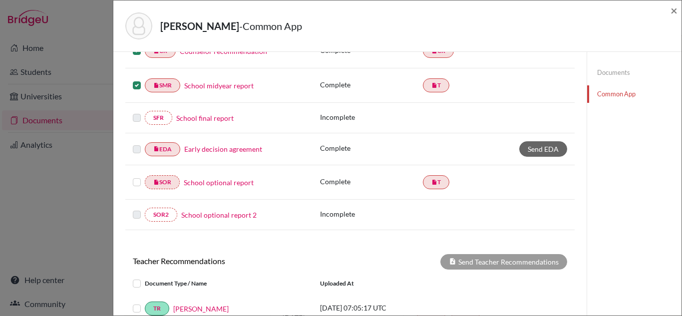
scroll to position [223, 0]
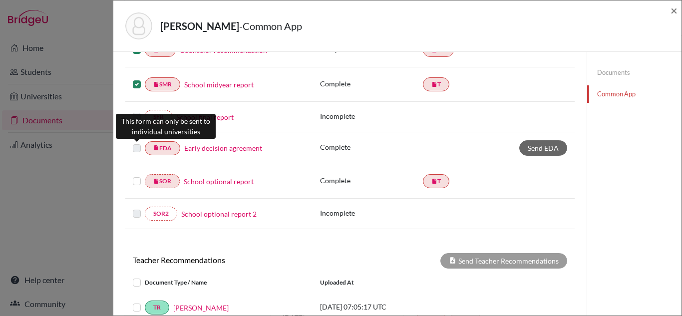
click at [137, 142] on label at bounding box center [137, 142] width 8 height 0
click at [138, 142] on label at bounding box center [137, 142] width 8 height 0
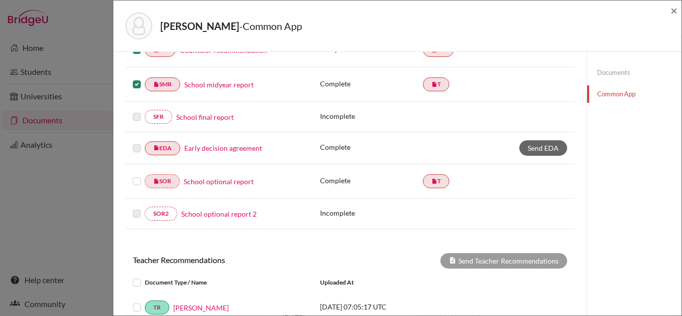
click at [136, 175] on label at bounding box center [137, 175] width 8 height 0
click at [0, 0] on input "checkbox" at bounding box center [0, 0] width 0 height 0
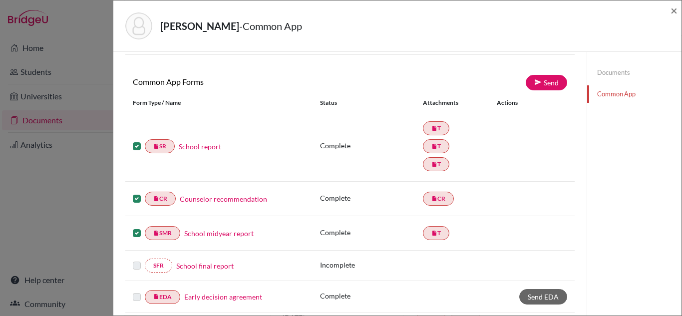
scroll to position [73, 0]
click at [544, 85] on link "Send" at bounding box center [546, 83] width 41 height 15
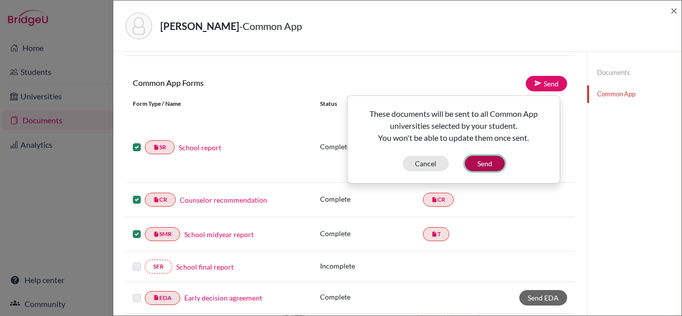
click at [491, 165] on button "Send" at bounding box center [485, 163] width 40 height 15
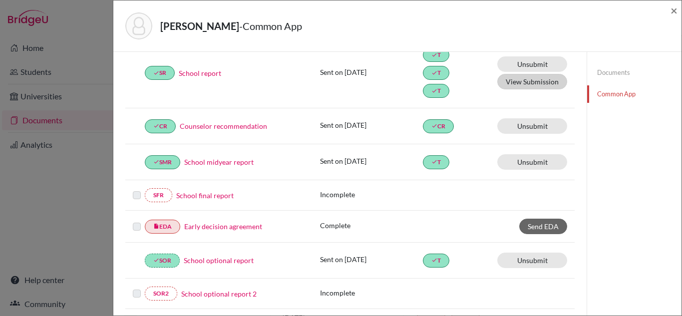
scroll to position [147, 0]
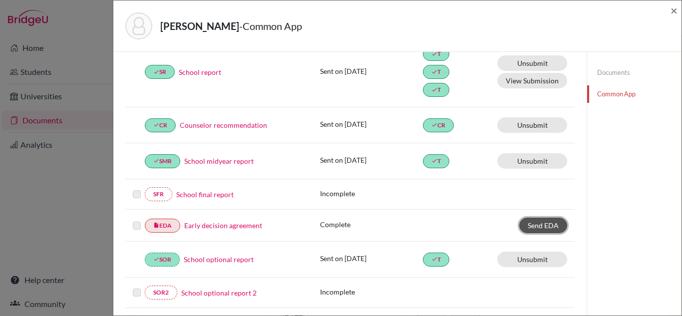
click at [541, 223] on span "Send EDA" at bounding box center [543, 225] width 31 height 8
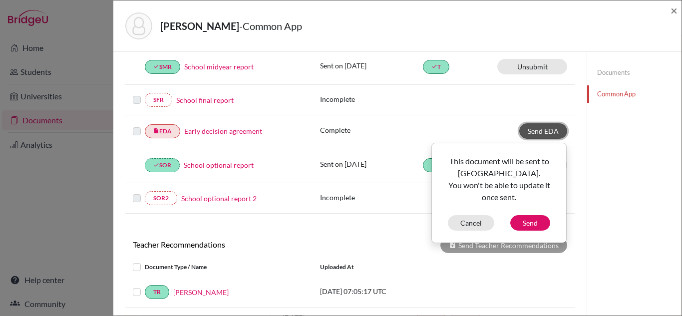
scroll to position [242, 0]
click at [531, 224] on button "Send" at bounding box center [530, 222] width 40 height 15
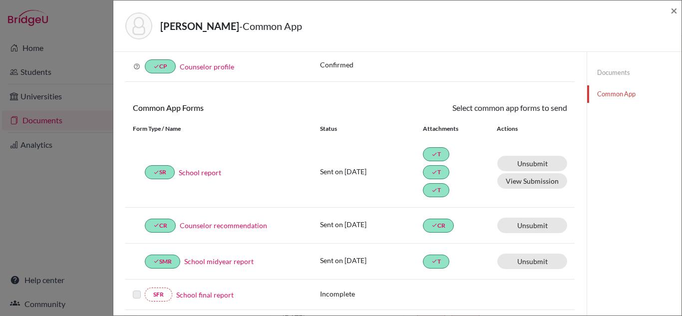
scroll to position [0, 0]
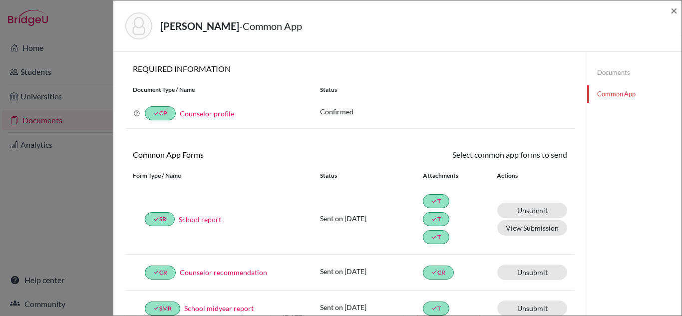
click at [604, 72] on link "Documents" at bounding box center [634, 72] width 94 height 17
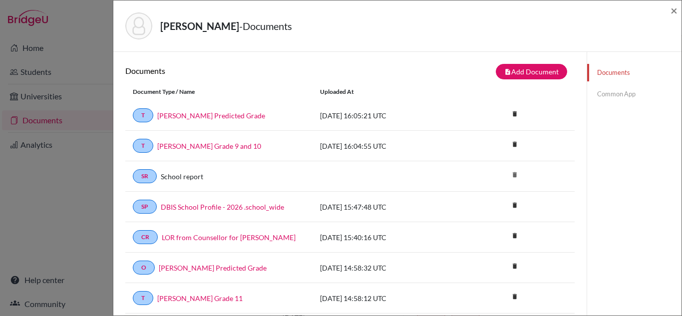
click at [621, 95] on link "Common App" at bounding box center [634, 93] width 94 height 17
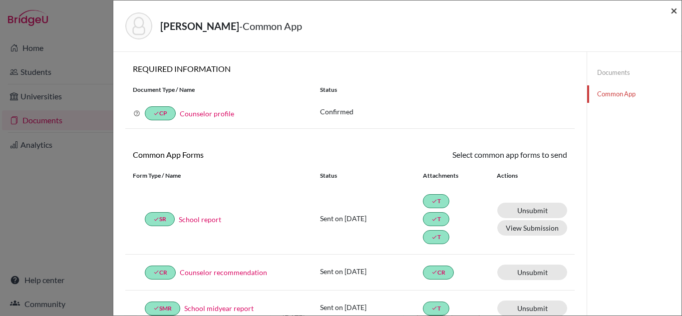
click at [672, 9] on span "×" at bounding box center [673, 10] width 7 height 14
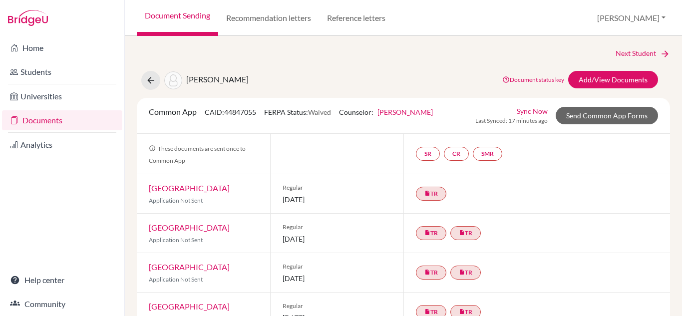
click at [672, 9] on div "Document Sending Recommendation letters Reference letters Merlyn Profile School…" at bounding box center [403, 18] width 557 height 36
click at [62, 123] on link "Documents" at bounding box center [62, 120] width 120 height 20
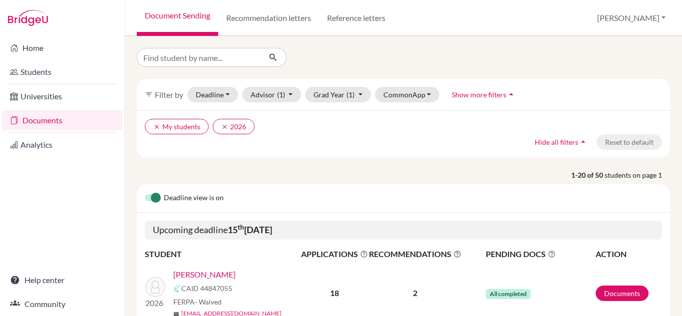
scroll to position [69, 0]
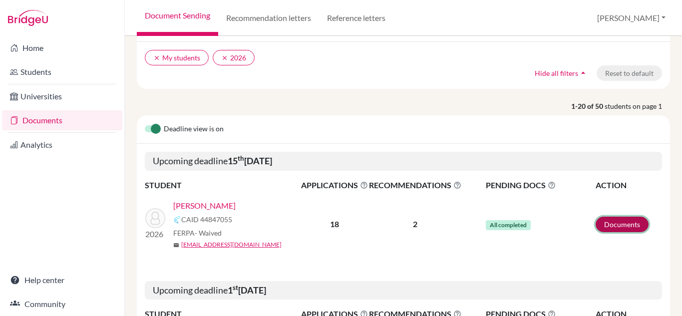
click at [610, 225] on link "Documents" at bounding box center [621, 224] width 53 height 15
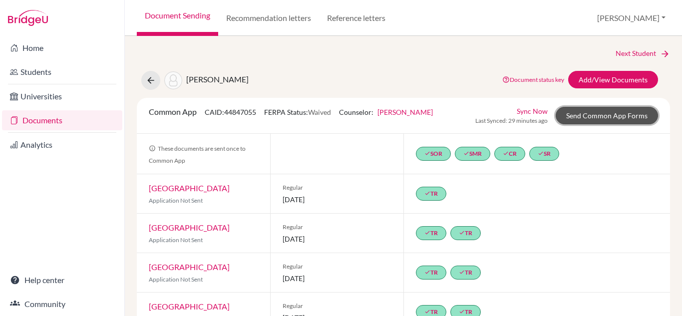
click at [574, 117] on link "Send Common App Forms" at bounding box center [606, 115] width 102 height 17
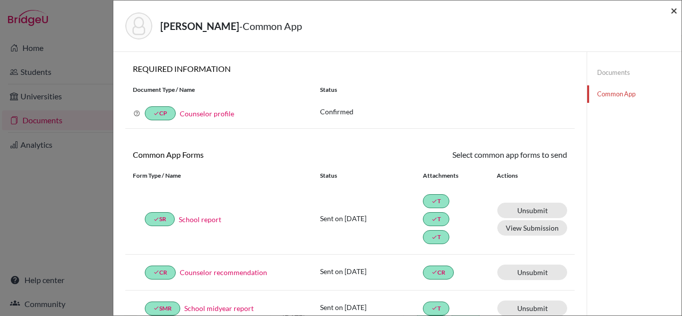
click at [675, 11] on span "×" at bounding box center [673, 10] width 7 height 14
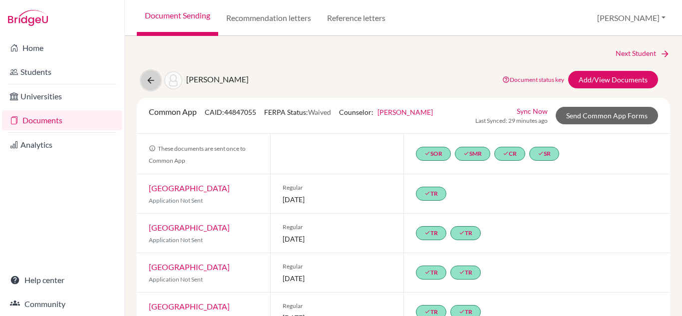
click at [151, 79] on icon at bounding box center [151, 80] width 10 height 10
